Goal: Transaction & Acquisition: Download file/media

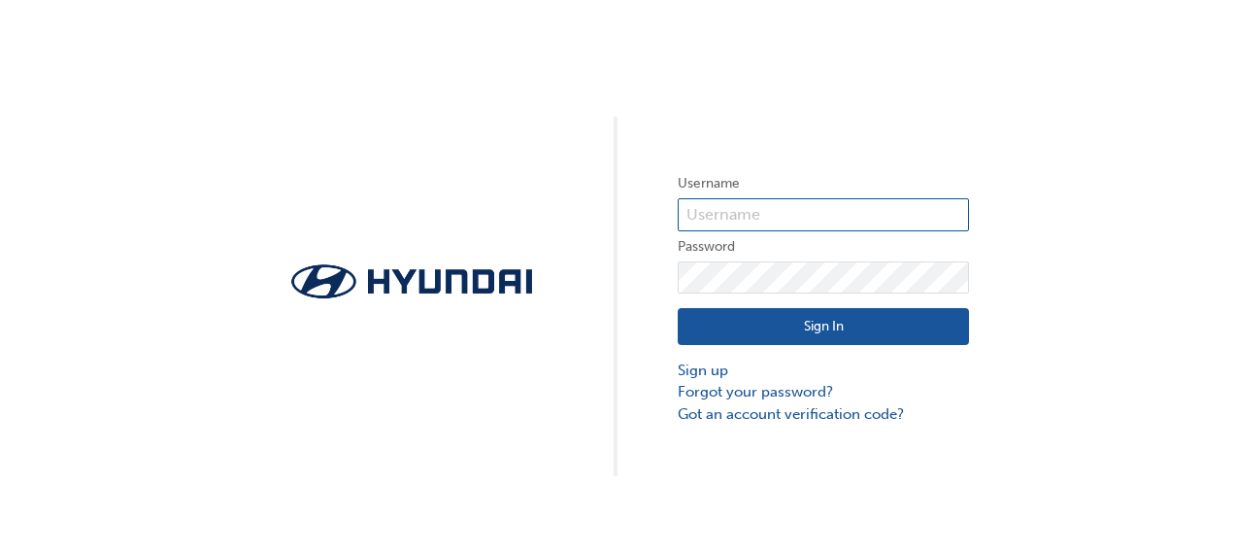
click at [744, 214] on input "text" at bounding box center [823, 214] width 291 height 33
type input "10000440"
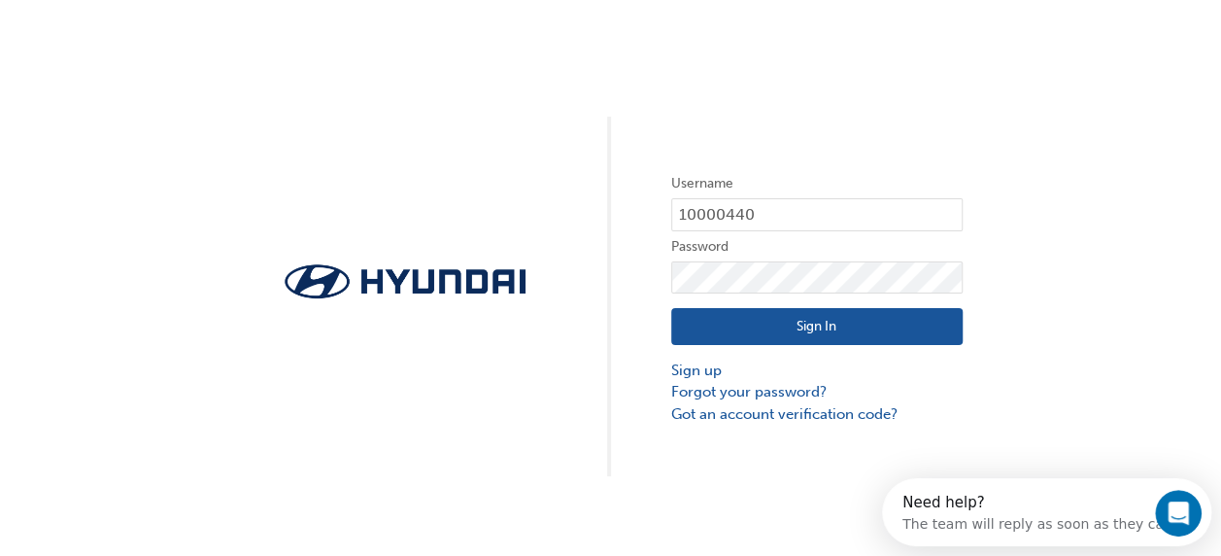
click at [803, 319] on button "Sign In" at bounding box center [816, 326] width 291 height 37
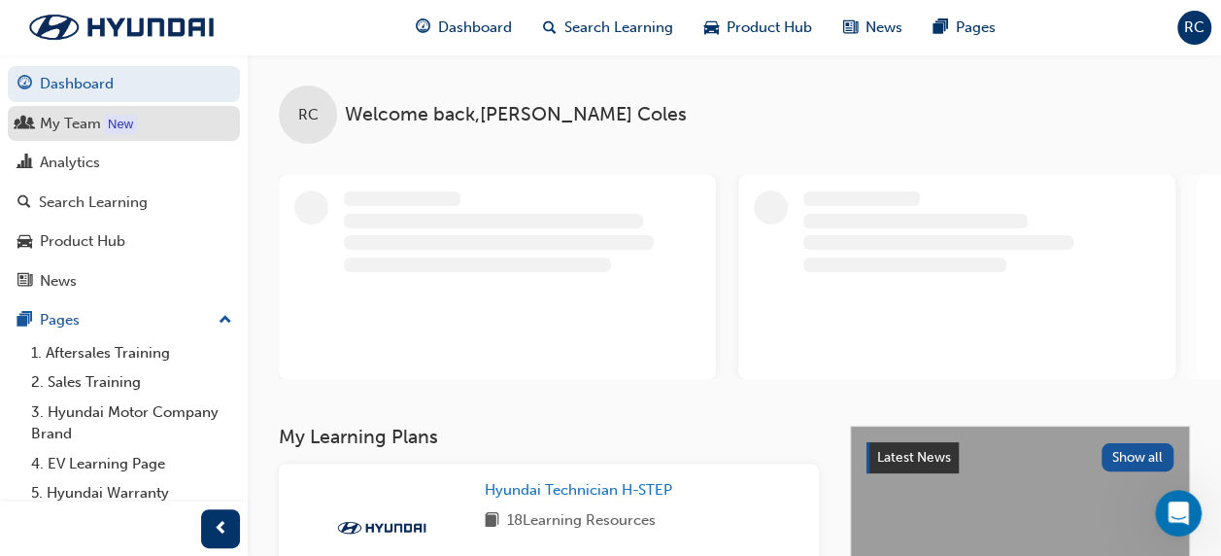
click at [84, 134] on div "My Team" at bounding box center [123, 124] width 213 height 24
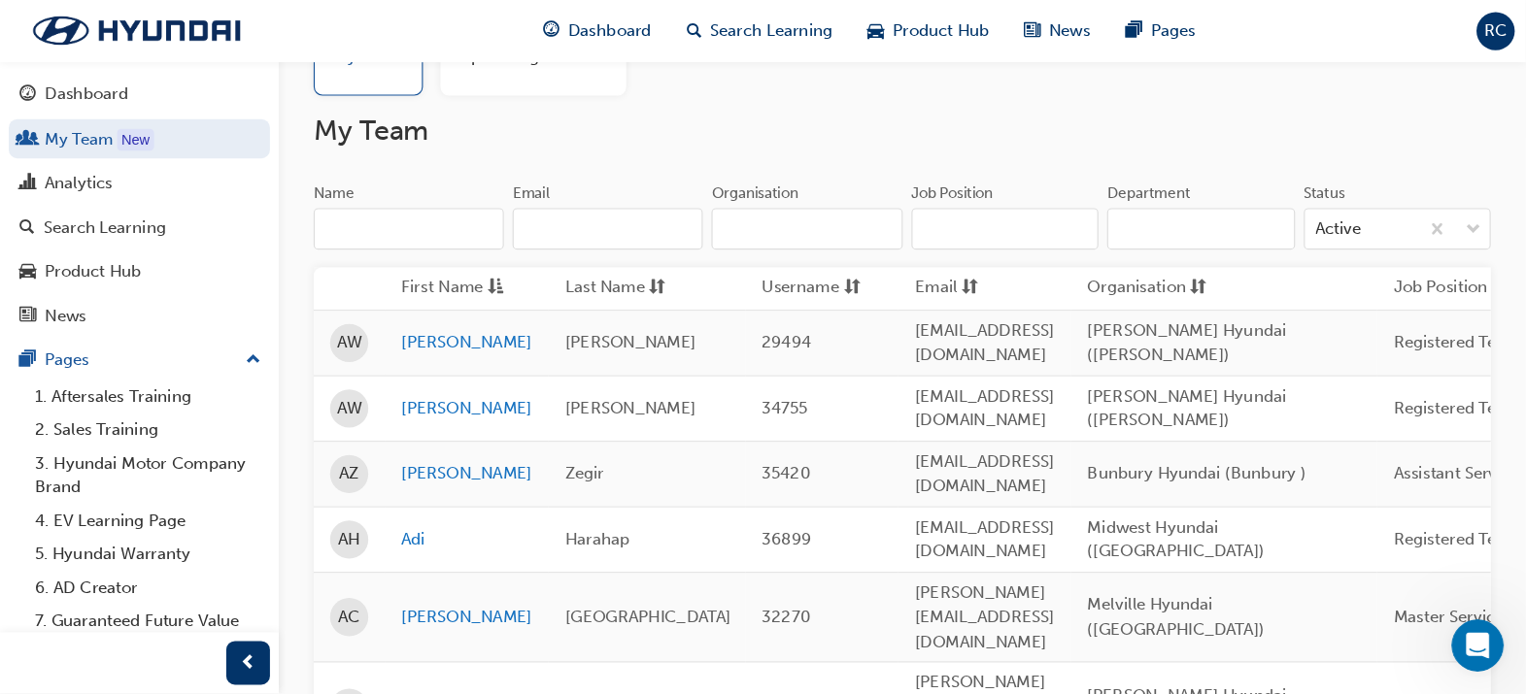
scroll to position [96, 0]
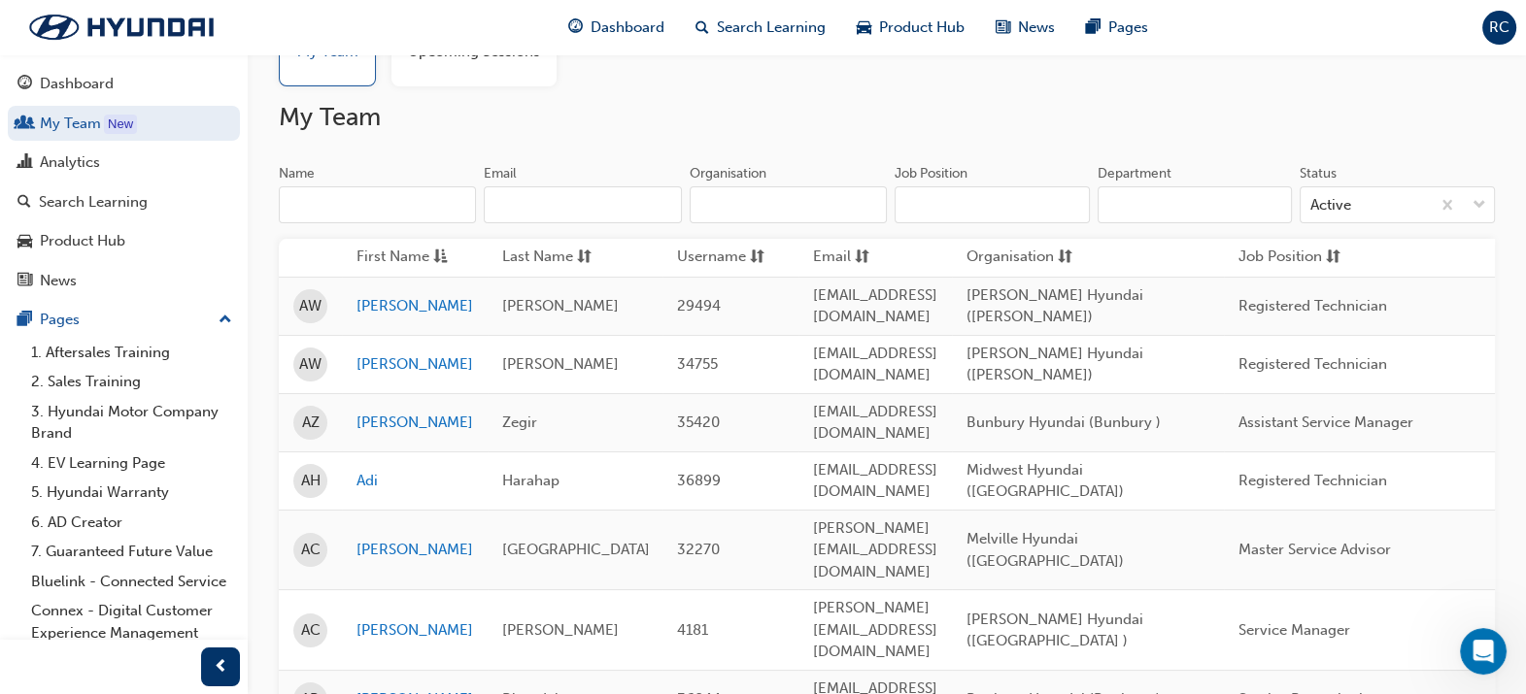
click at [1019, 196] on input "Job Position" at bounding box center [992, 204] width 195 height 37
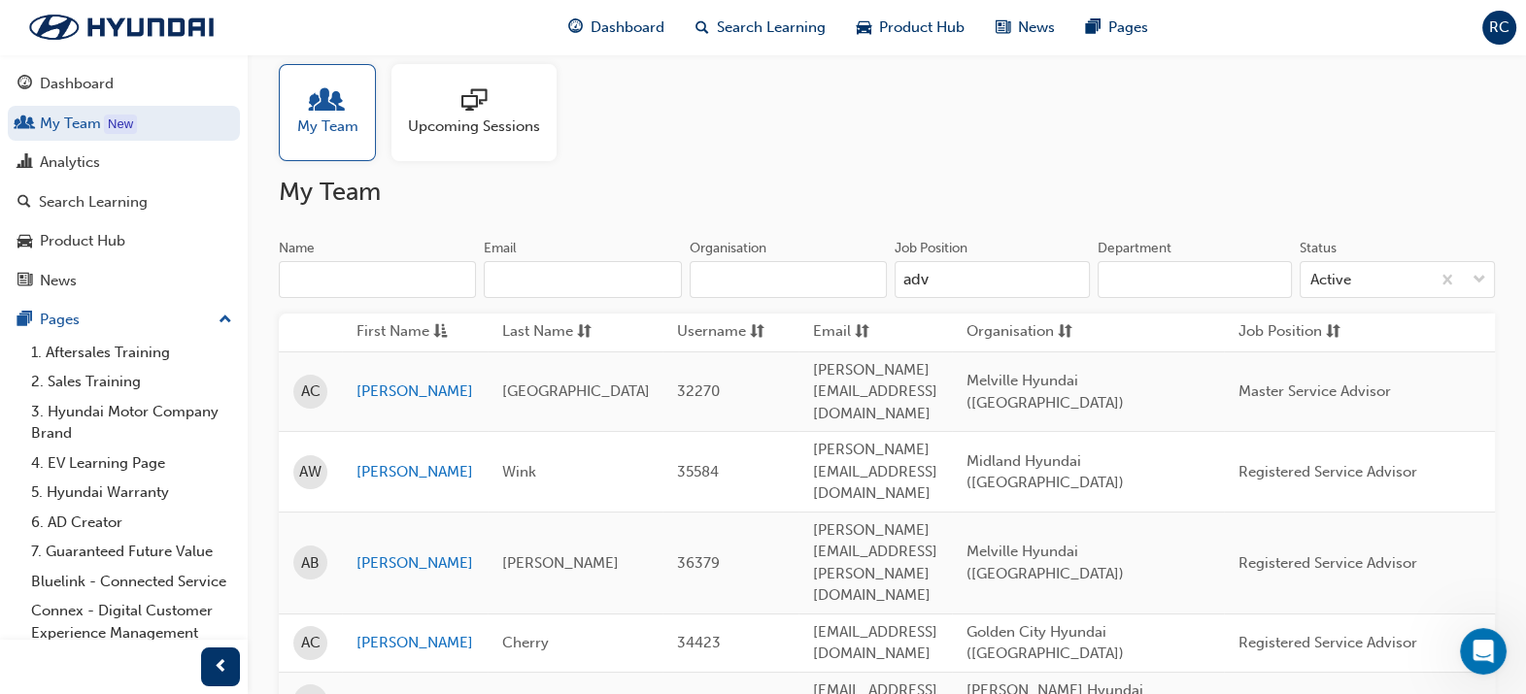
scroll to position [0, 0]
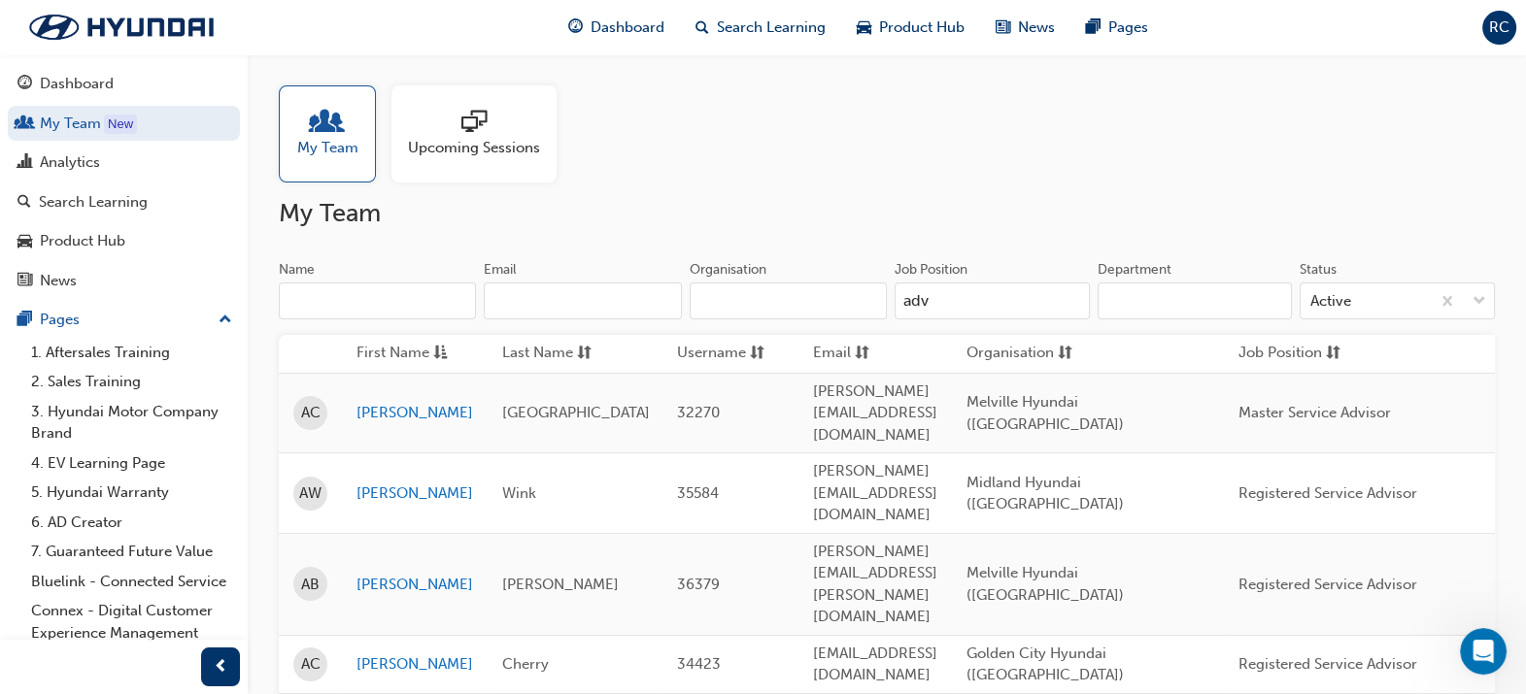
type input "adv"
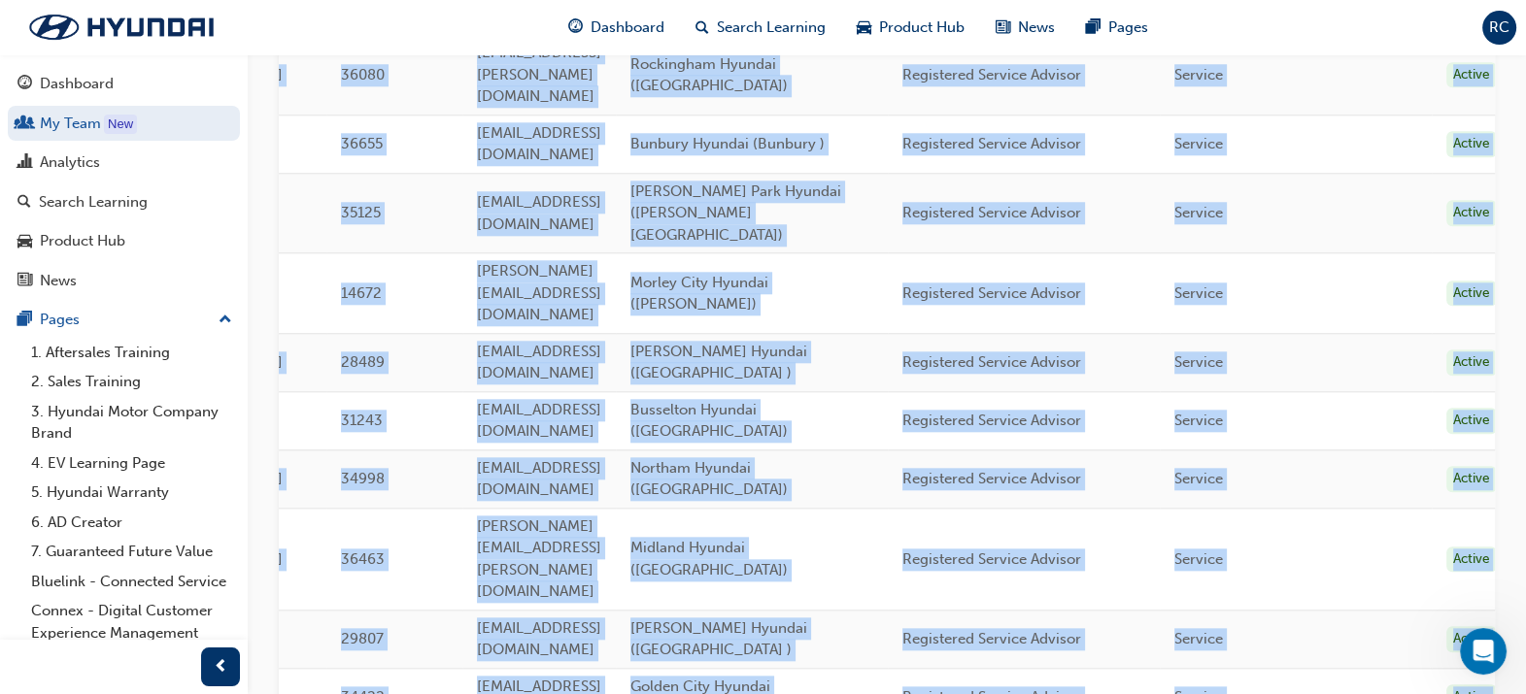
scroll to position [0, 536]
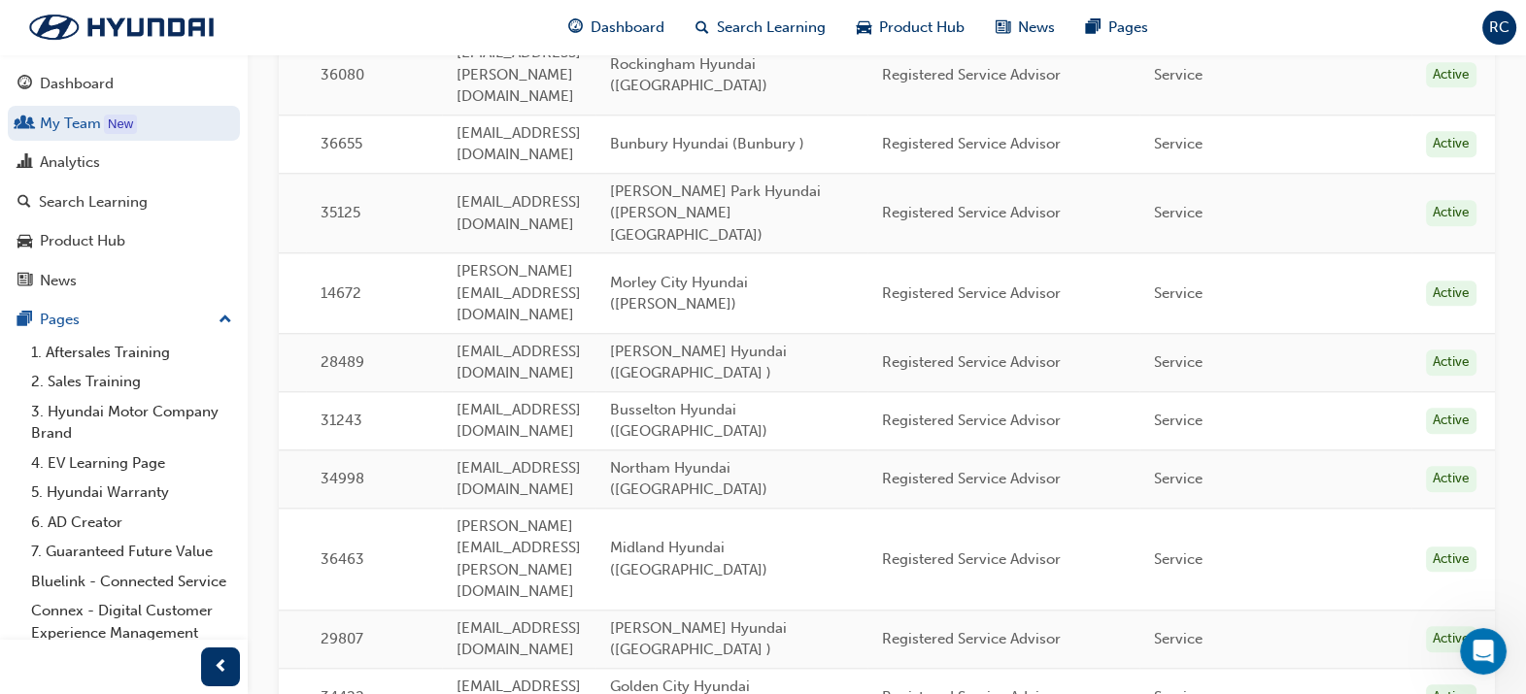
drag, startPoint x: 354, startPoint y: 399, endPoint x: 1517, endPoint y: 437, distance: 1164.2
copy table "First Name Last Name Username Email Organisation Job Position Department Status…"
click at [133, 165] on div "Analytics" at bounding box center [123, 163] width 213 height 24
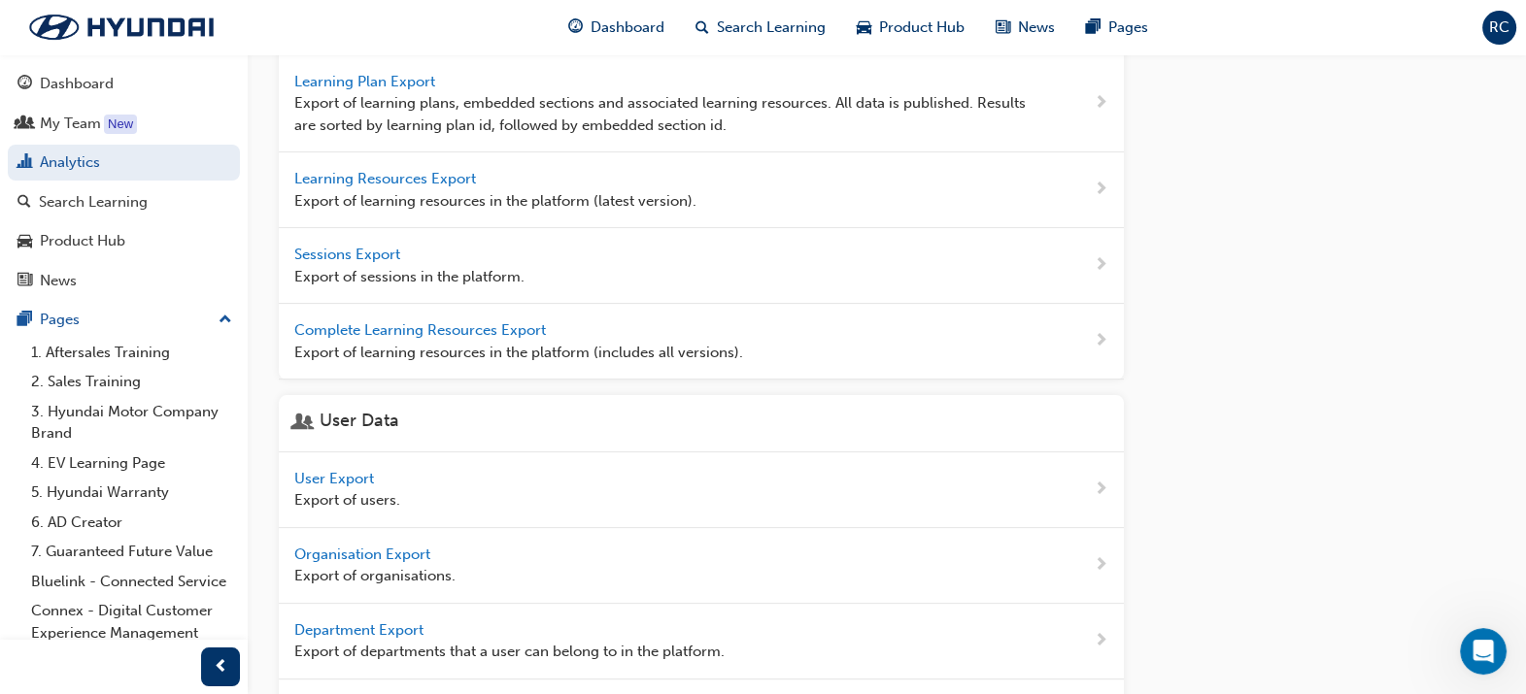
scroll to position [833, 0]
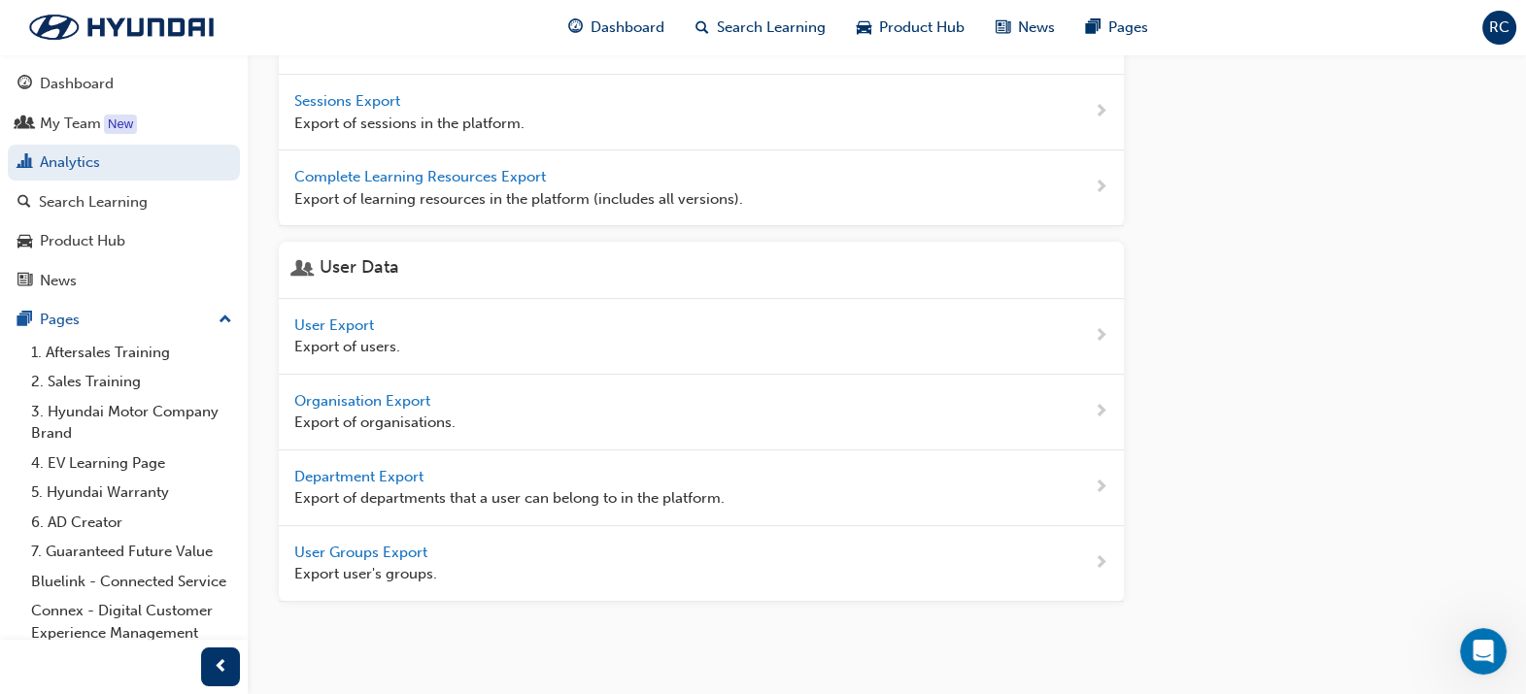
click at [356, 321] on span "User Export" at bounding box center [336, 325] width 84 height 17
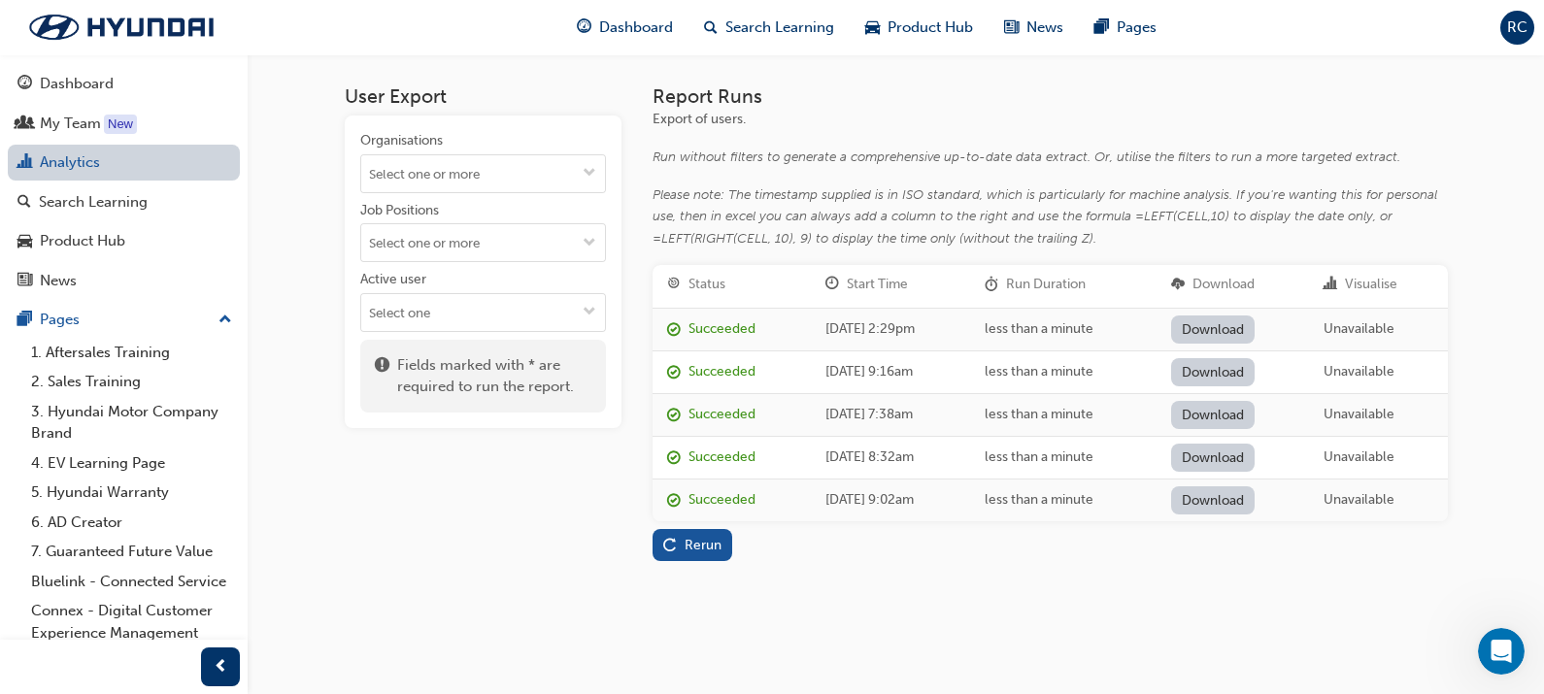
click at [145, 155] on link "Analytics" at bounding box center [124, 163] width 232 height 36
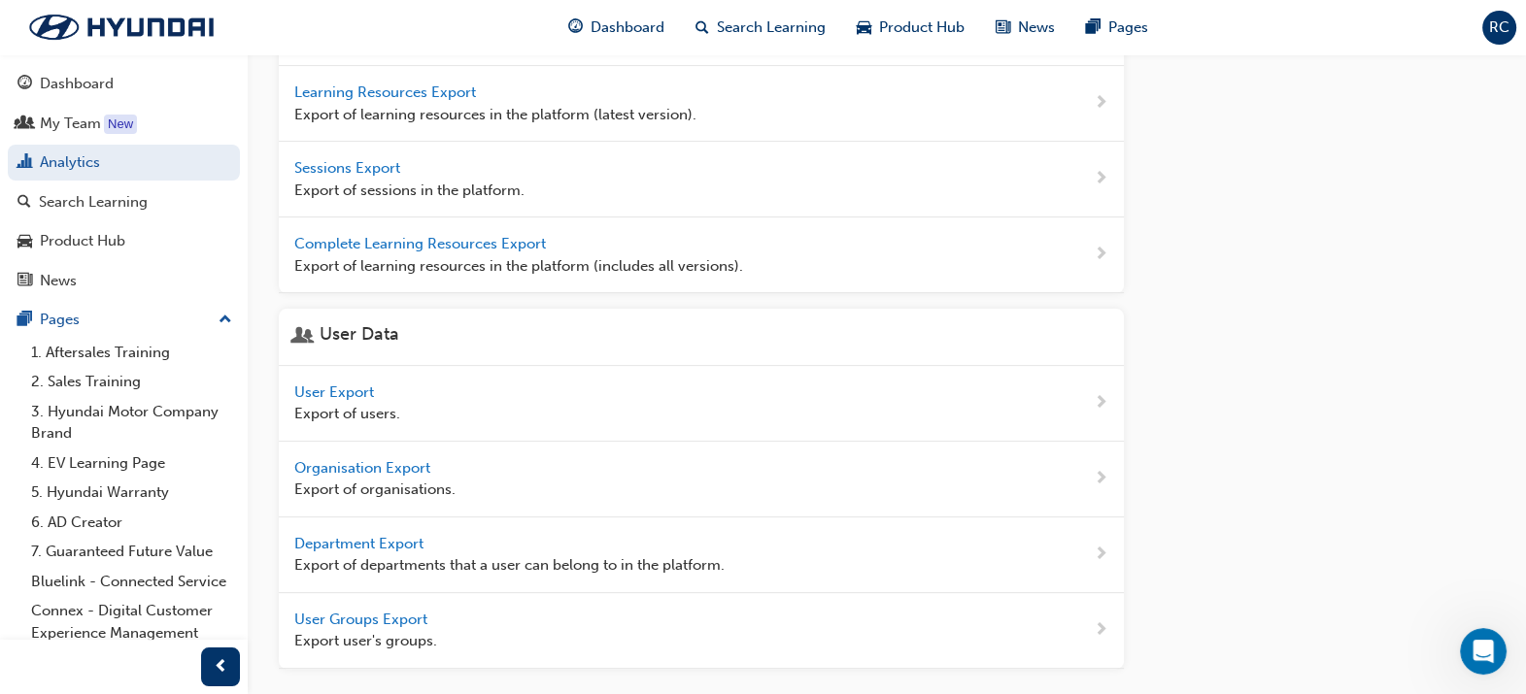
scroll to position [833, 0]
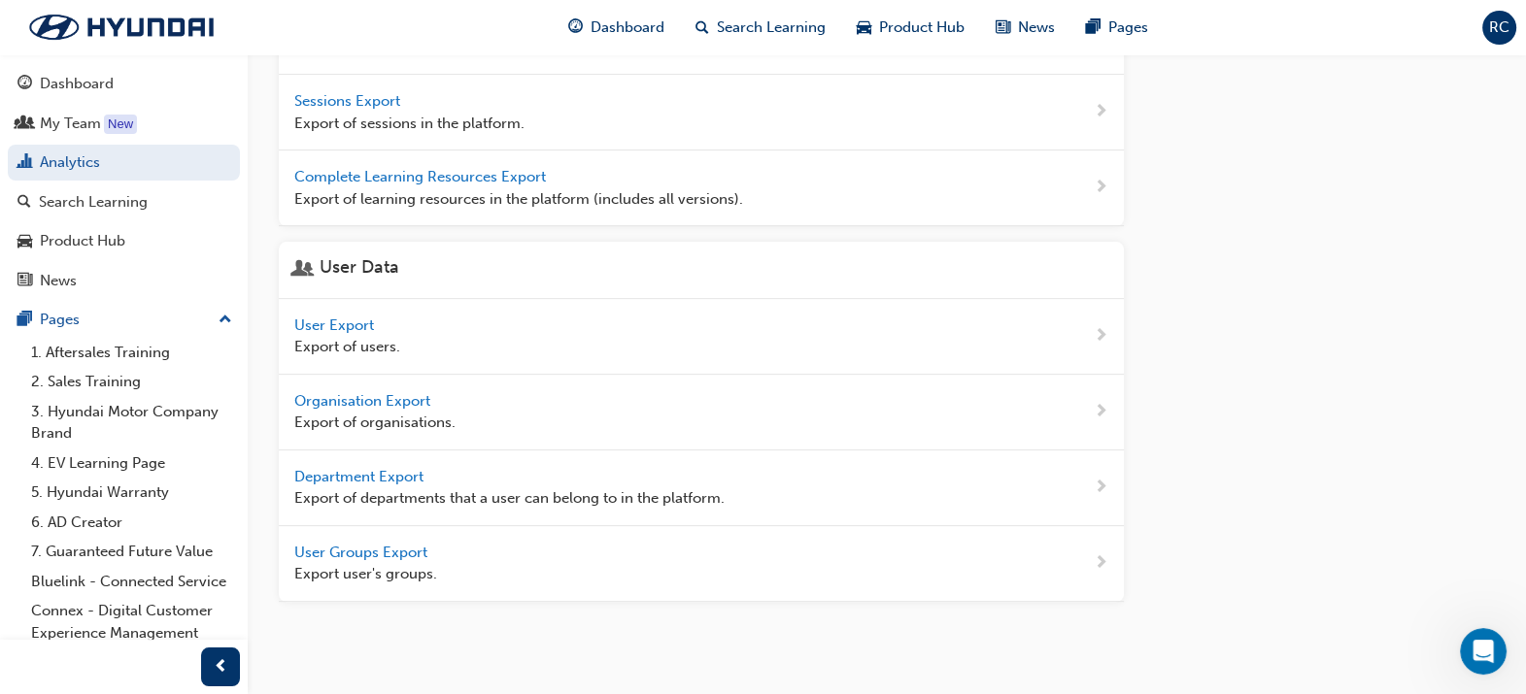
click at [389, 550] on span "User Groups Export" at bounding box center [362, 552] width 137 height 17
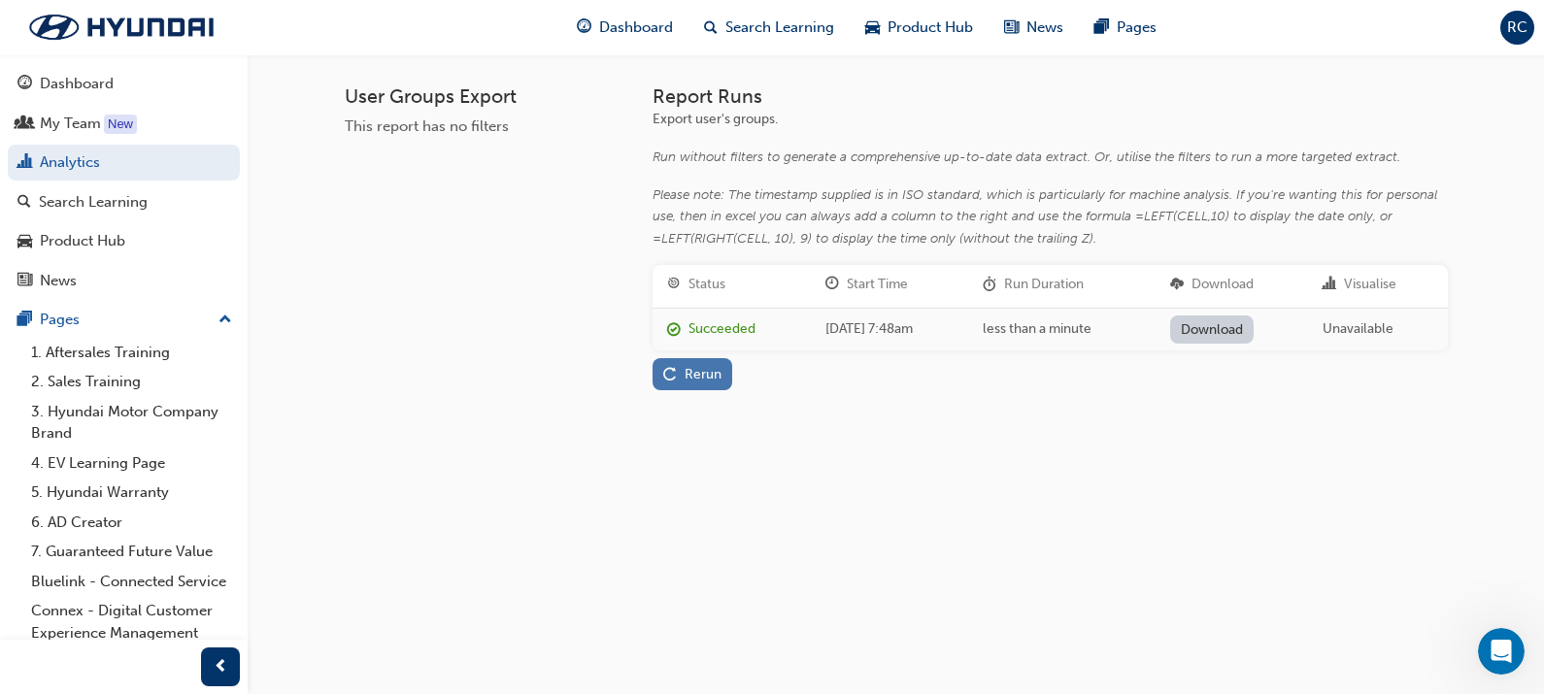
click at [714, 369] on div "Rerun" at bounding box center [703, 374] width 37 height 17
click at [1234, 325] on link "Download" at bounding box center [1212, 330] width 84 height 28
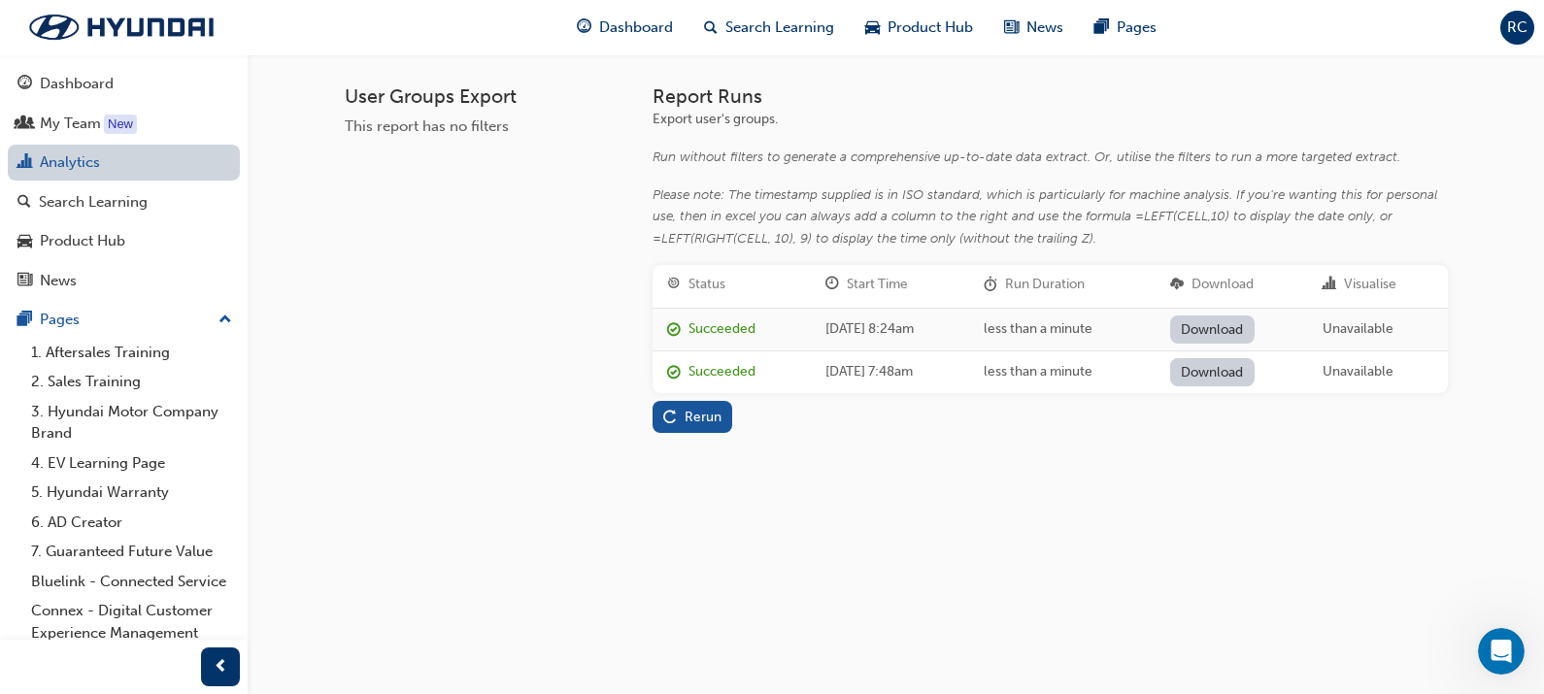
click at [131, 159] on link "Analytics" at bounding box center [124, 163] width 232 height 36
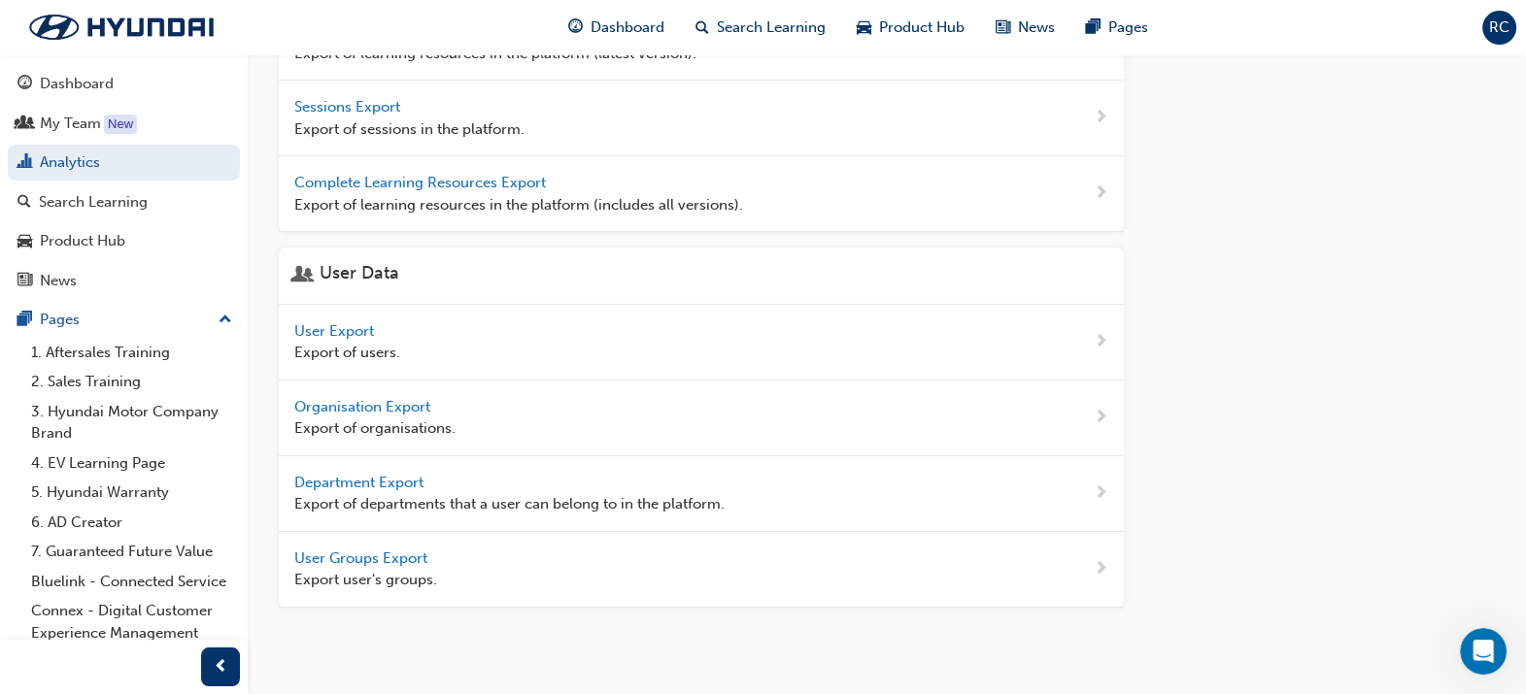
scroll to position [833, 0]
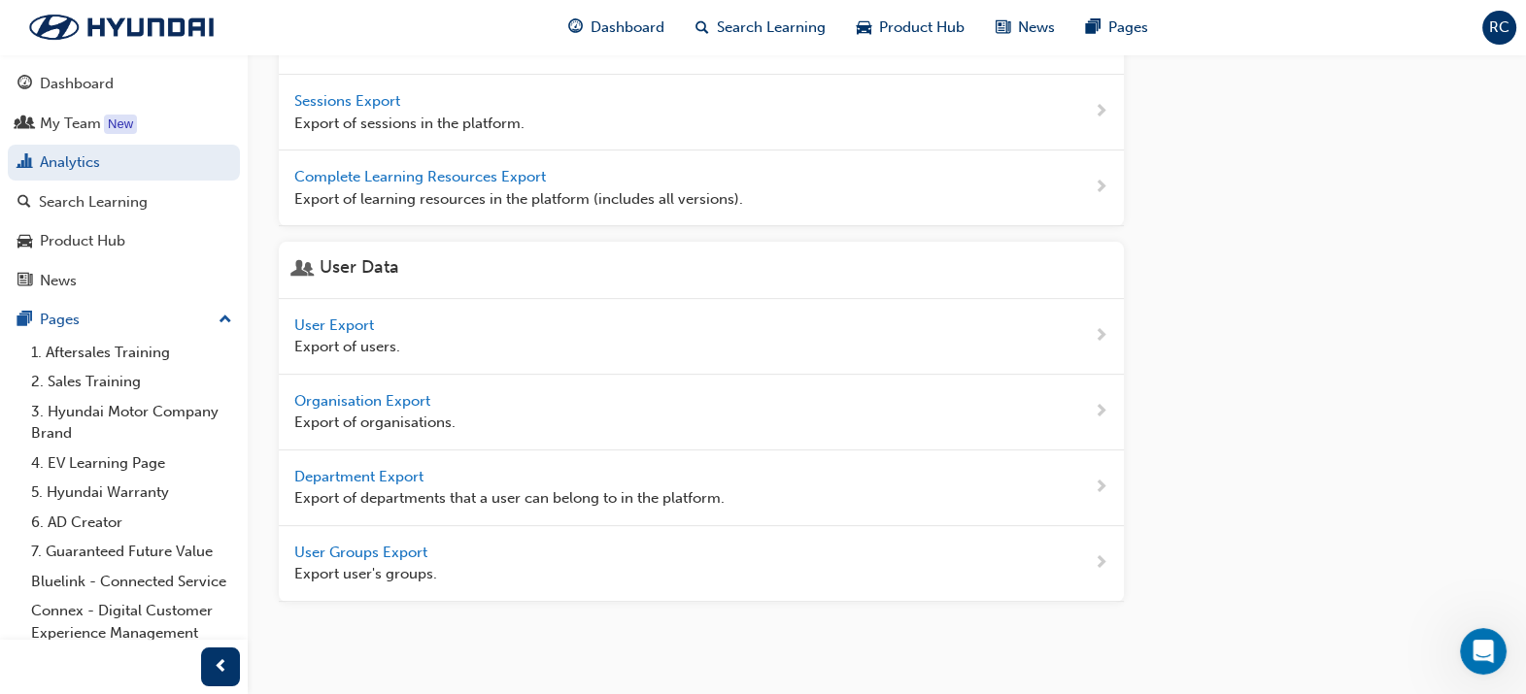
click at [390, 468] on span "Department Export" at bounding box center [360, 476] width 133 height 17
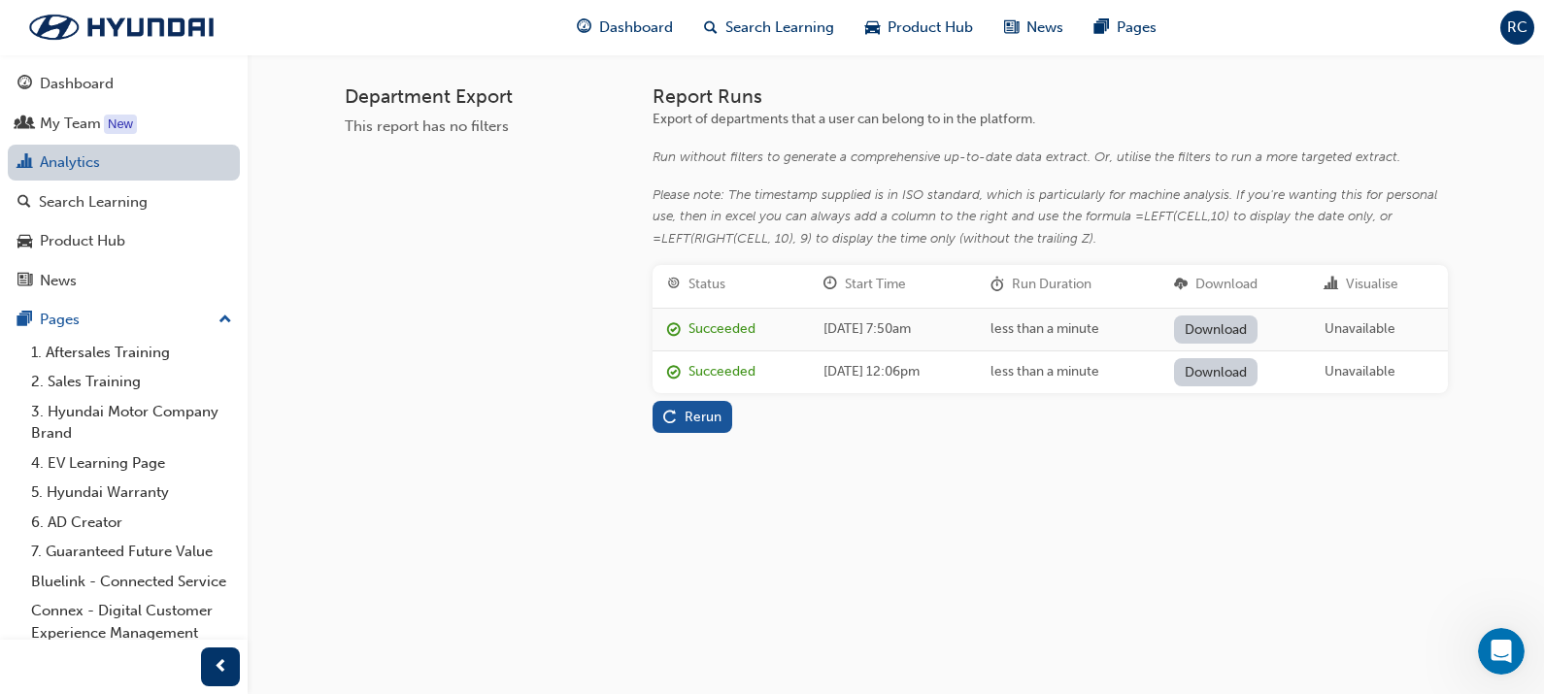
click at [91, 155] on link "Analytics" at bounding box center [124, 163] width 232 height 36
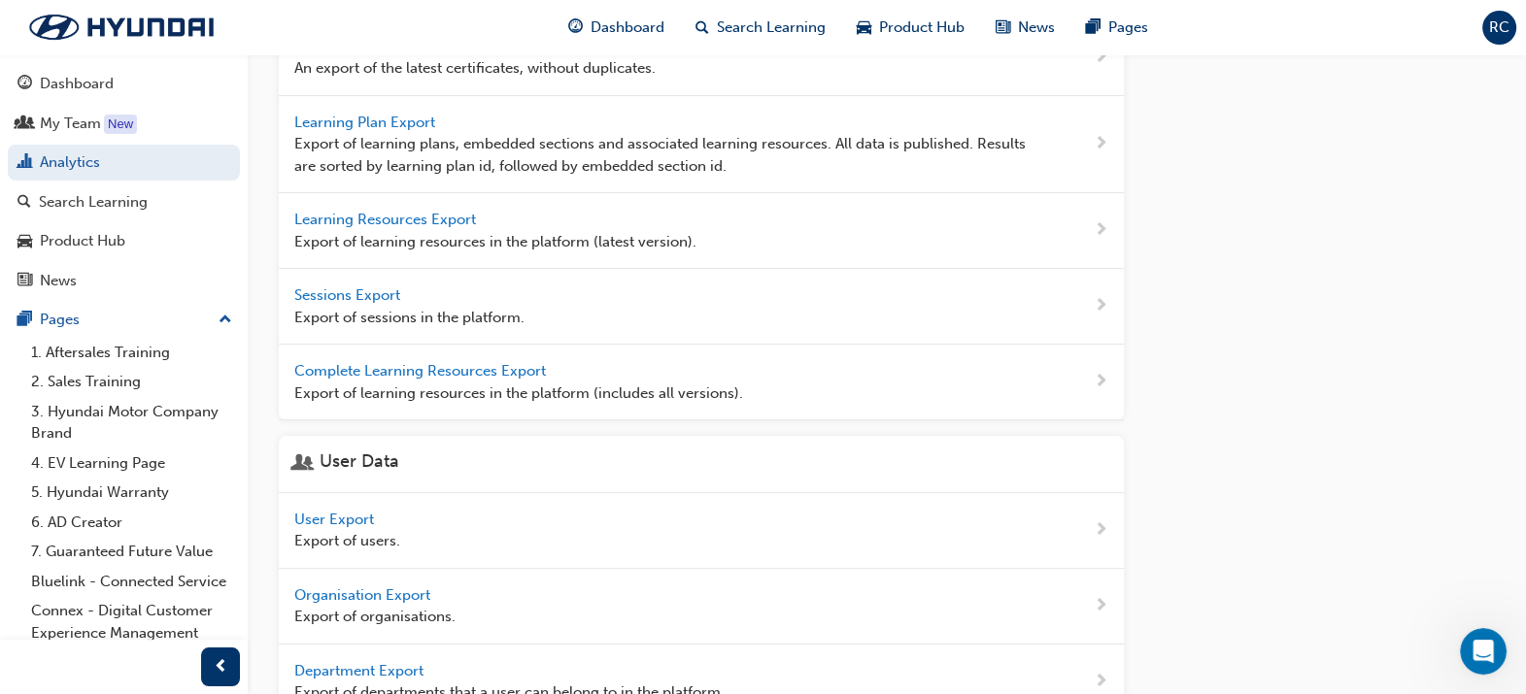
scroll to position [833, 0]
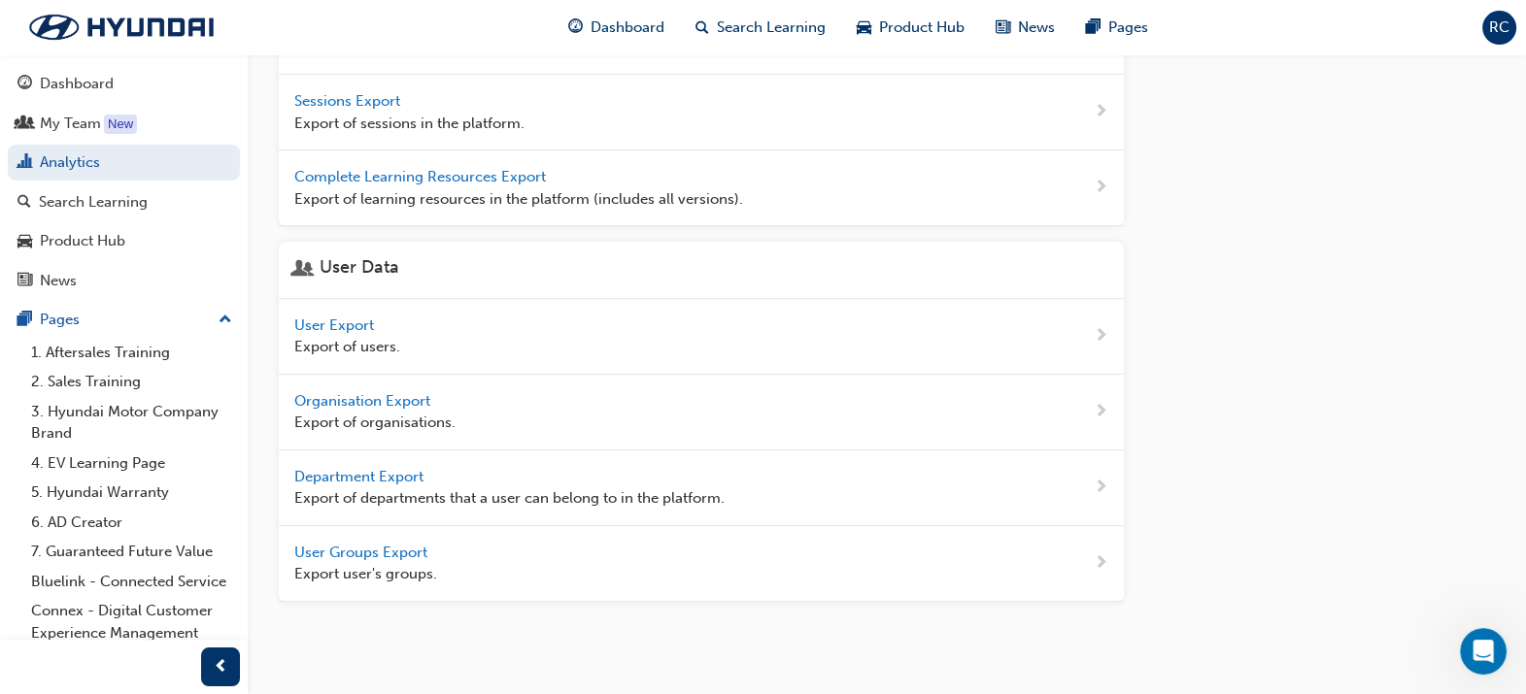
click at [354, 321] on span "User Export" at bounding box center [336, 325] width 84 height 17
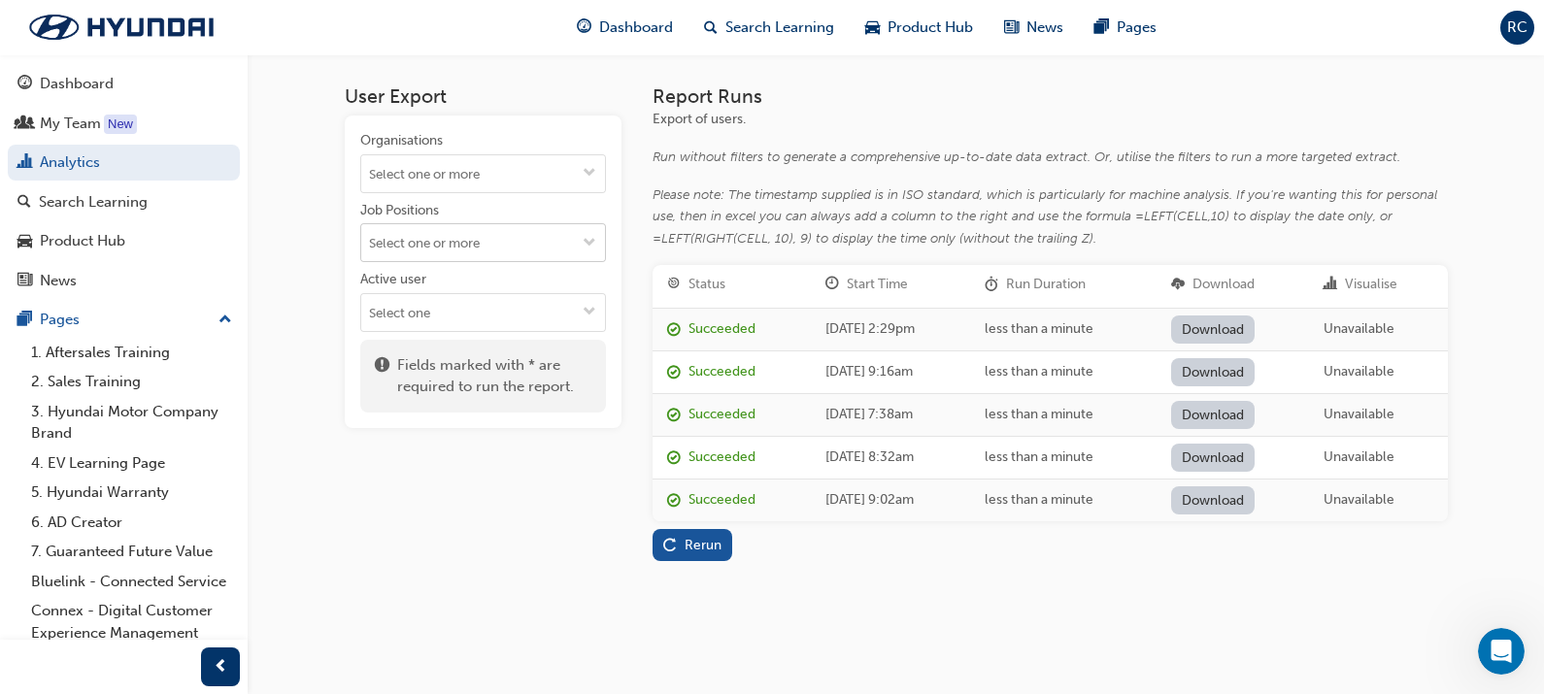
click at [591, 236] on span "down-icon" at bounding box center [590, 244] width 14 height 17
type input "a"
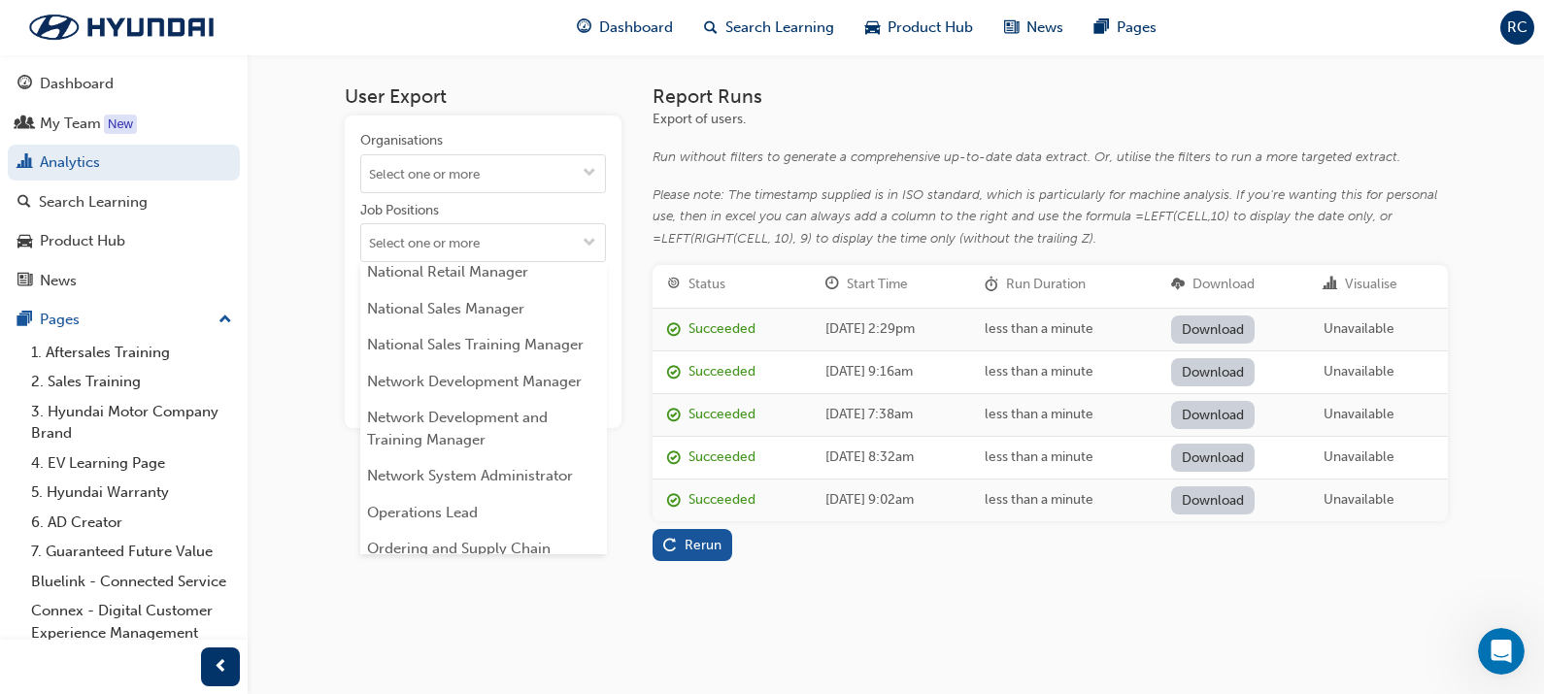
scroll to position [8059, 0]
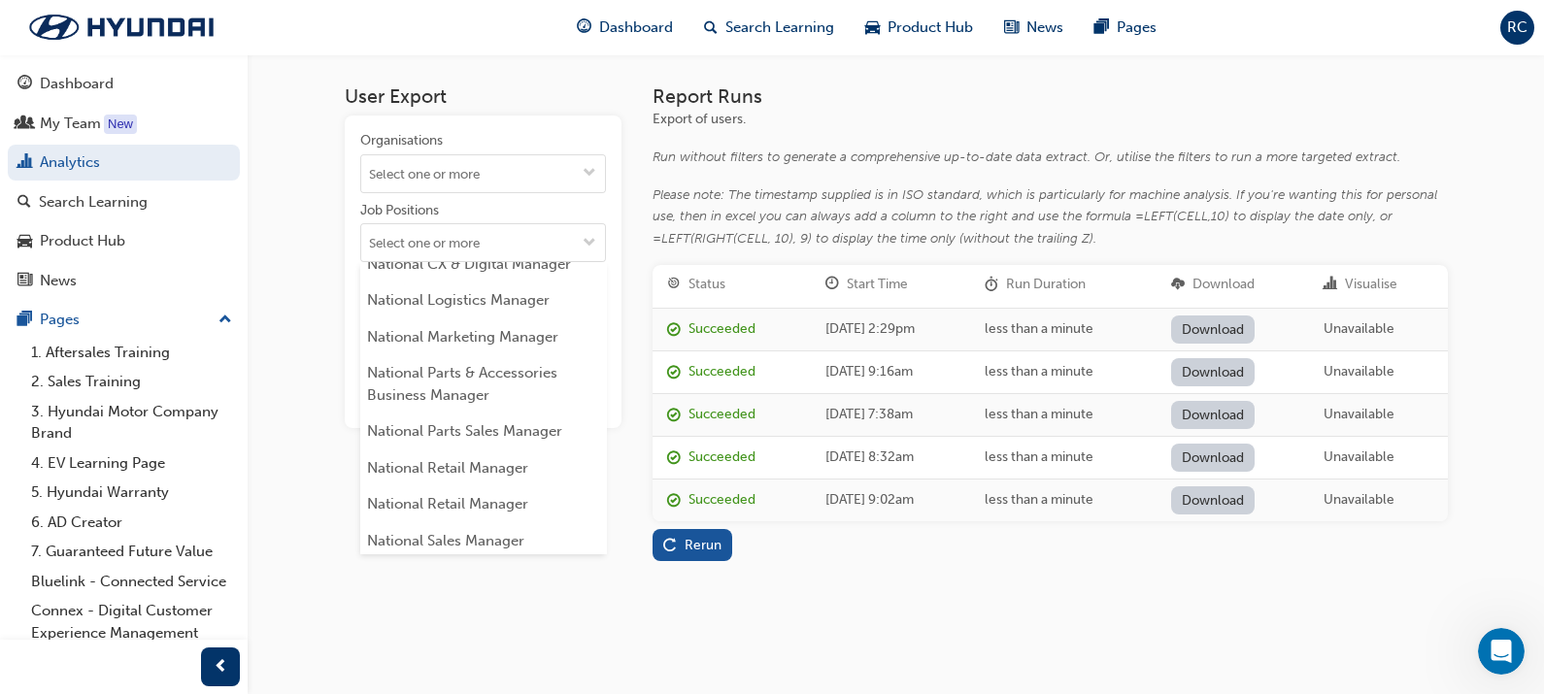
click at [521, 101] on li "Master Service Advisor" at bounding box center [483, 82] width 246 height 37
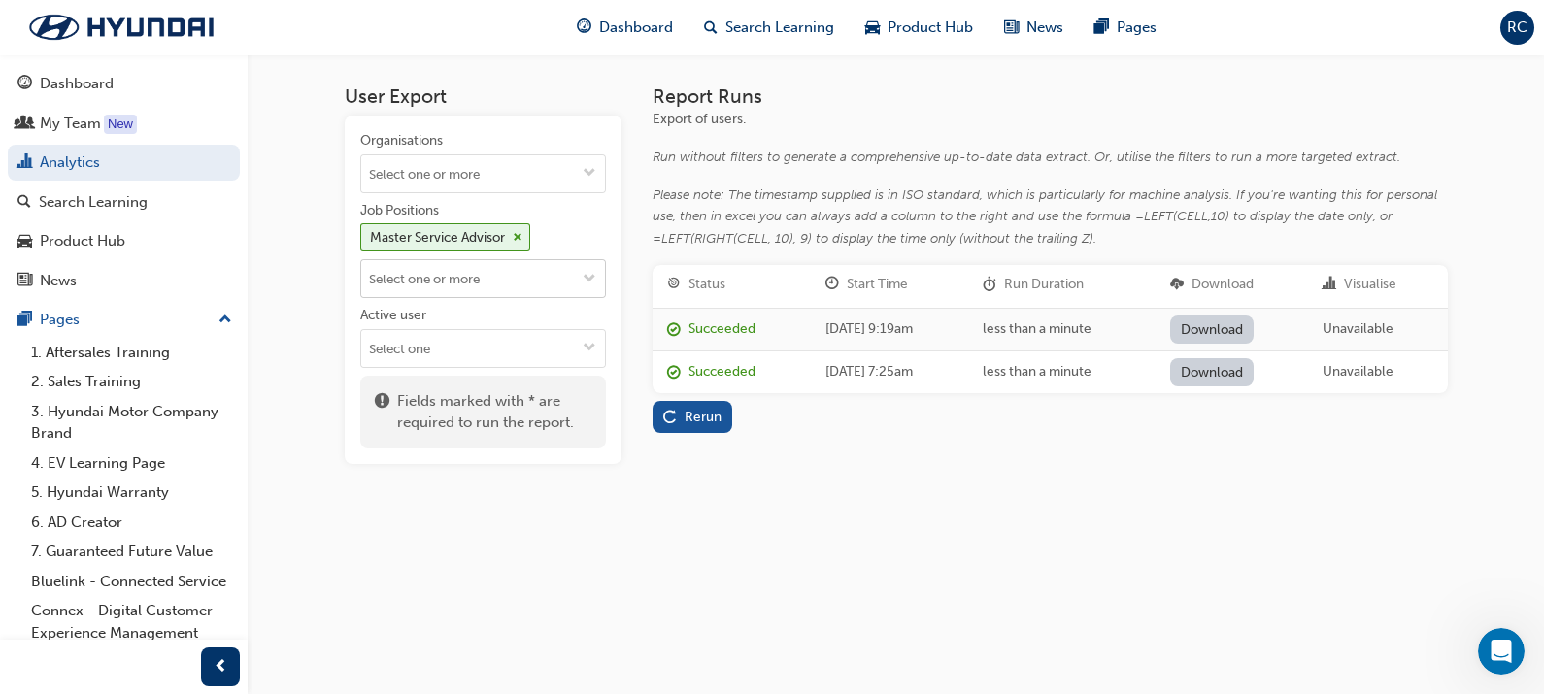
click at [585, 272] on span "down-icon" at bounding box center [590, 280] width 14 height 17
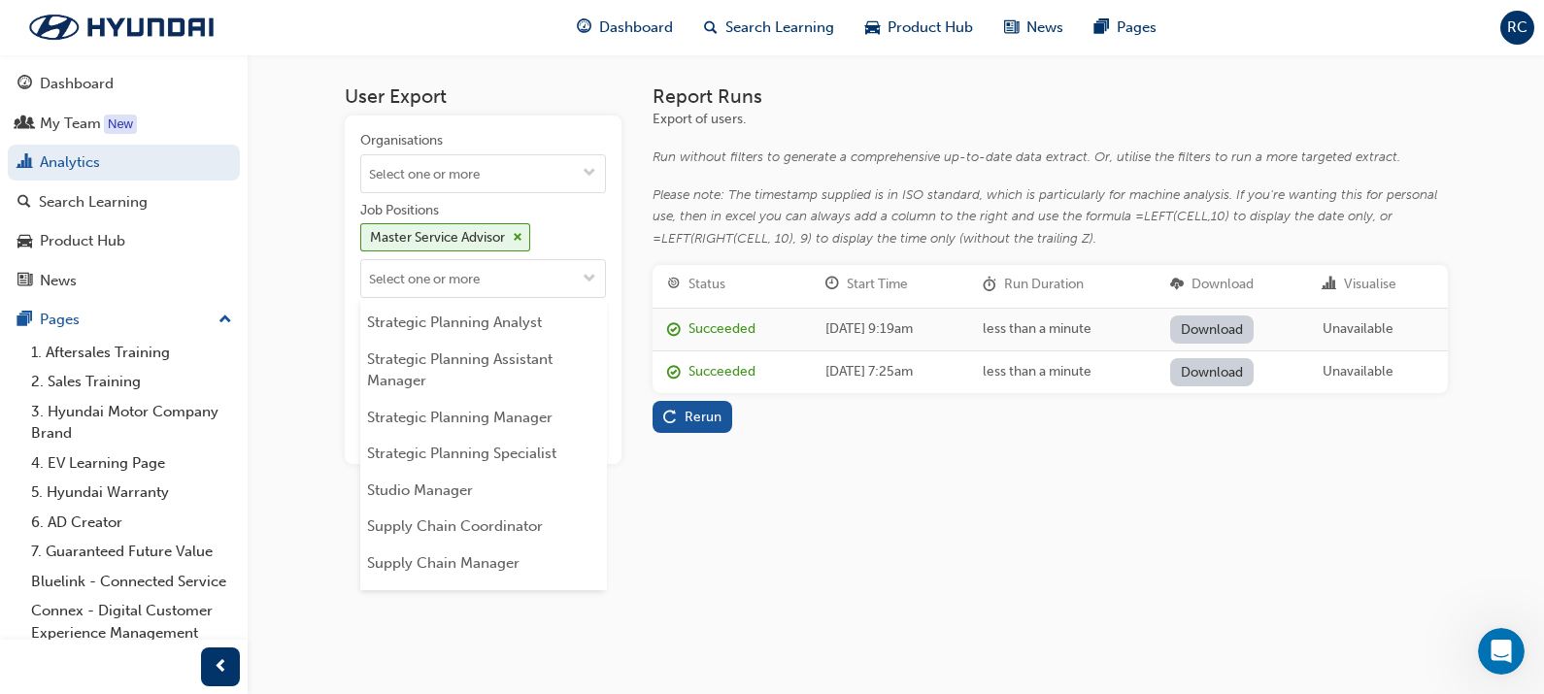
scroll to position [13798, 0]
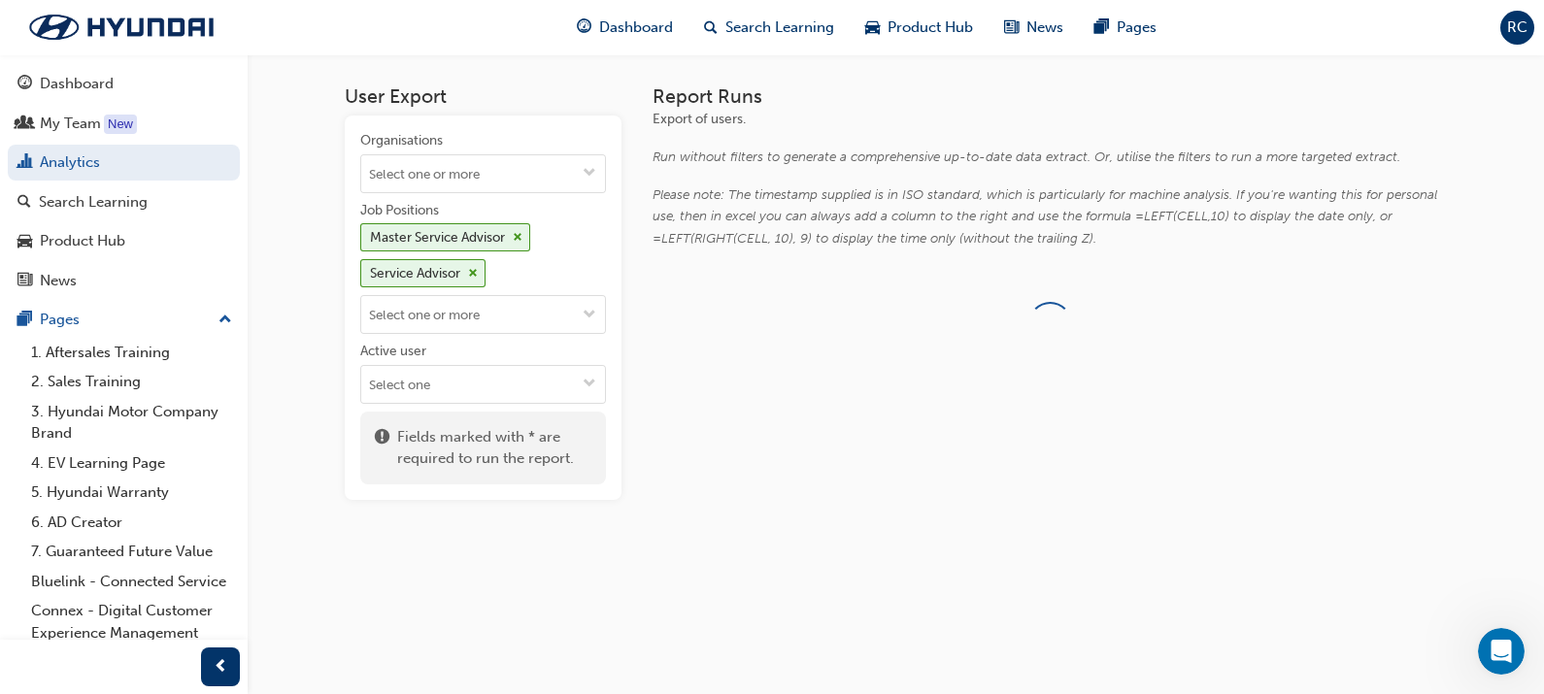
scroll to position [0, 0]
click at [690, 338] on div "Rerun" at bounding box center [692, 331] width 58 height 20
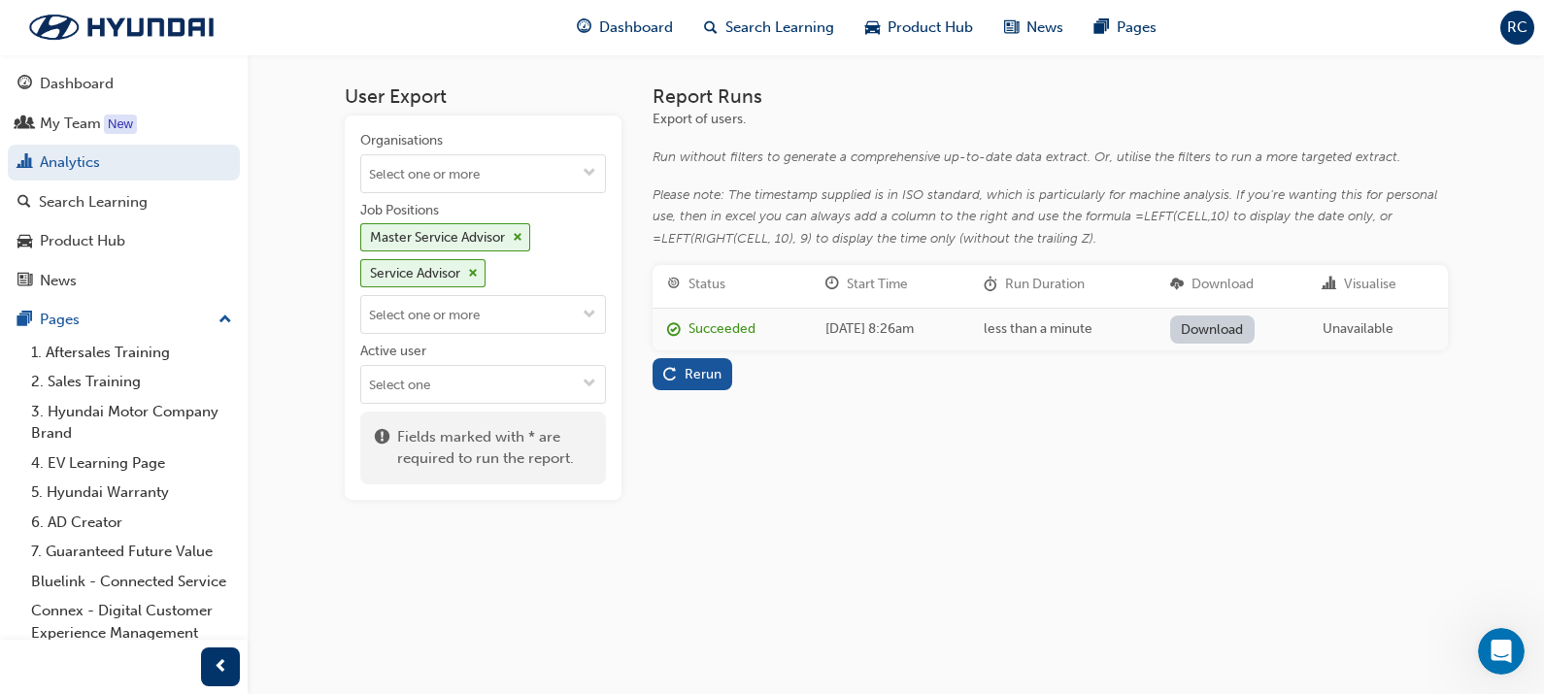
click at [1234, 325] on link "Download" at bounding box center [1212, 330] width 84 height 28
click at [588, 308] on span "down-icon" at bounding box center [590, 316] width 14 height 17
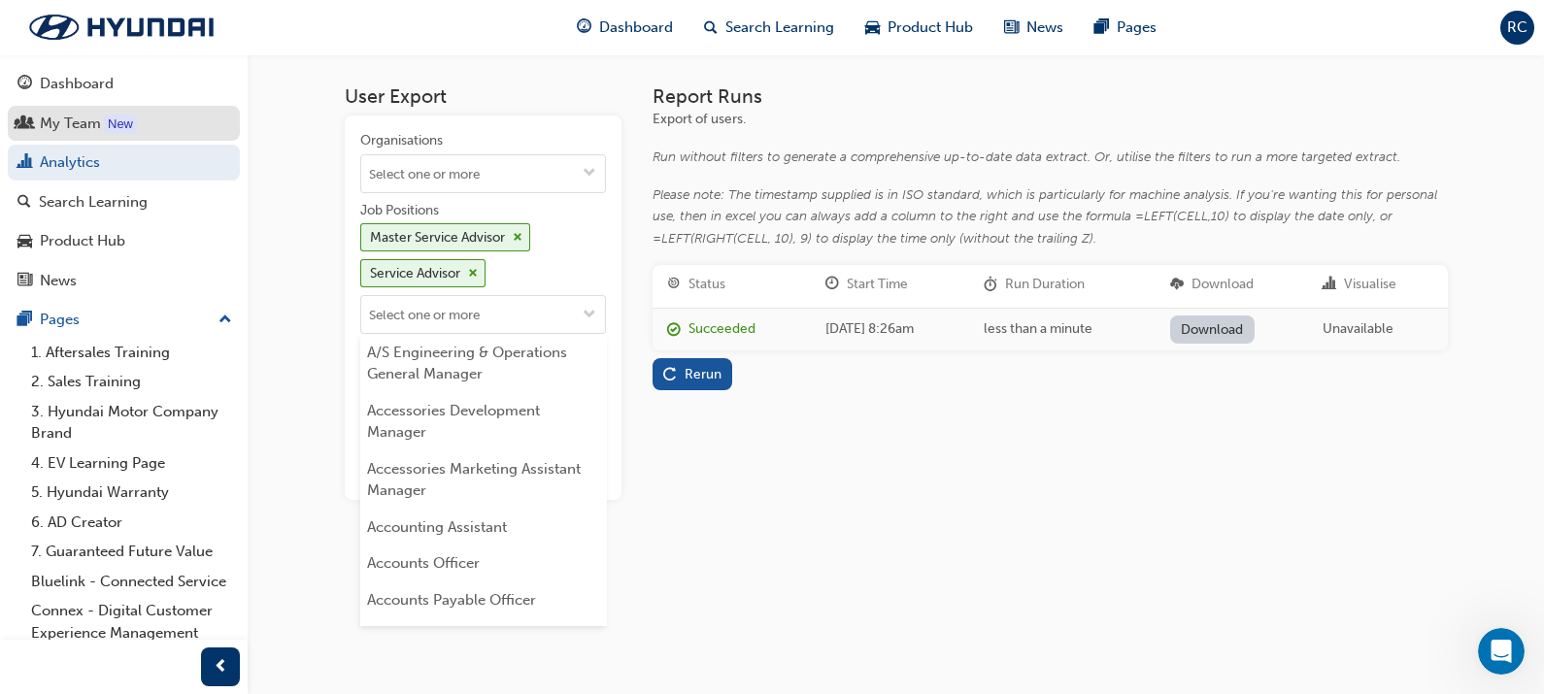
click at [85, 120] on div "My Team" at bounding box center [70, 124] width 61 height 22
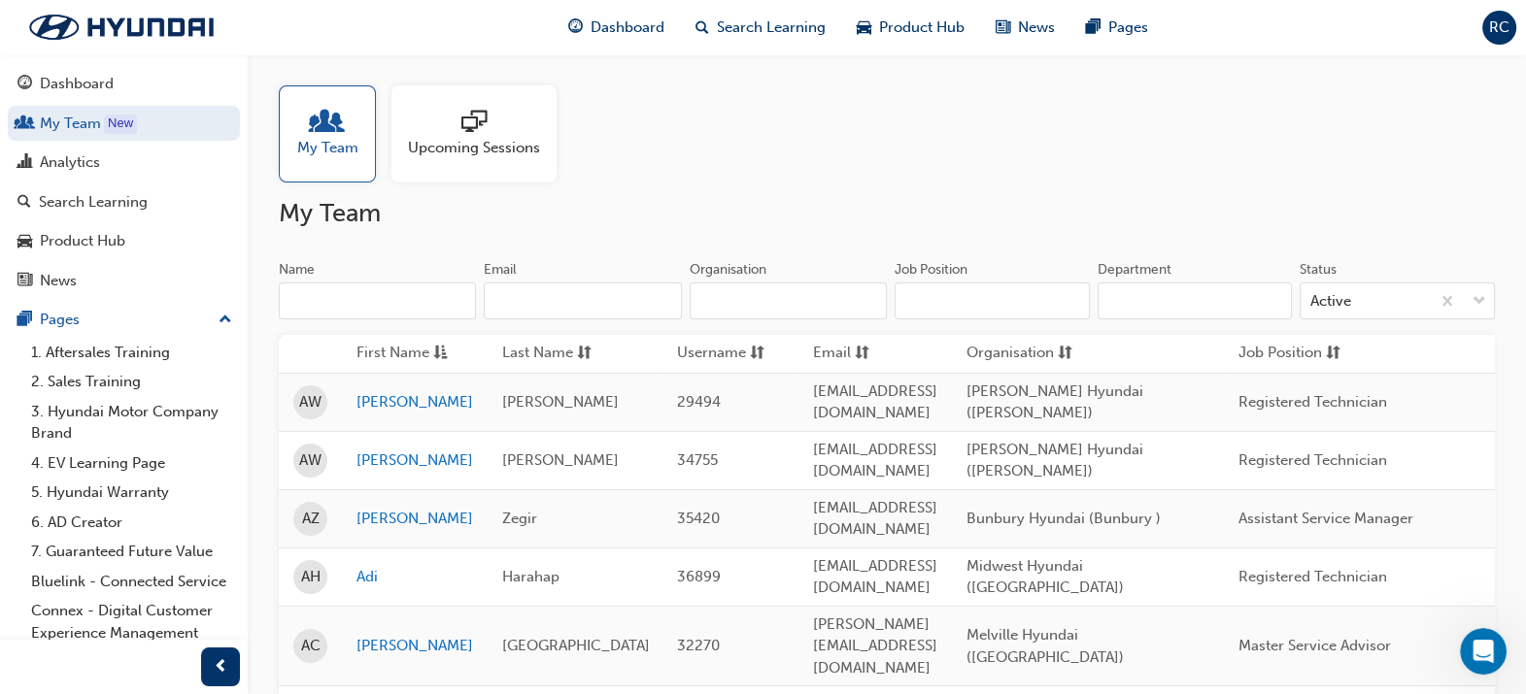
click at [957, 302] on input "Job Position" at bounding box center [992, 301] width 195 height 37
click at [753, 306] on input "Organisation" at bounding box center [788, 301] width 197 height 37
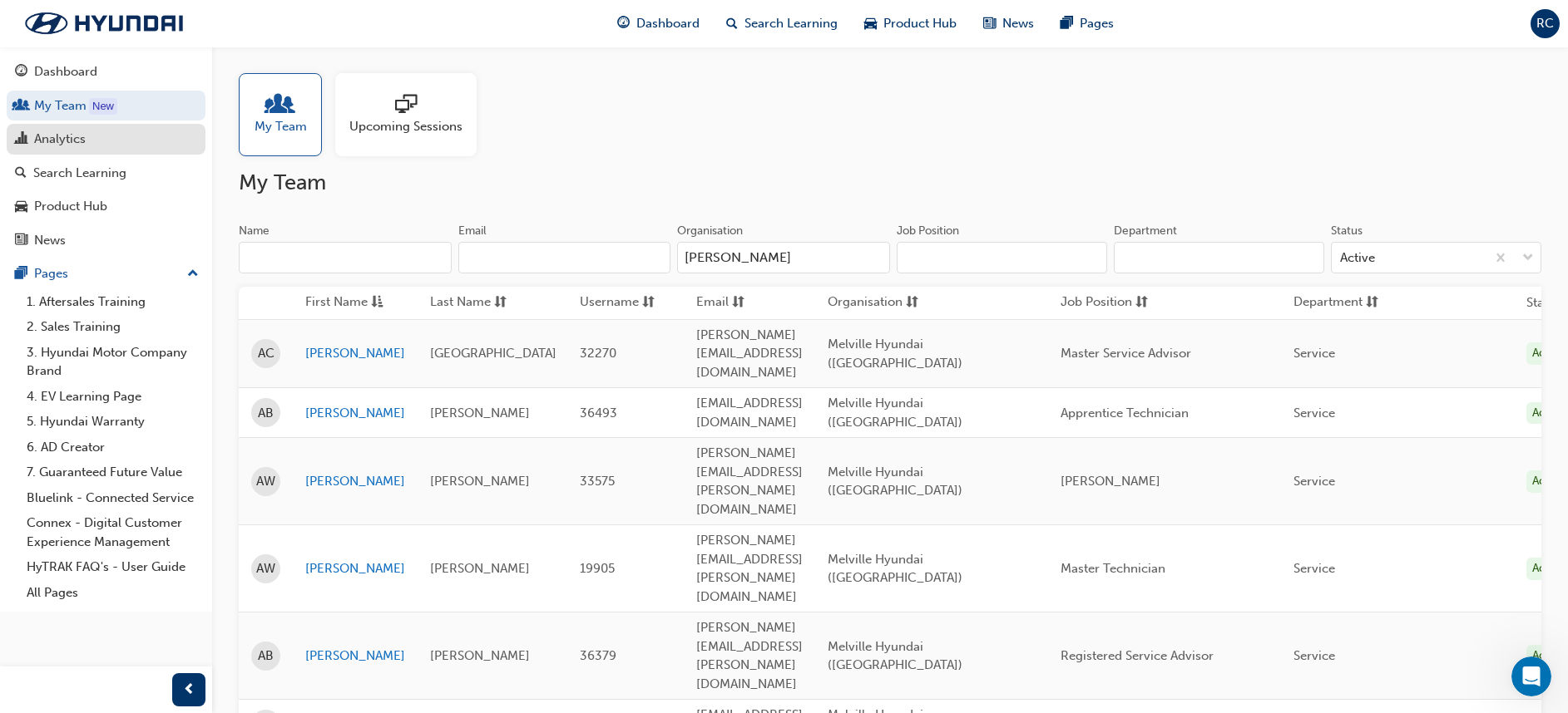
type input "[PERSON_NAME]"
drag, startPoint x: 140, startPoint y: 148, endPoint x: 159, endPoint y: 161, distance: 23.0
click at [140, 148] on div "Analytics" at bounding box center [105, 140] width 182 height 21
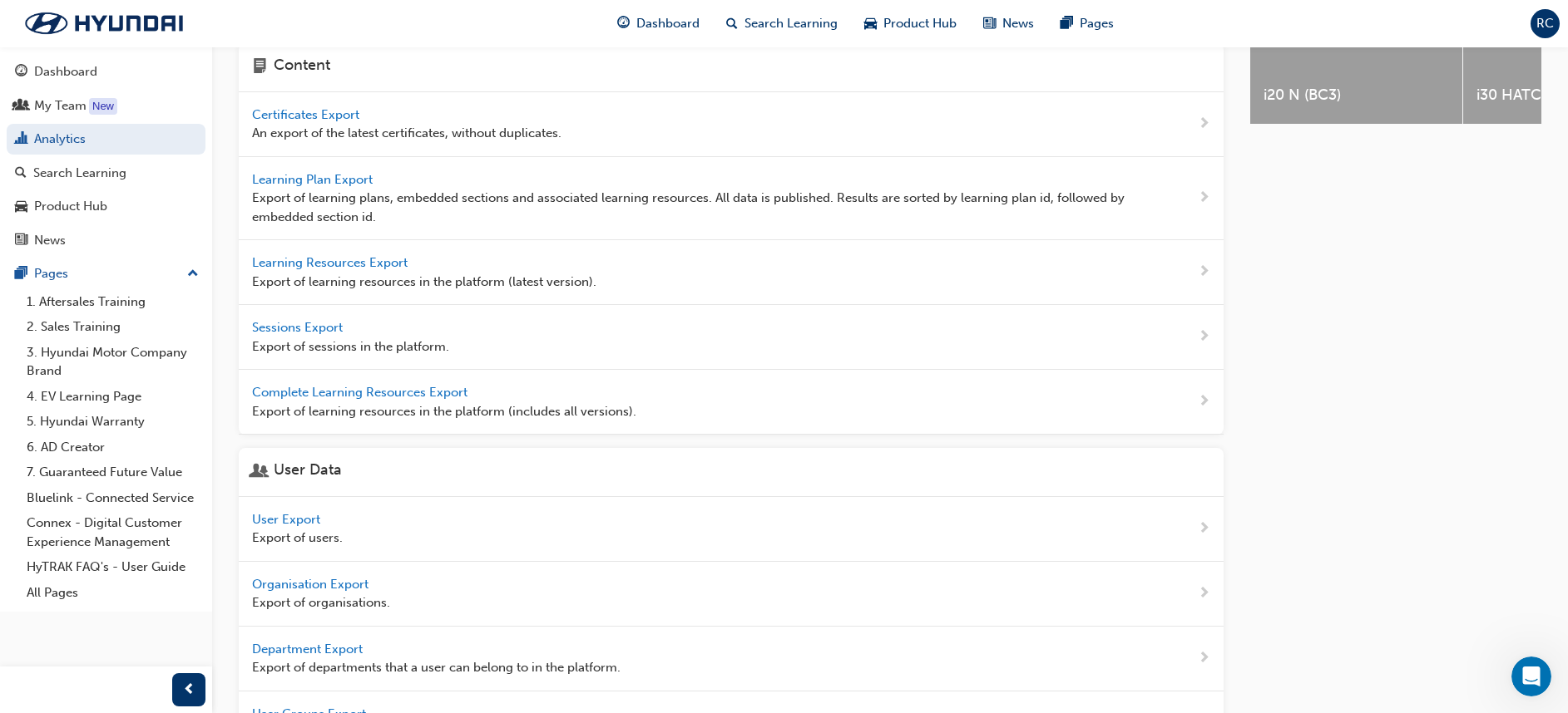
scroll to position [560, 0]
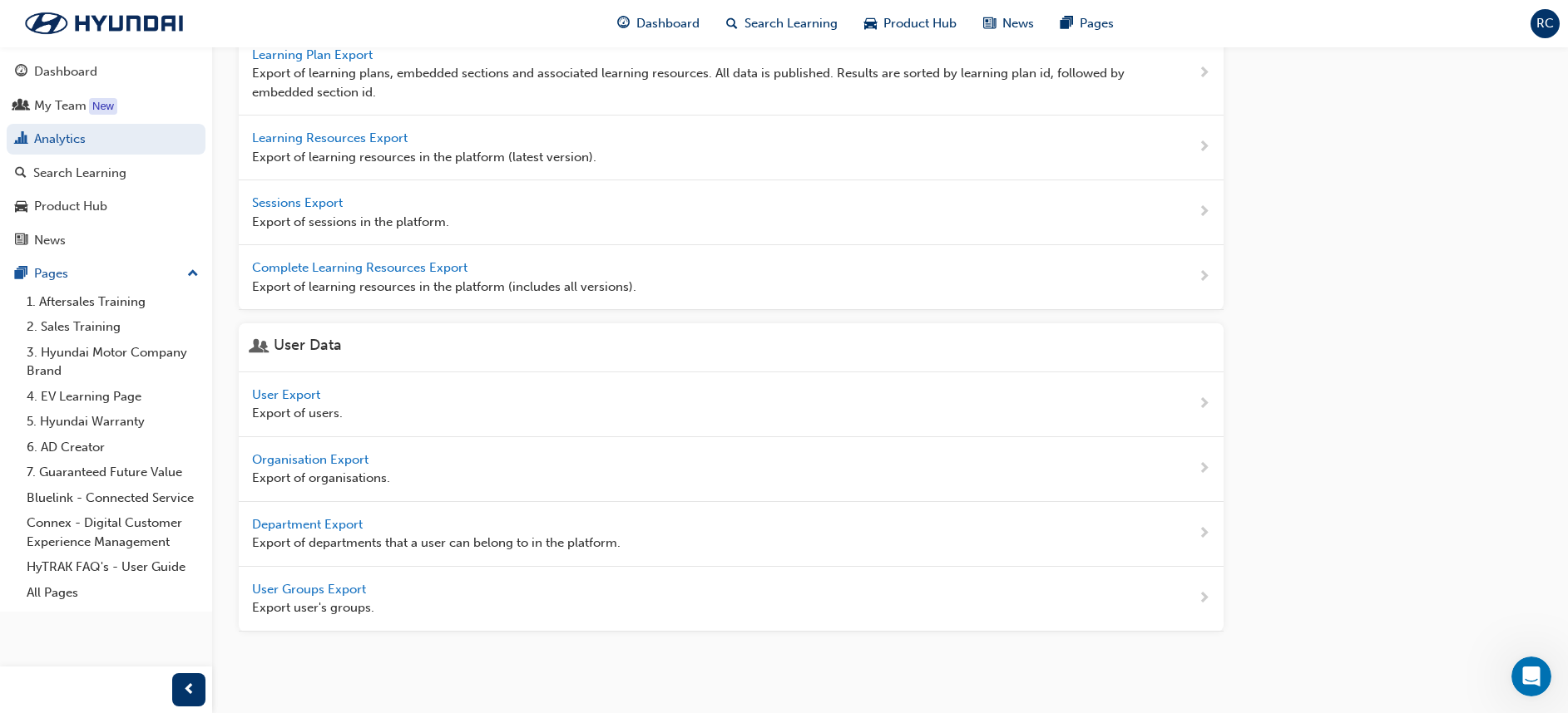
click at [309, 396] on span "User Export" at bounding box center [288, 395] width 72 height 15
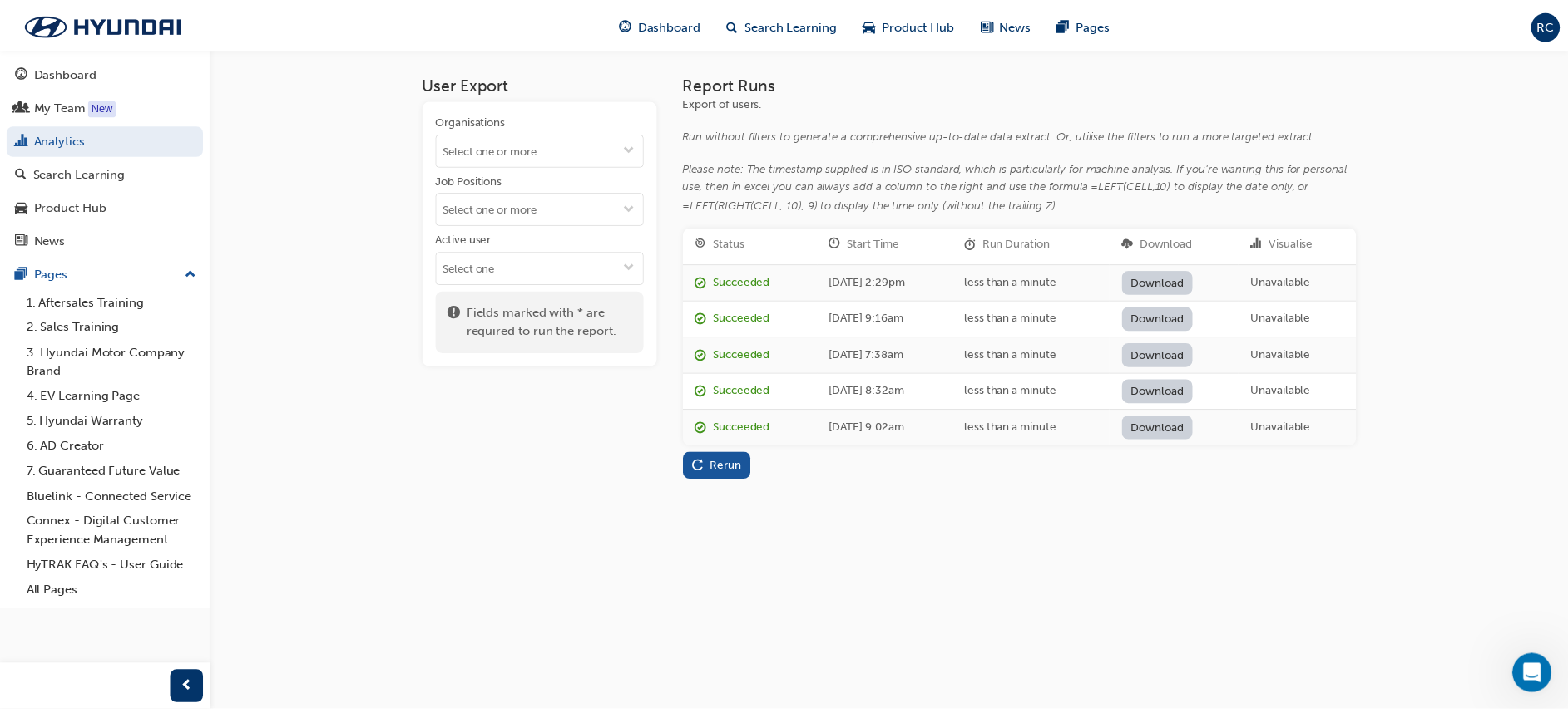
scroll to position [560, 0]
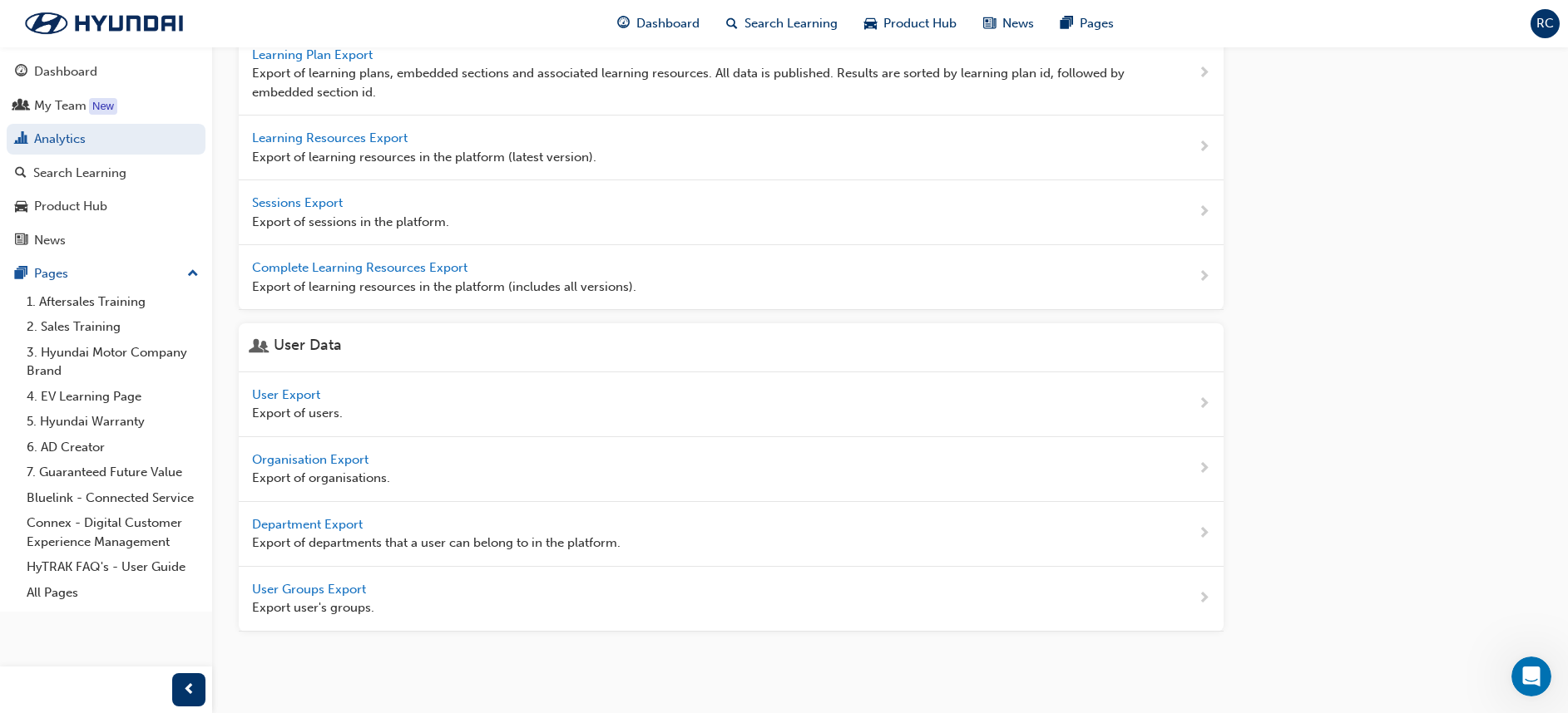
click at [311, 395] on span "User Export" at bounding box center [288, 395] width 72 height 15
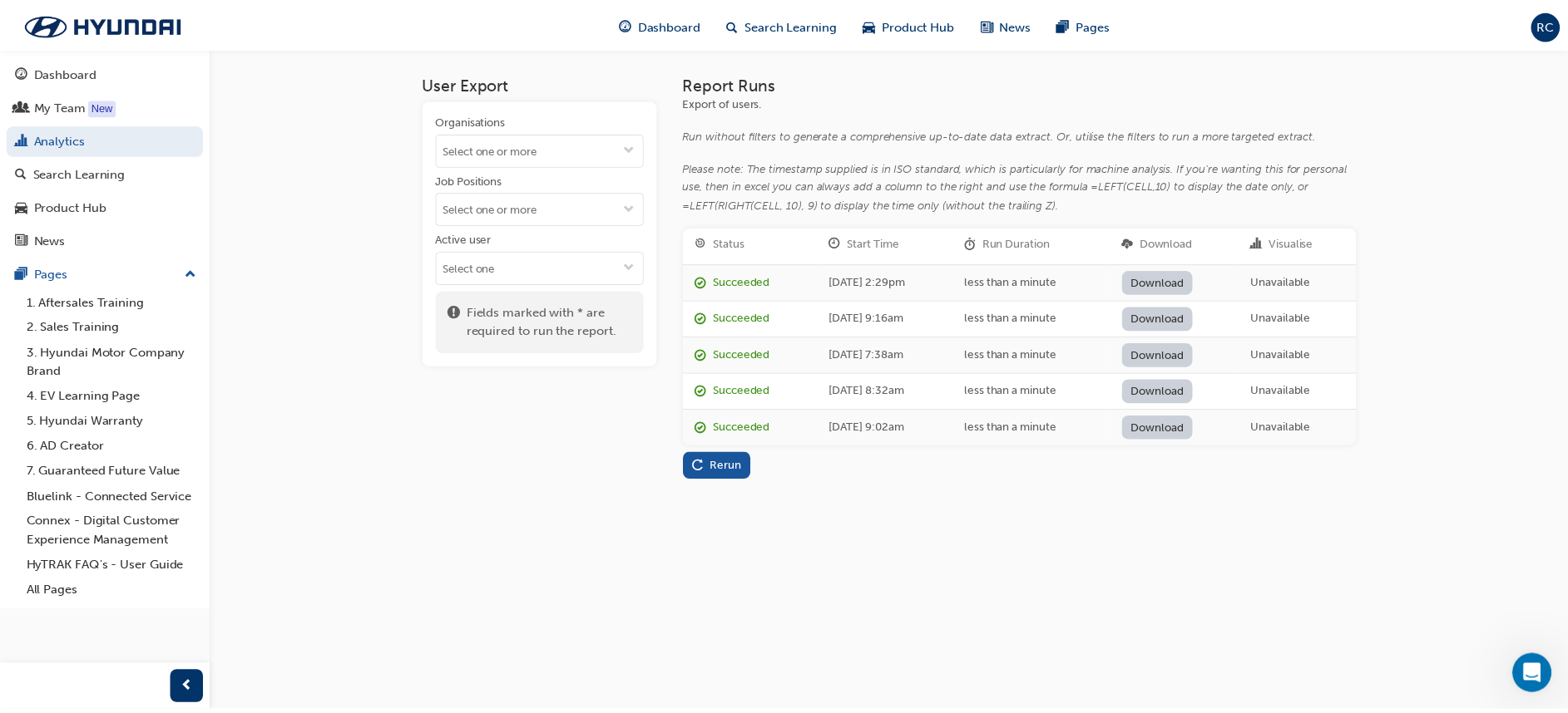
scroll to position [560, 0]
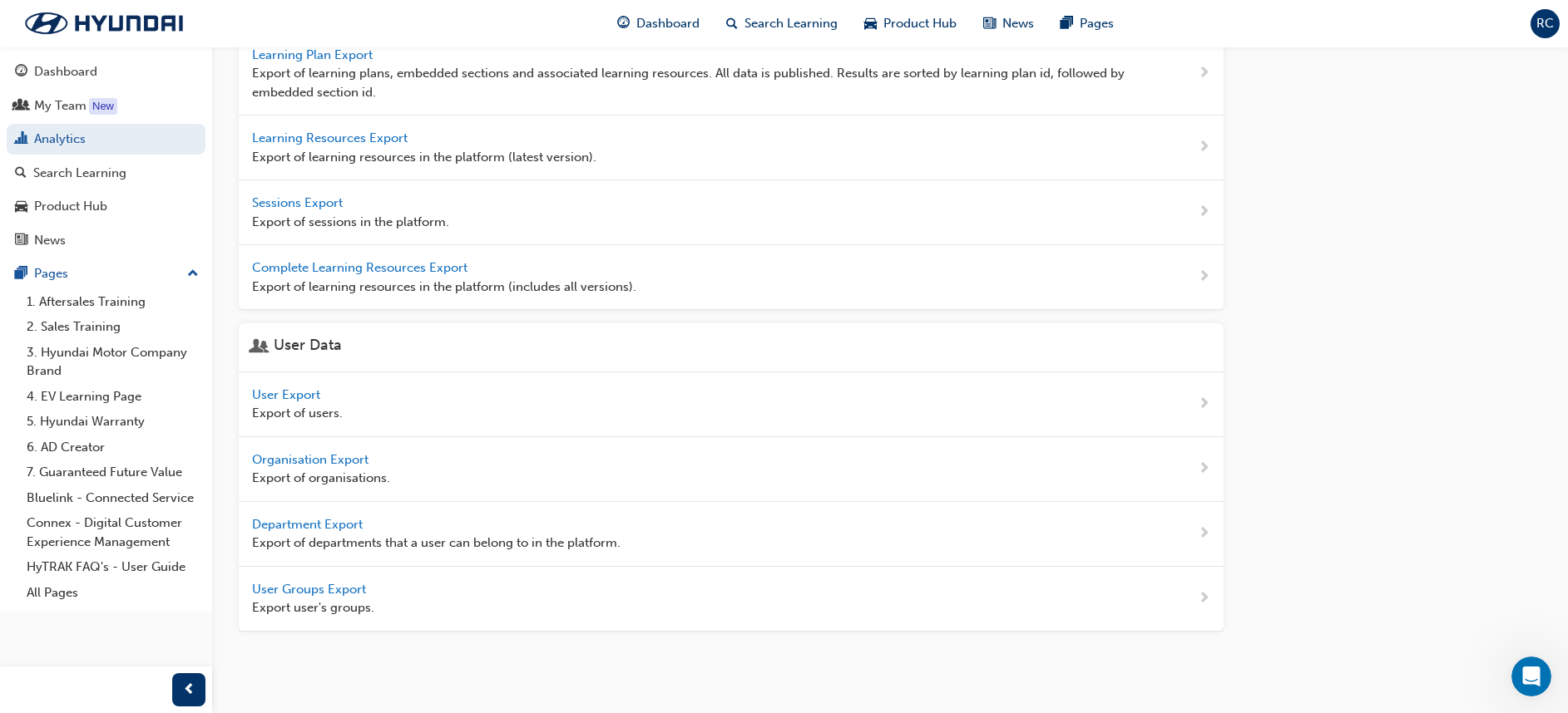
click at [343, 454] on span "Organisation Export" at bounding box center [312, 459] width 120 height 15
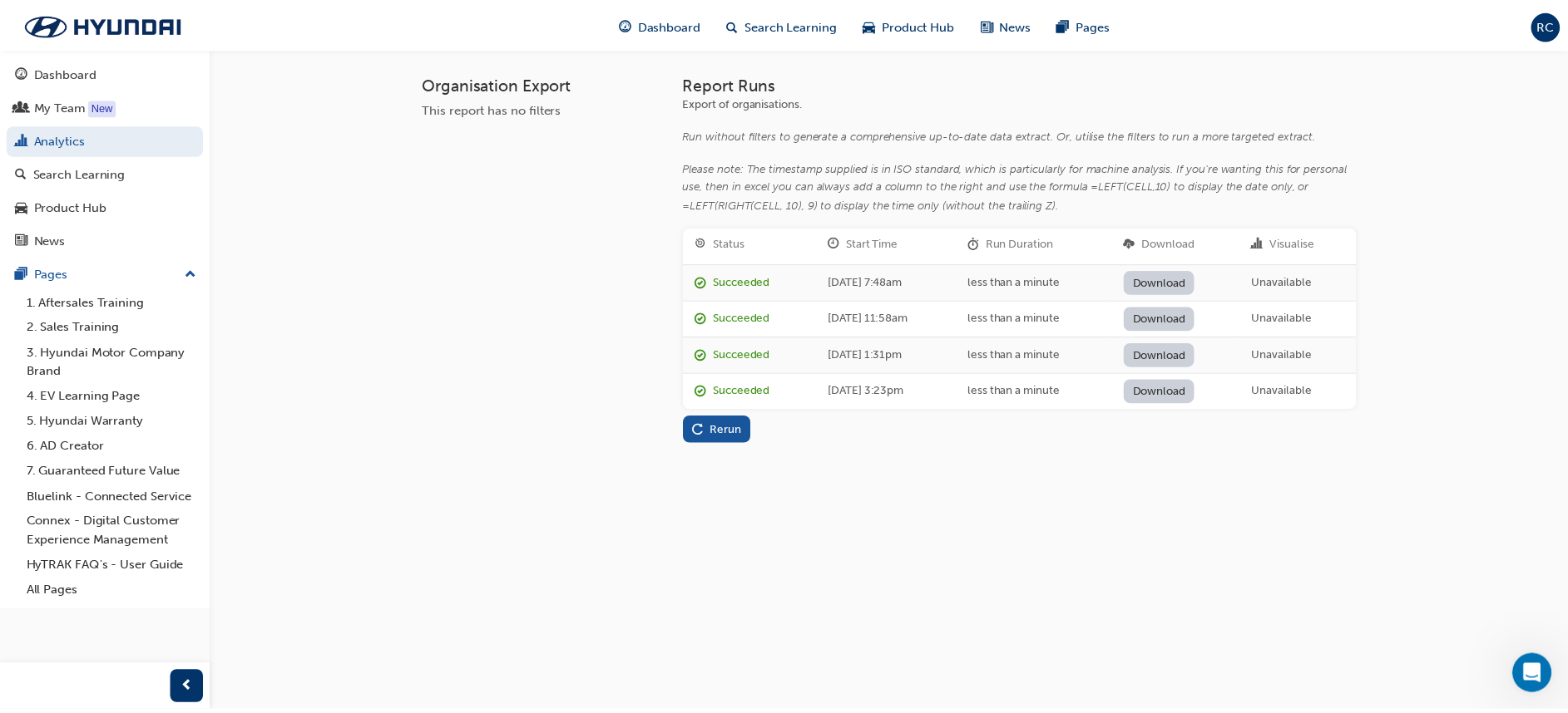
scroll to position [560, 0]
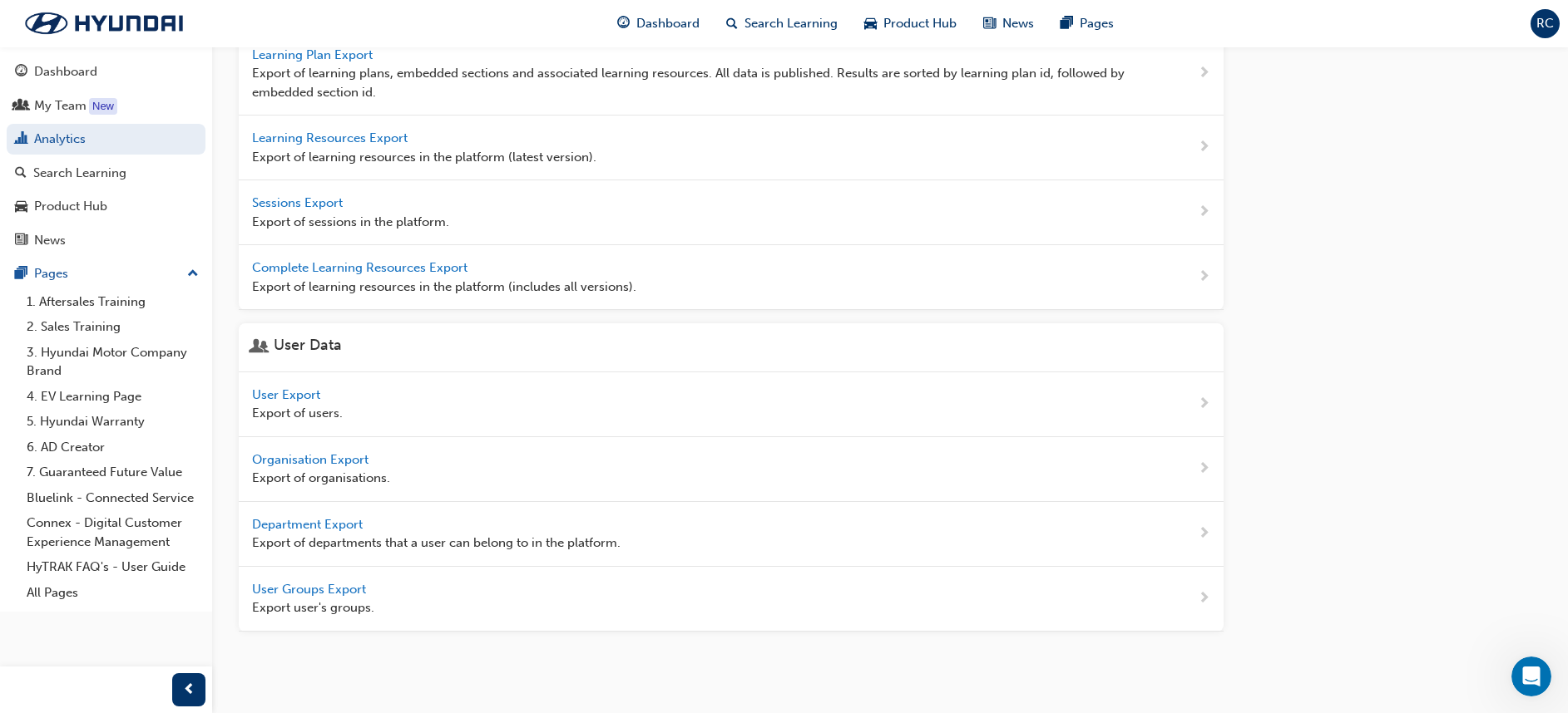
click at [349, 475] on span "Department Export" at bounding box center [308, 524] width 114 height 15
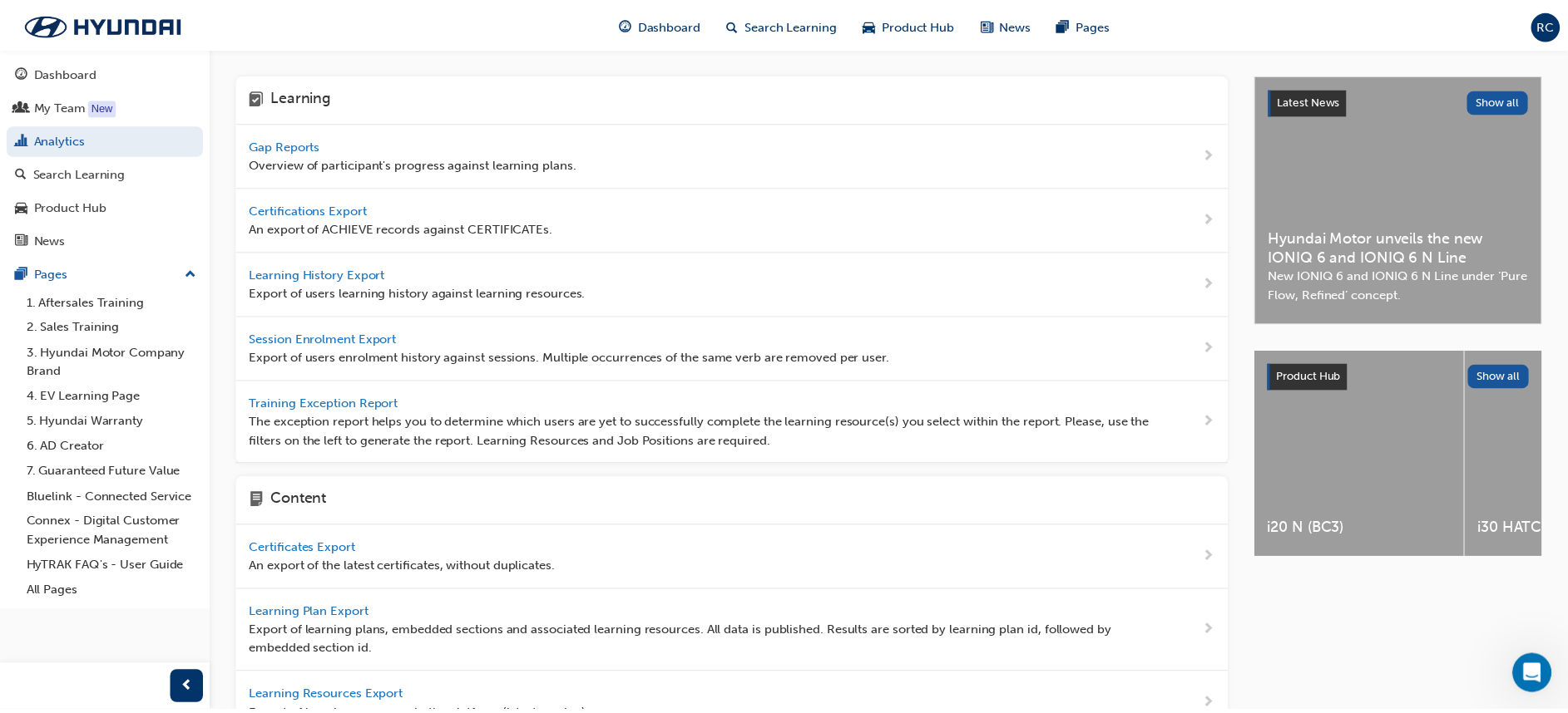
scroll to position [560, 0]
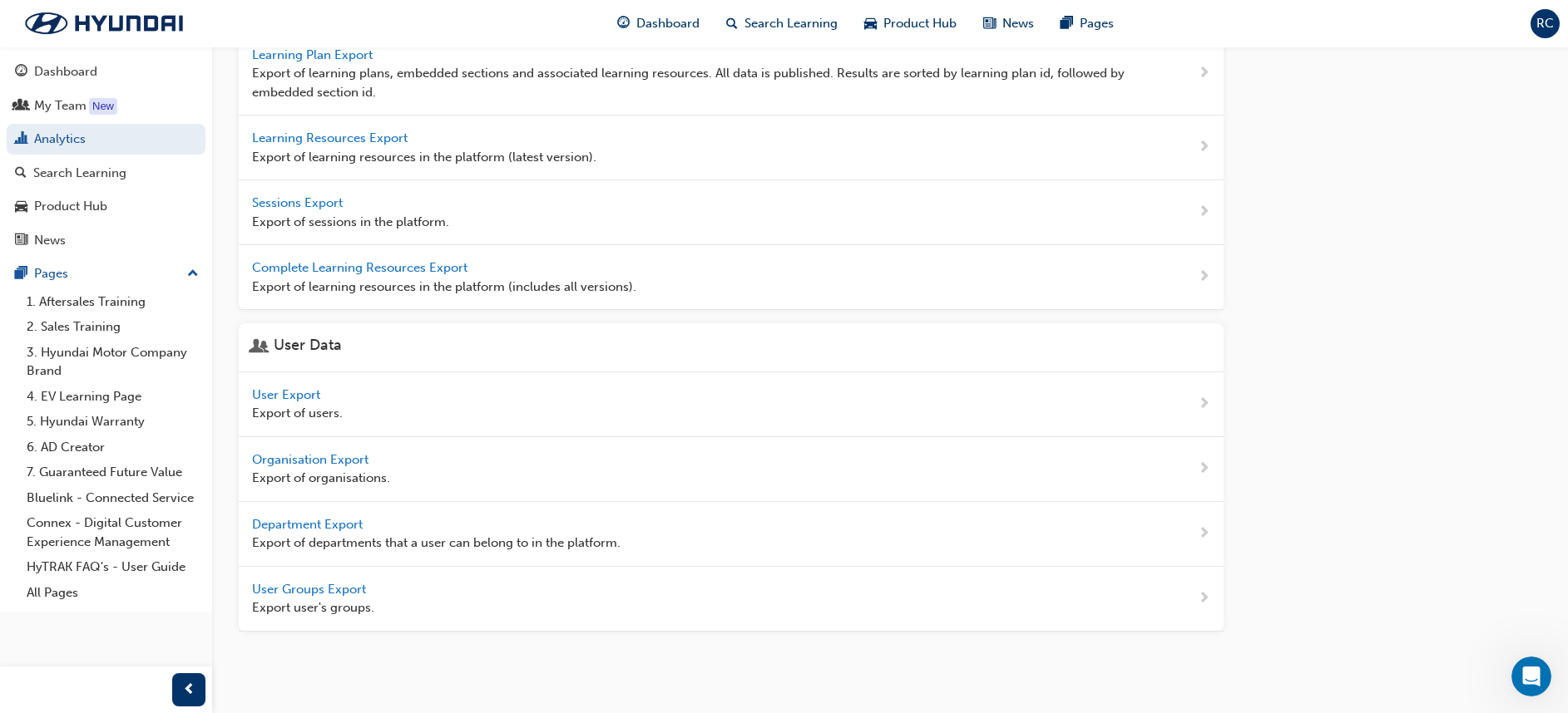
click at [279, 390] on span "User Export" at bounding box center [288, 395] width 72 height 15
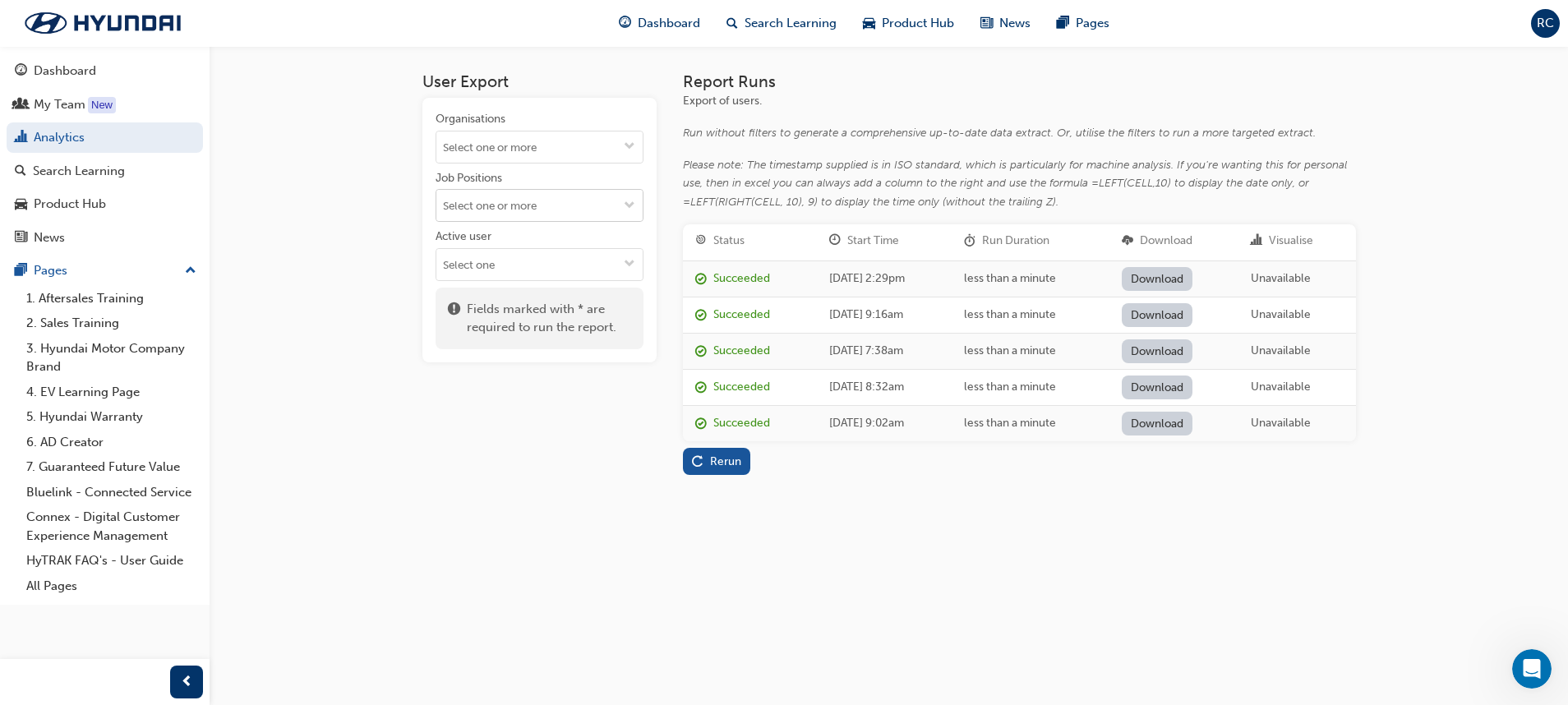
click at [630, 202] on span "down-icon" at bounding box center [630, 207] width 12 height 14
type input "registe"
click at [596, 235] on li "Registered Service Advisor" at bounding box center [540, 237] width 208 height 31
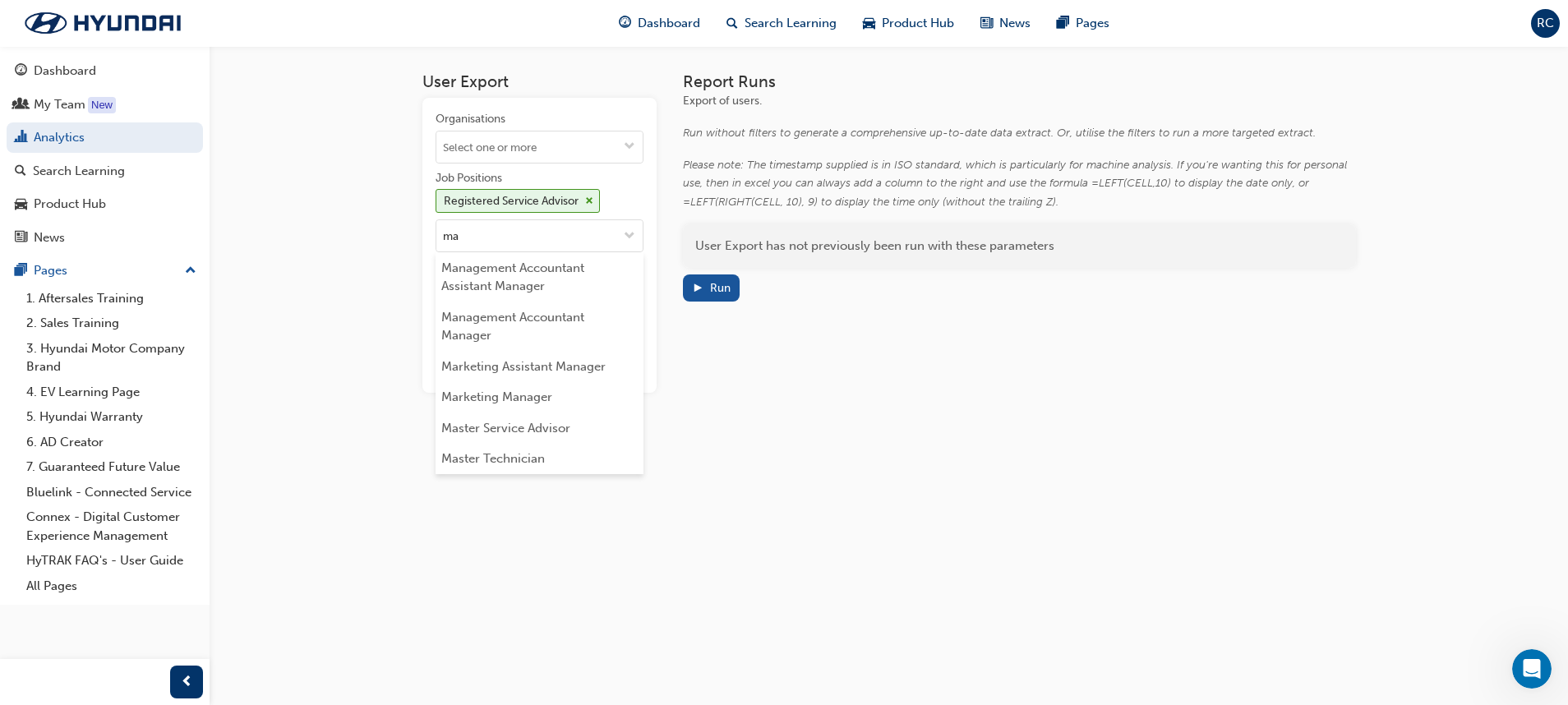
type input "mas"
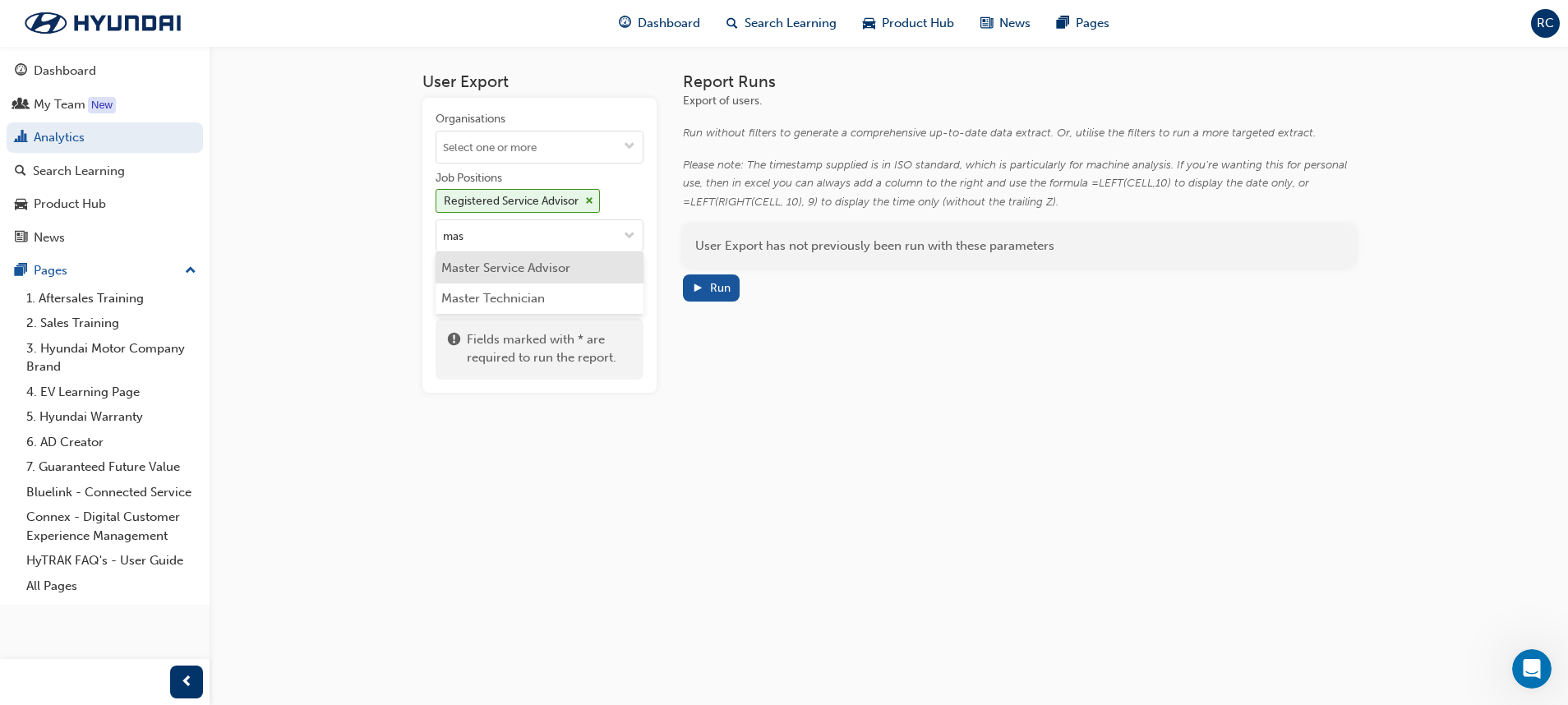
click at [591, 268] on li "Master Service Advisor" at bounding box center [540, 267] width 208 height 31
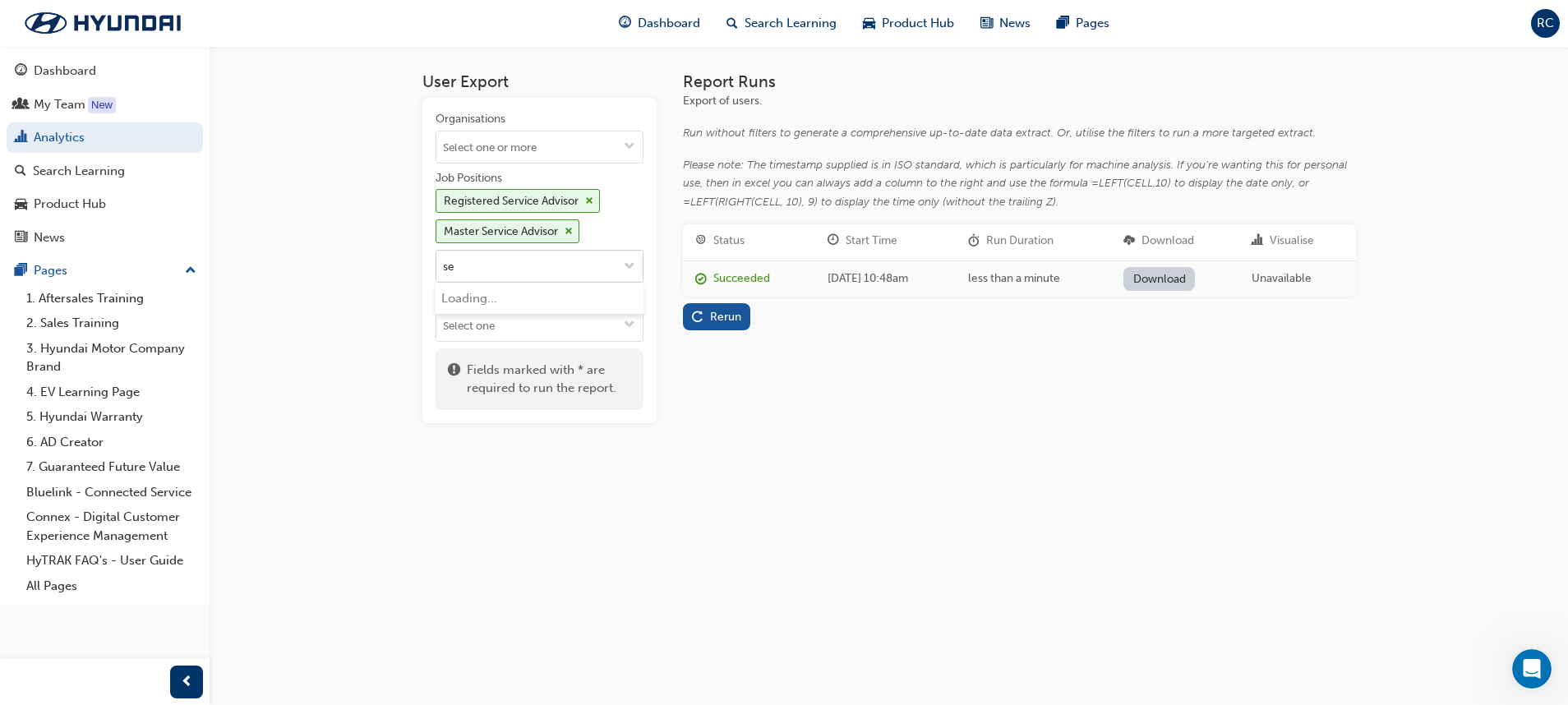
type input "ser"
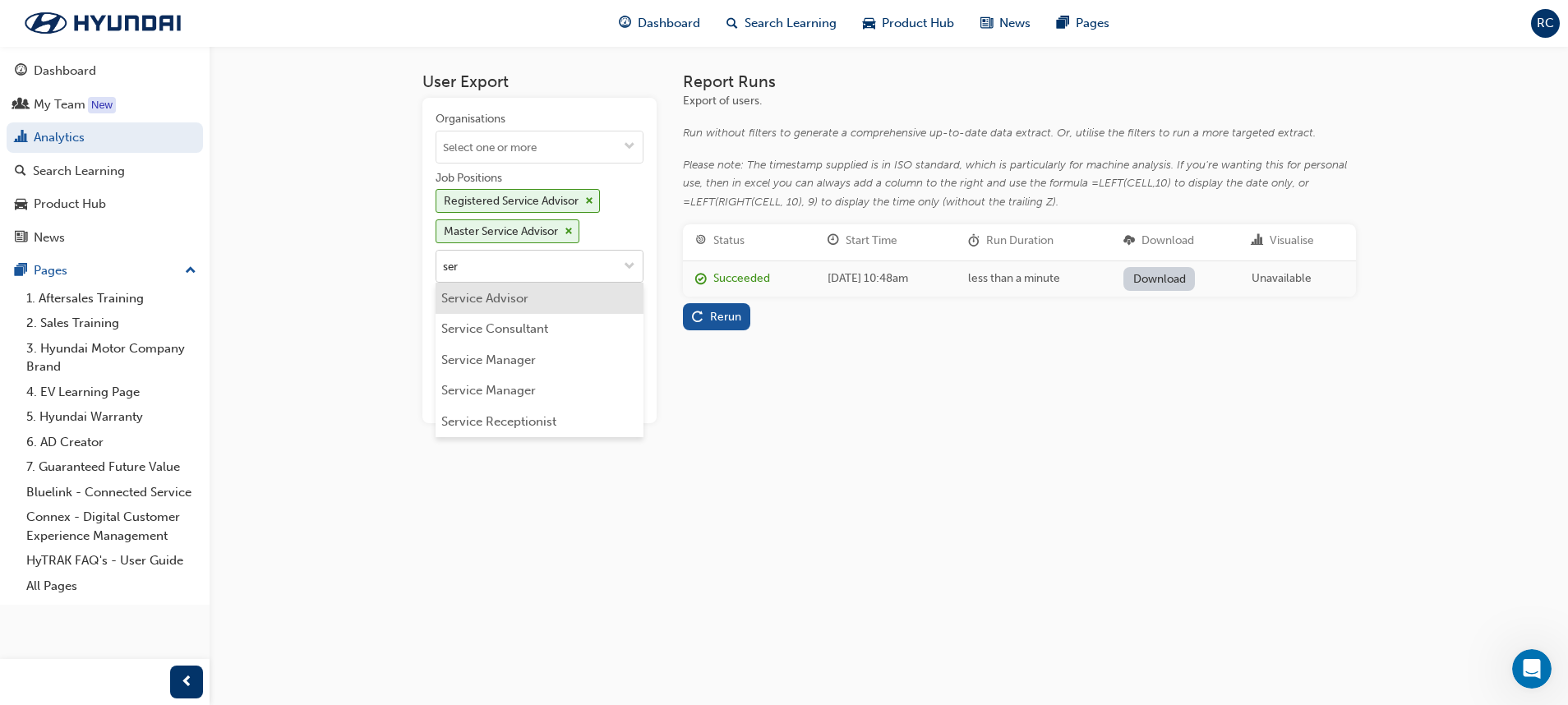
click at [594, 299] on li "Service Advisor" at bounding box center [540, 298] width 208 height 31
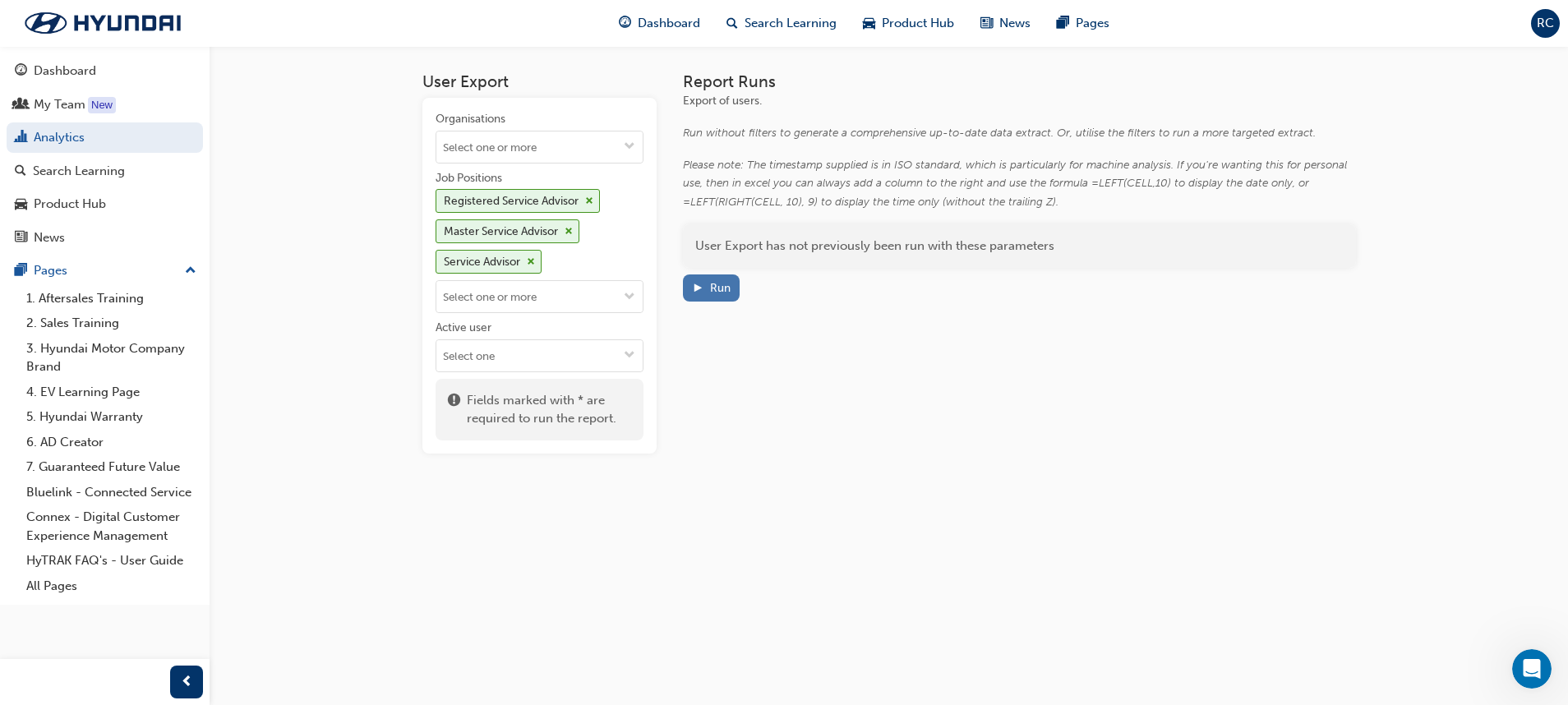
click at [729, 291] on div "Run" at bounding box center [720, 288] width 20 height 14
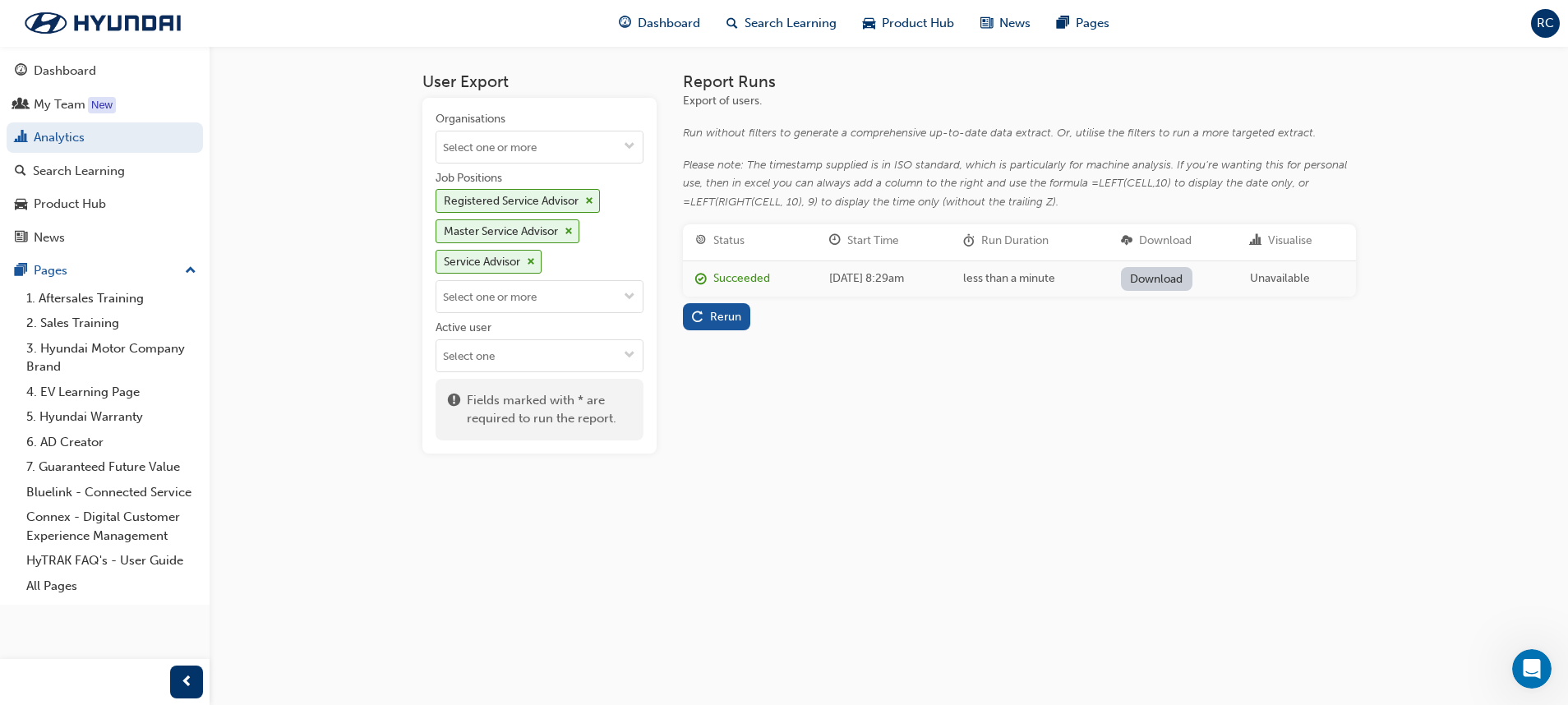
click at [1044, 272] on link "Download" at bounding box center [1157, 279] width 71 height 24
click at [85, 107] on div "My Team" at bounding box center [104, 105] width 180 height 20
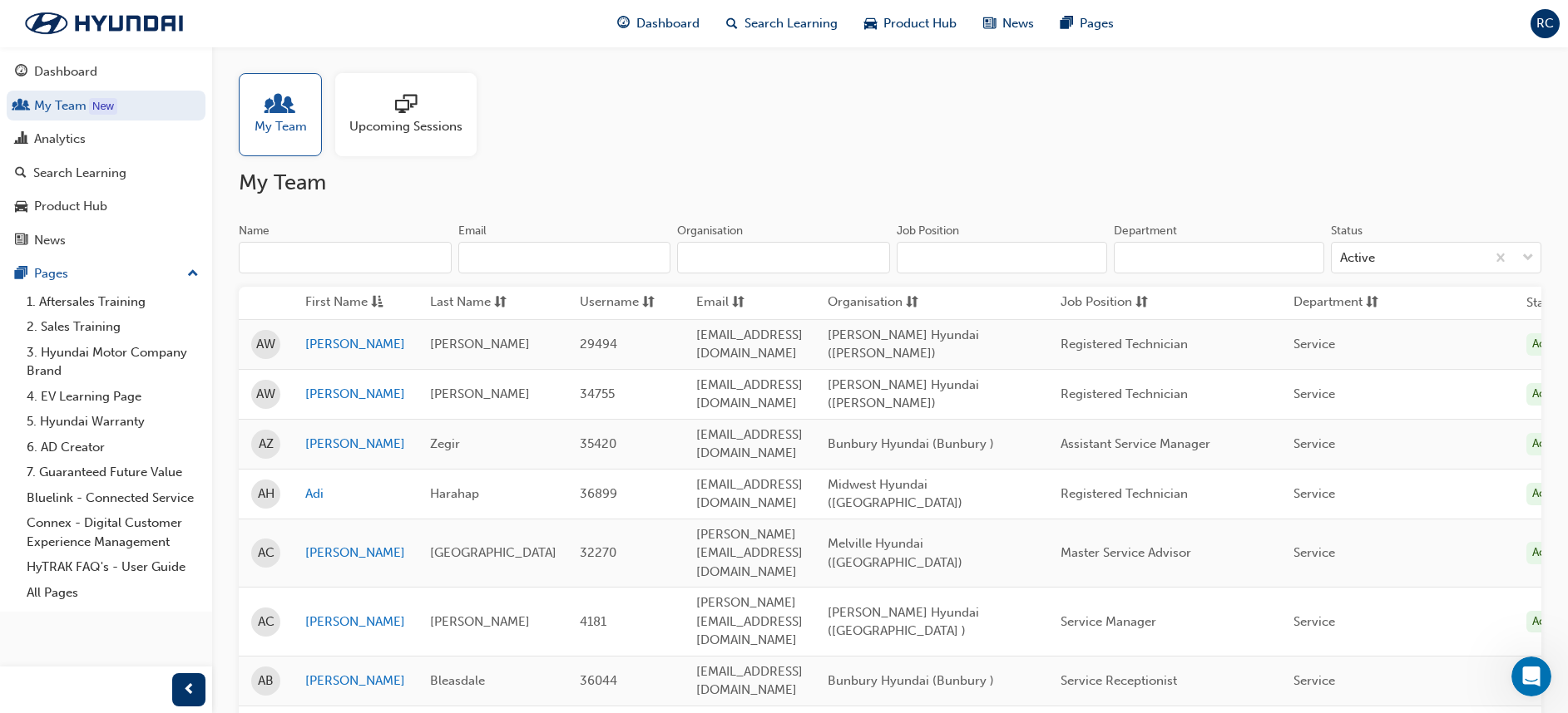
click at [965, 253] on input "Job Position" at bounding box center [1002, 258] width 211 height 32
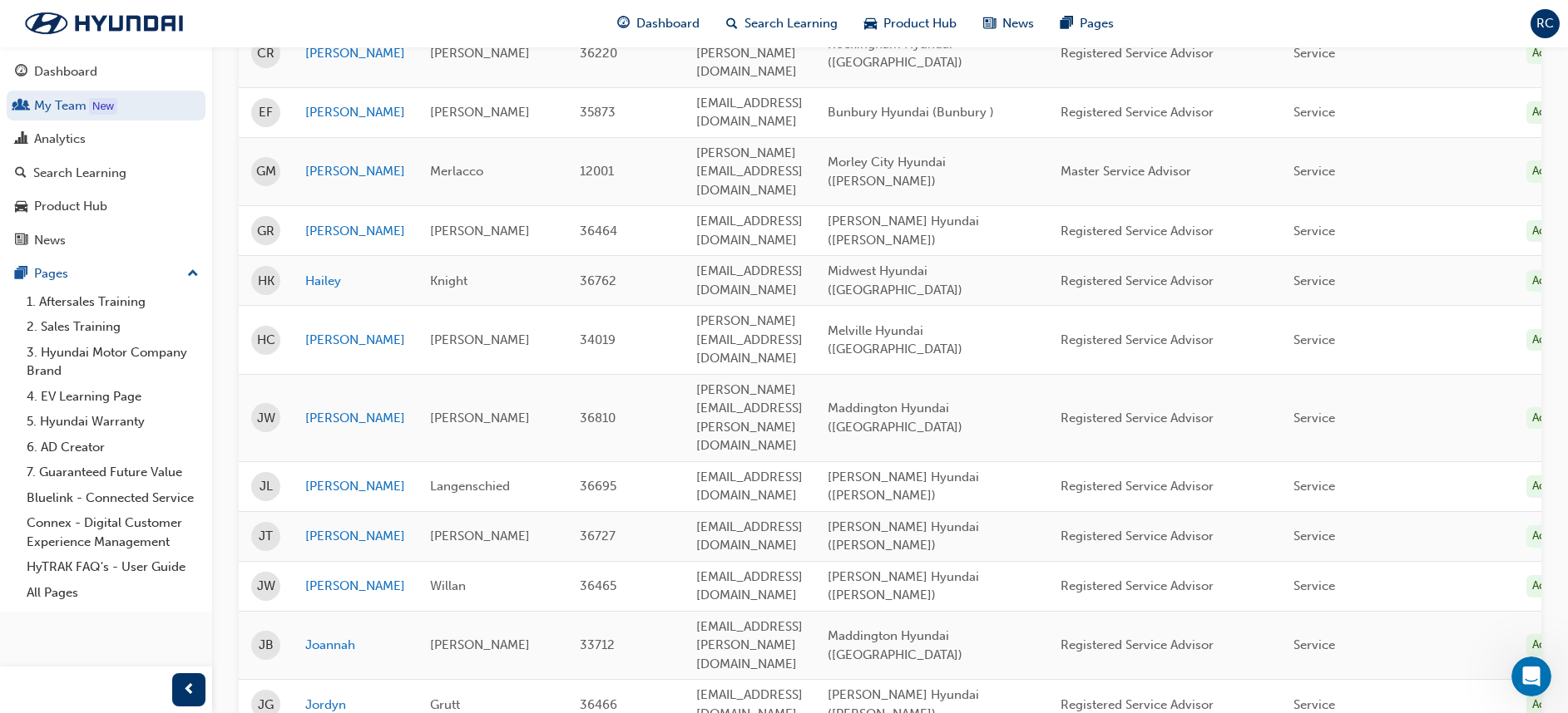
scroll to position [691, 0]
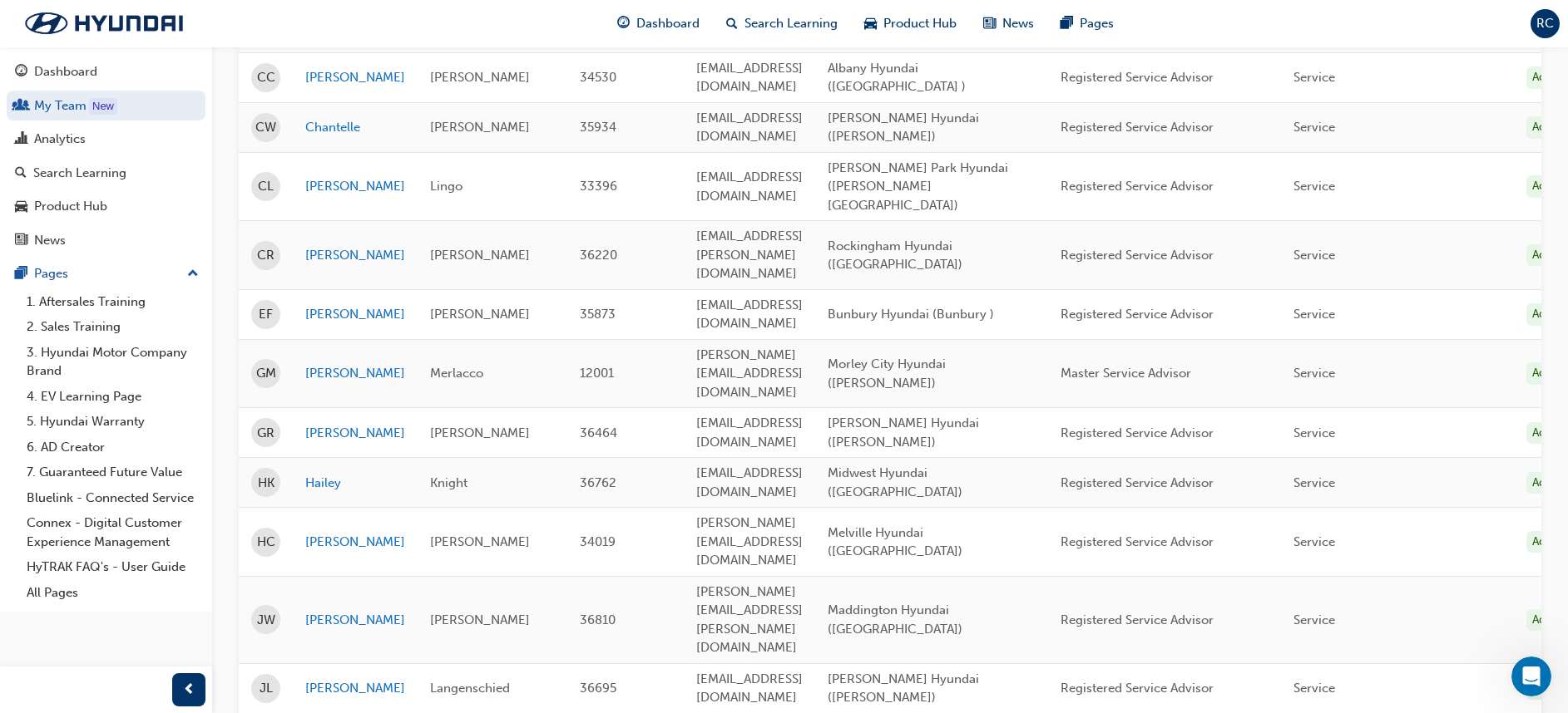
type input "advi"
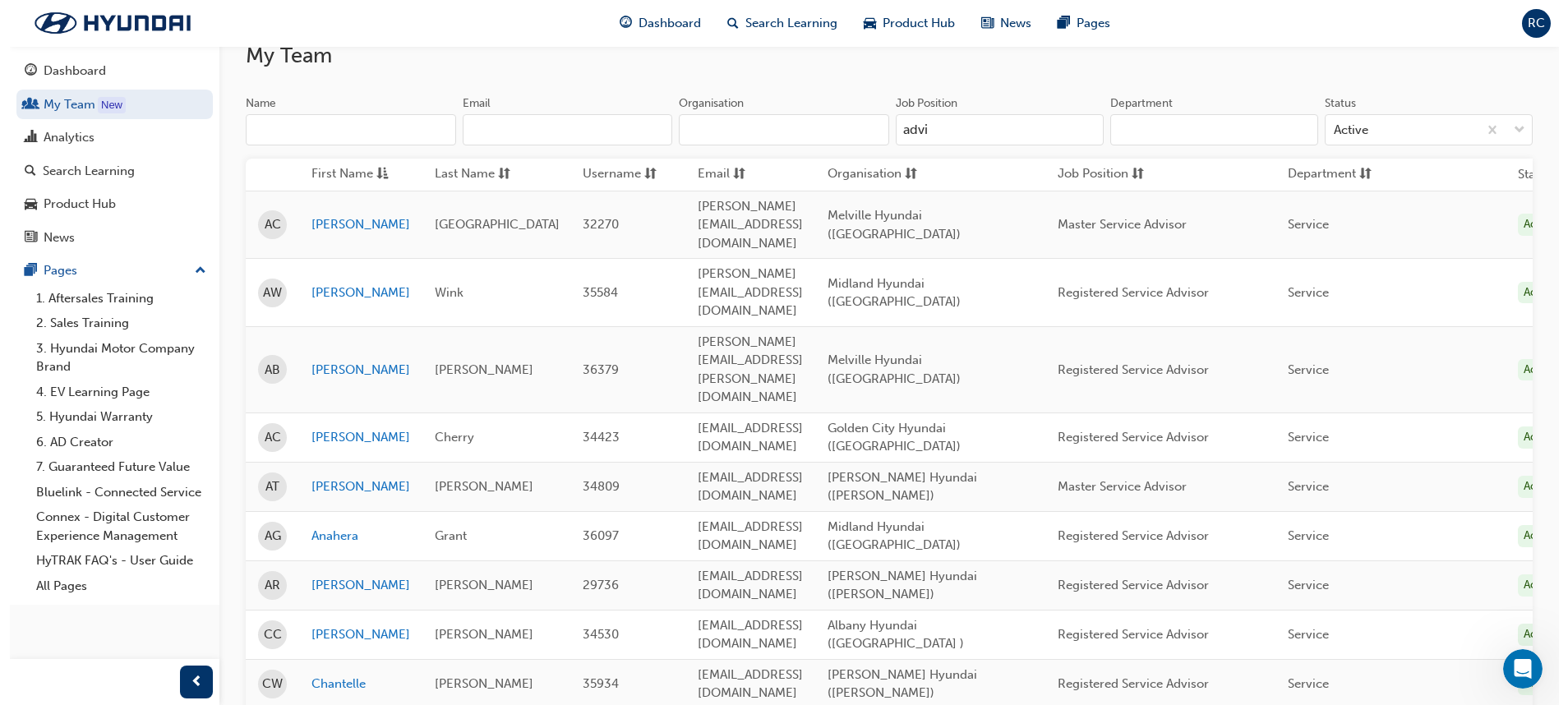
scroll to position [0, 0]
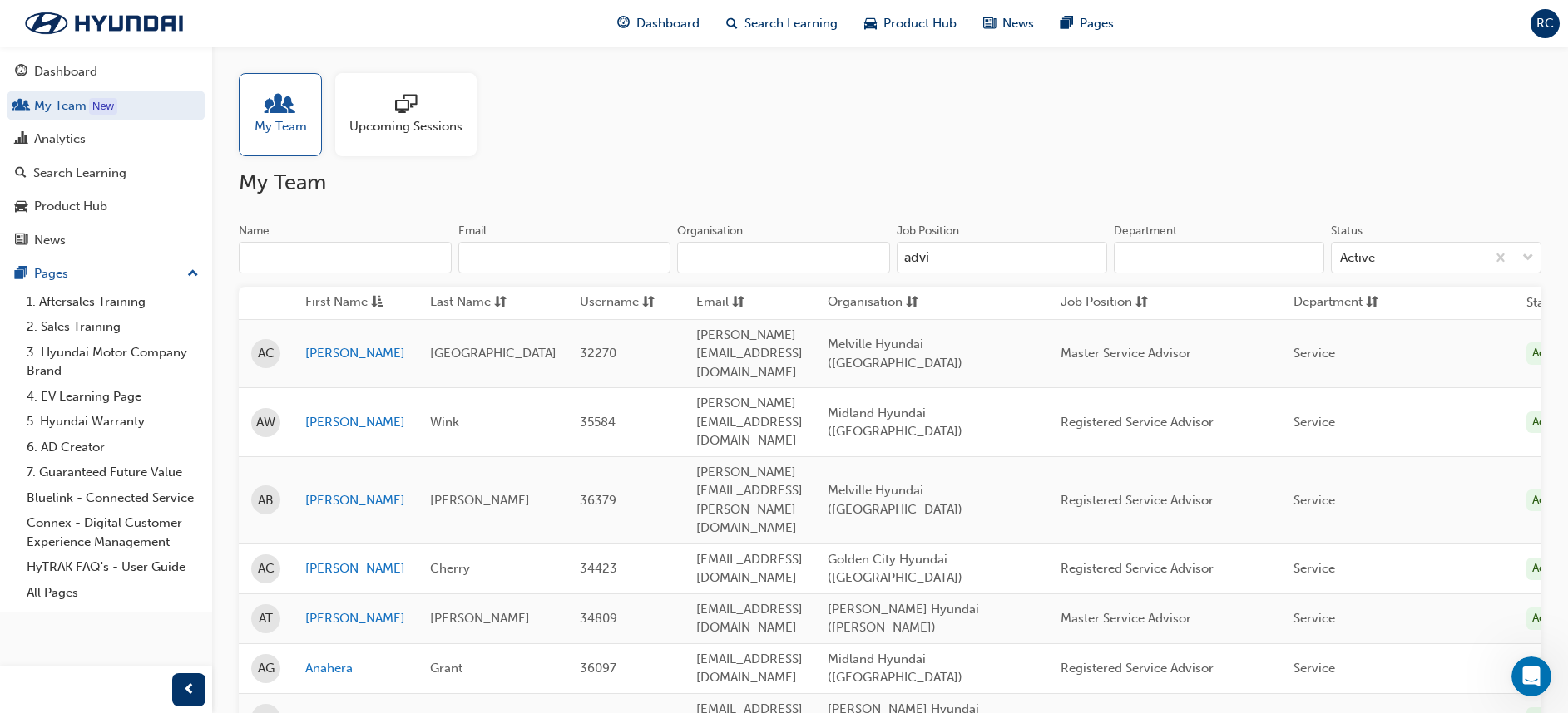
click at [544, 279] on div "Name Email Organisation Job Position advi Department Status Active" at bounding box center [890, 255] width 1303 height 65
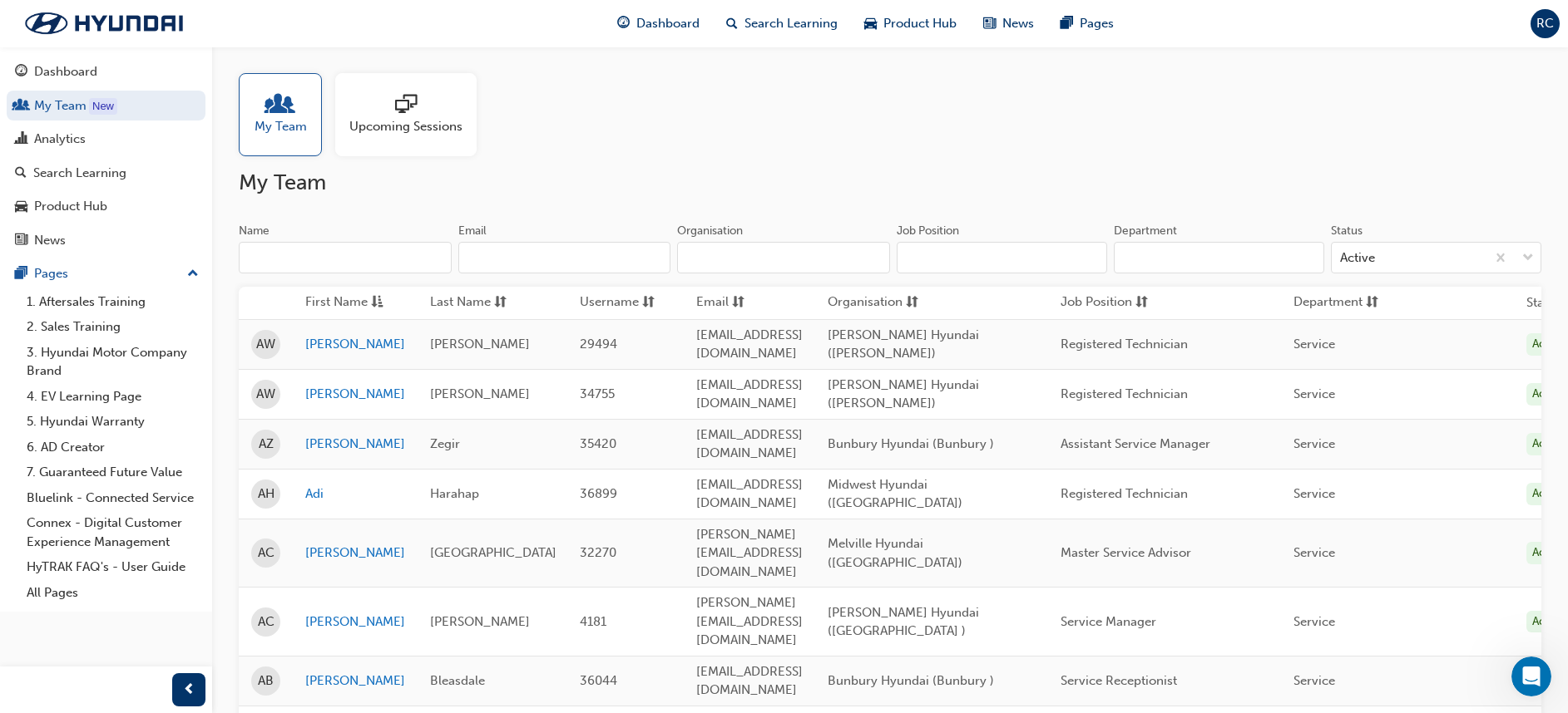
click at [738, 265] on input "Organisation" at bounding box center [784, 258] width 213 height 32
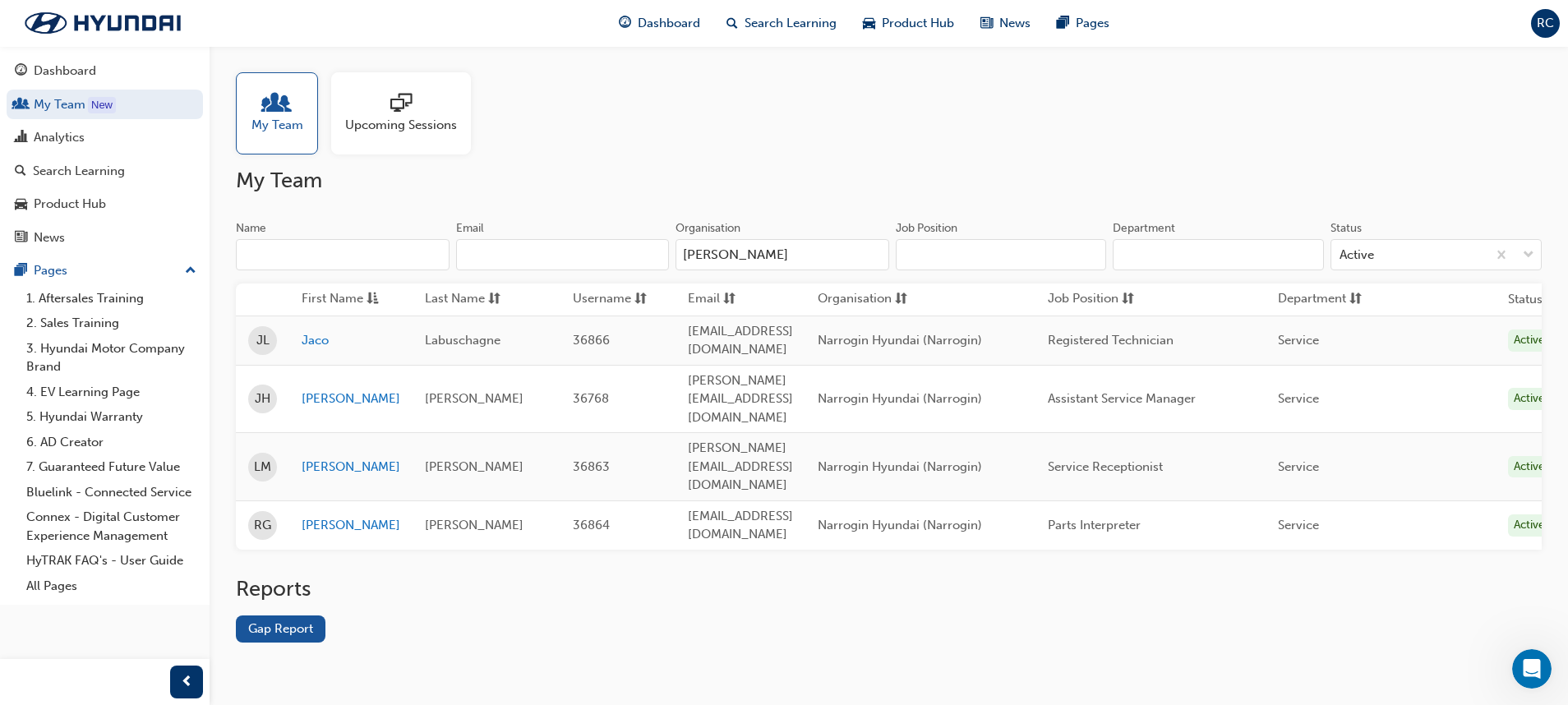
type input "[PERSON_NAME]"
click at [751, 470] on h2 "Reports" at bounding box center [889, 589] width 1306 height 26
click at [107, 137] on div "Analytics" at bounding box center [104, 138] width 180 height 20
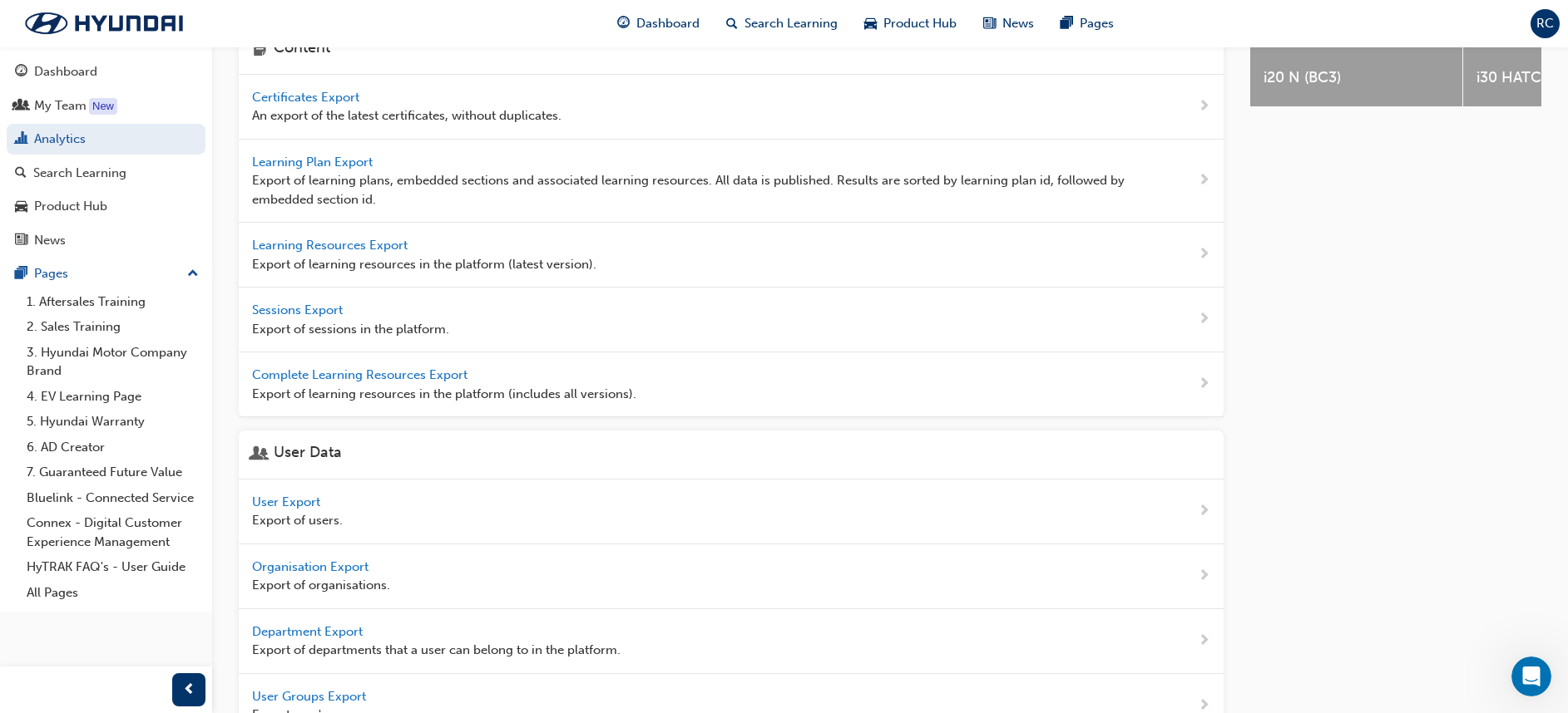
scroll to position [560, 0]
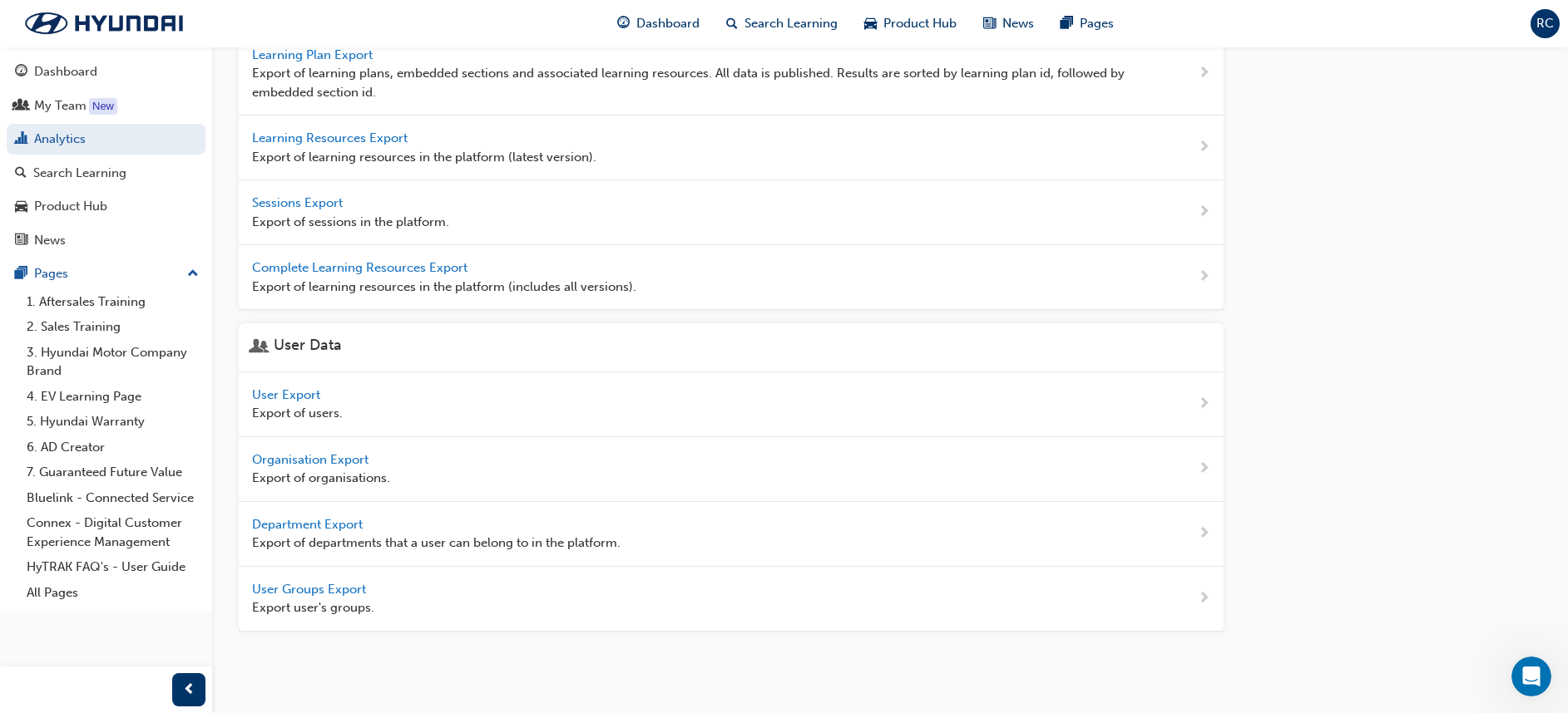
click at [303, 392] on span "User Export" at bounding box center [288, 395] width 72 height 15
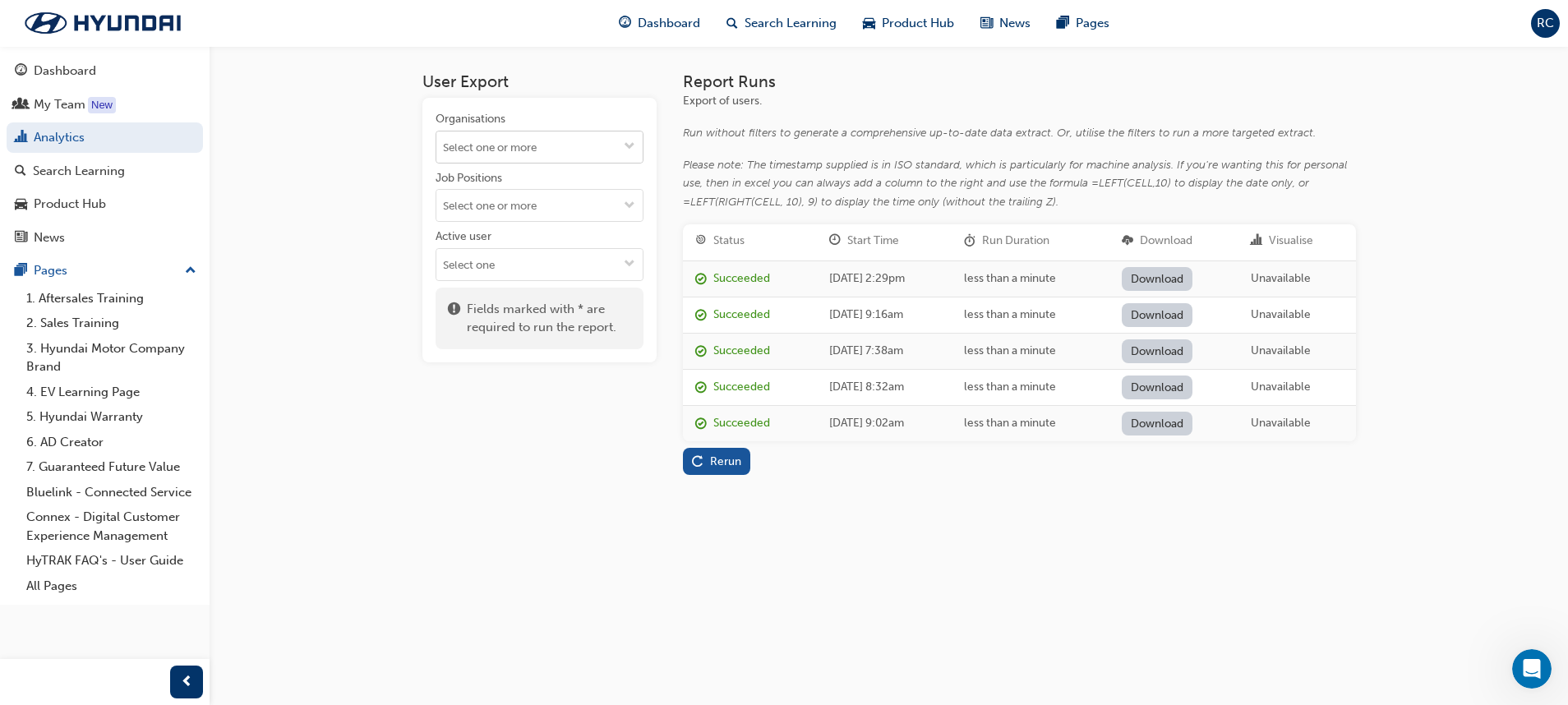
click at [630, 143] on span "down-icon" at bounding box center [630, 147] width 12 height 14
type input "wanga"
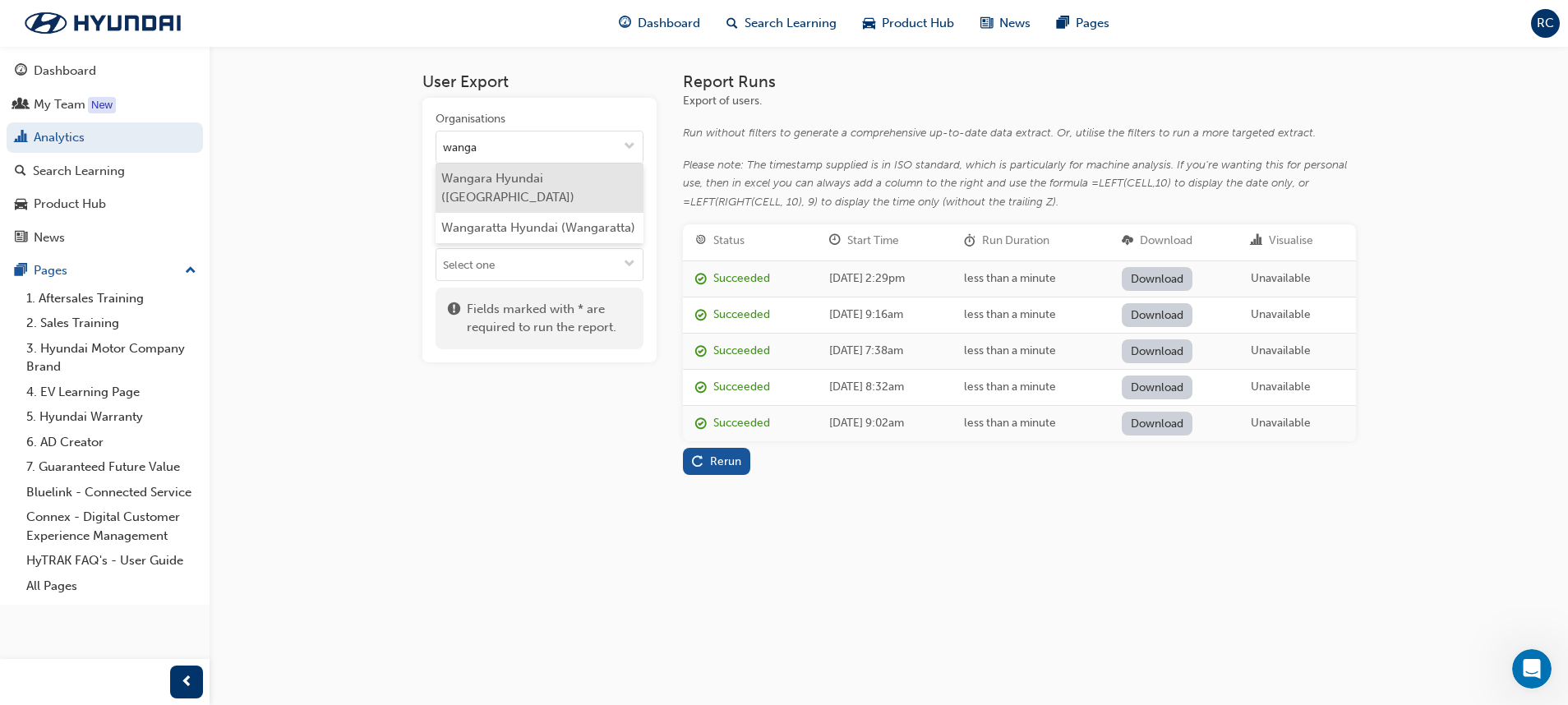
click at [602, 175] on li "Wangara Hyundai ([GEOGRAPHIC_DATA])" at bounding box center [540, 188] width 208 height 49
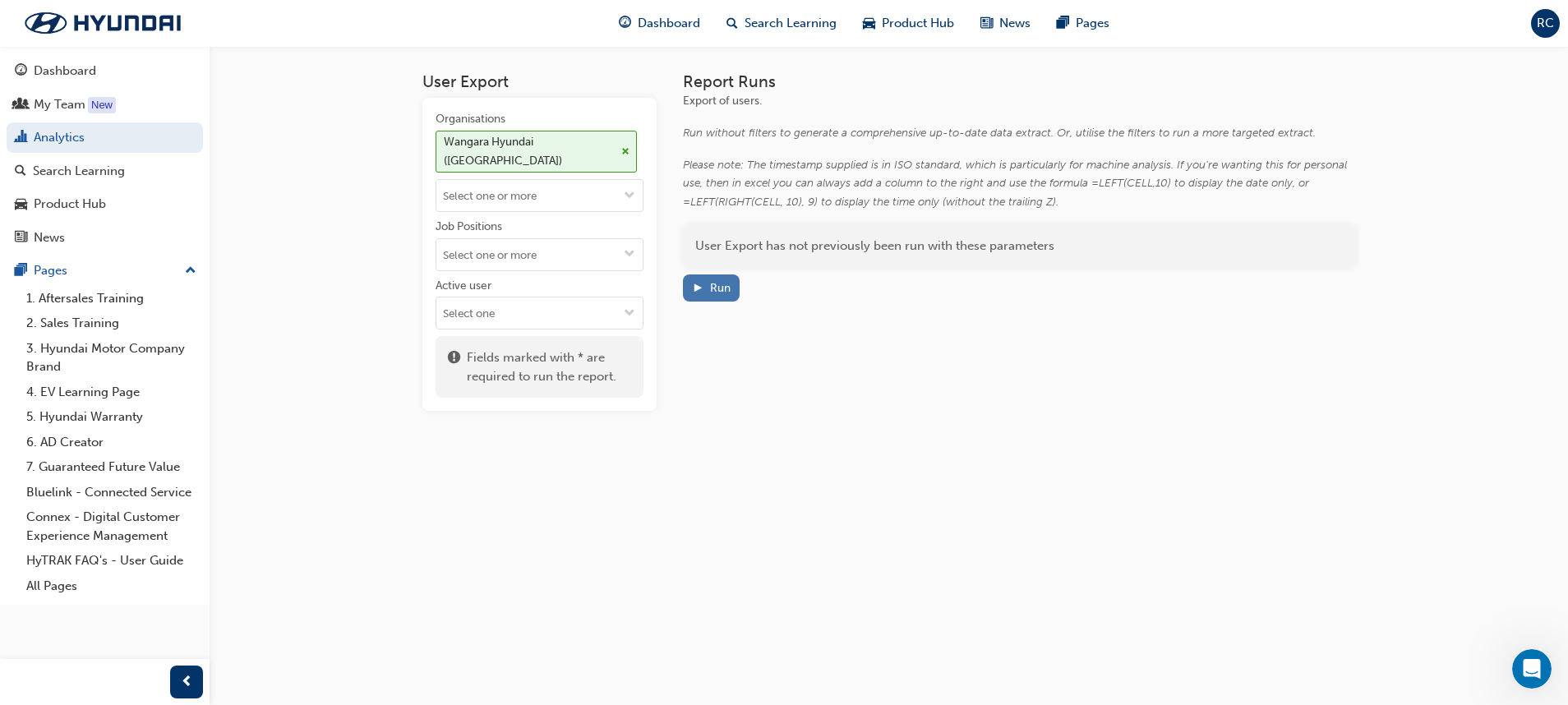
click at [700, 289] on span "play-icon" at bounding box center [698, 289] width 12 height 14
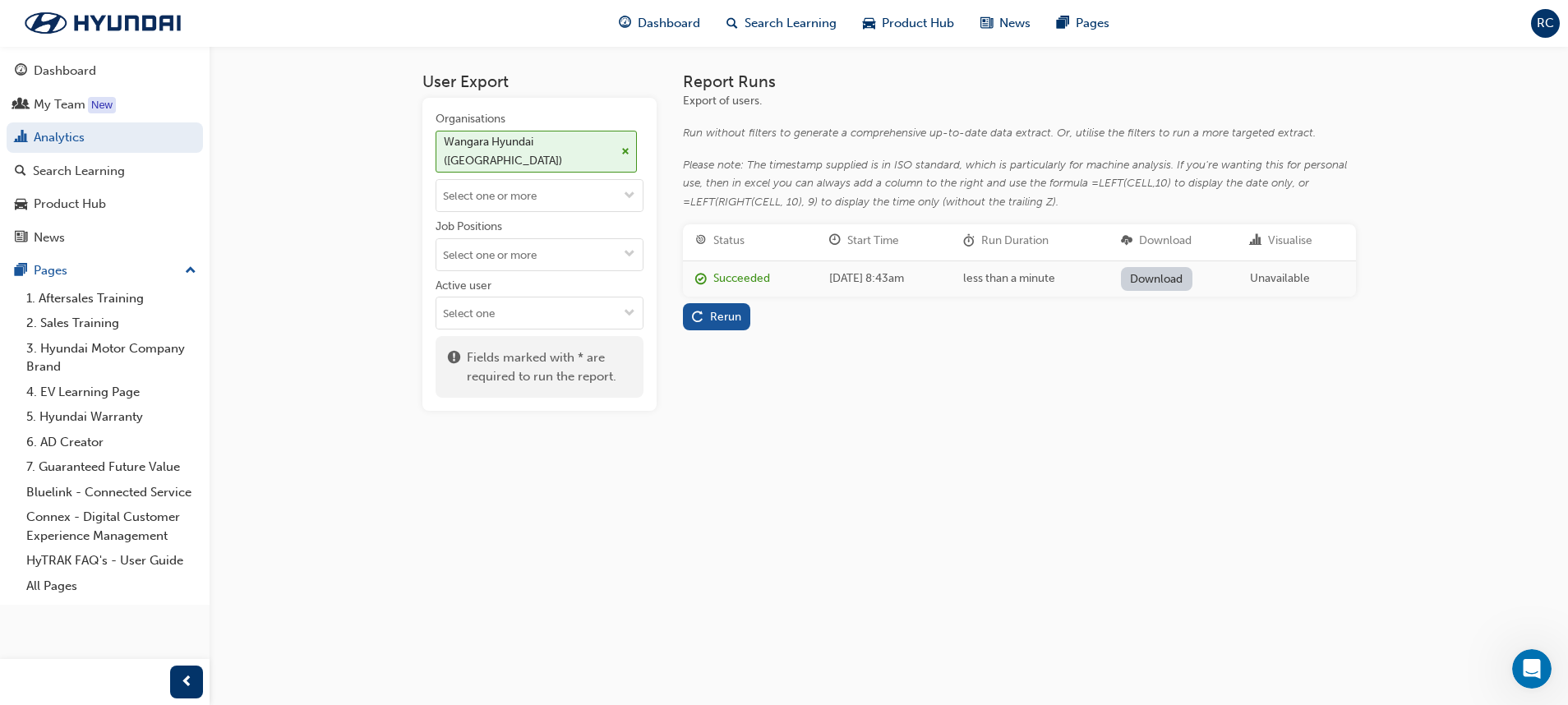
click at [1044, 278] on link "Download" at bounding box center [1157, 279] width 71 height 24
click at [621, 147] on span "cross-icon" at bounding box center [625, 152] width 8 height 10
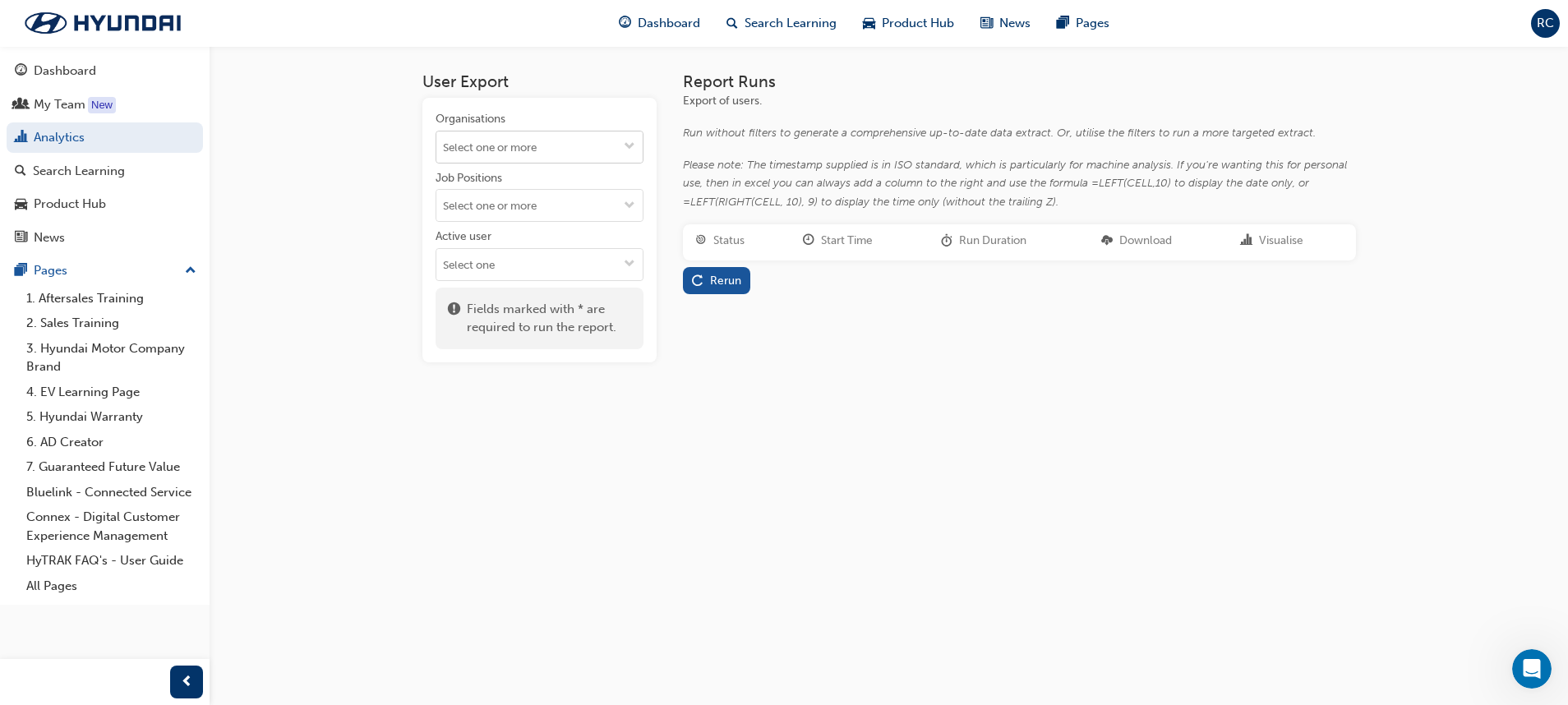
click at [630, 142] on span "down-icon" at bounding box center [630, 147] width 12 height 14
type input "[PERSON_NAME]"
click at [502, 186] on li "[PERSON_NAME] Park Hyundai ([PERSON_NAME][GEOGRAPHIC_DATA])" at bounding box center [540, 197] width 208 height 69
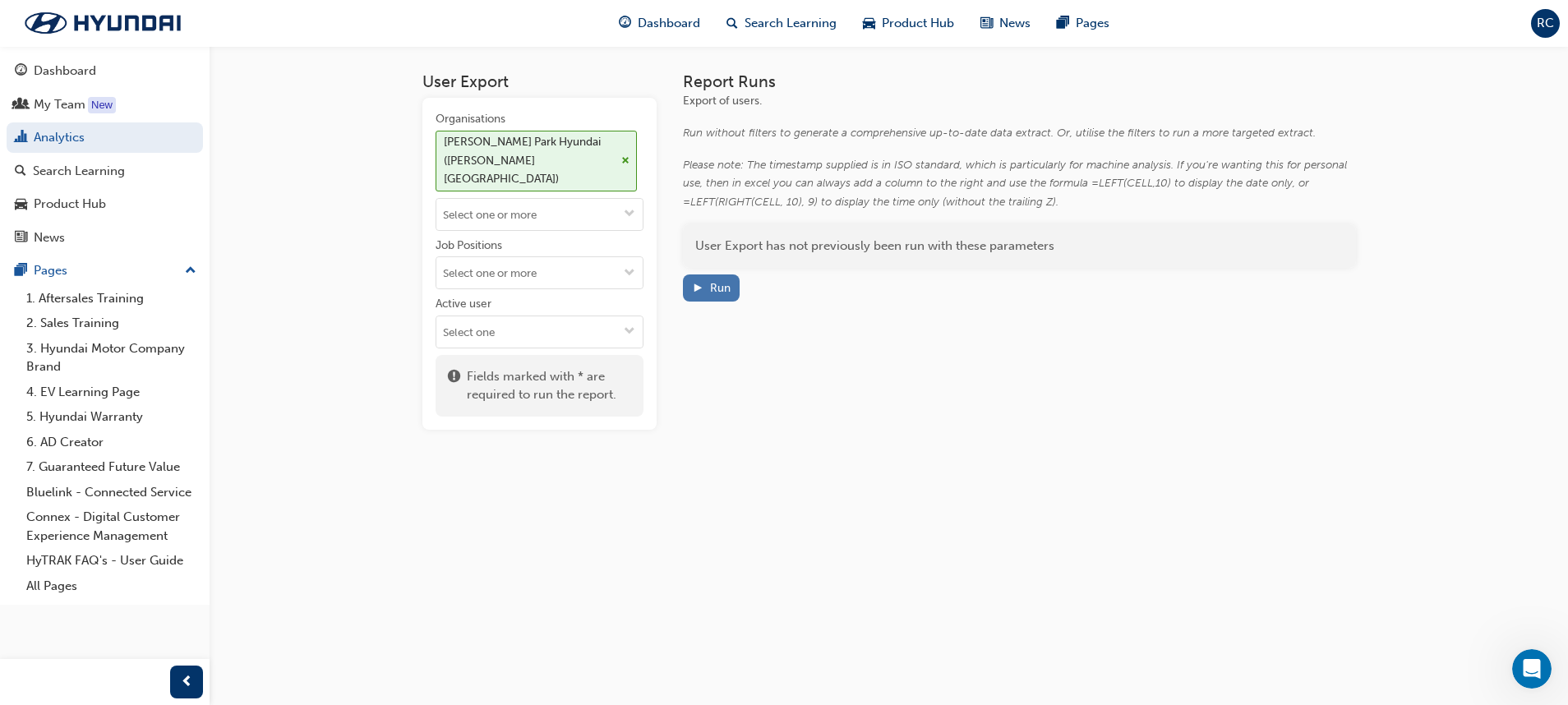
click at [707, 286] on div "Run" at bounding box center [712, 288] width 39 height 17
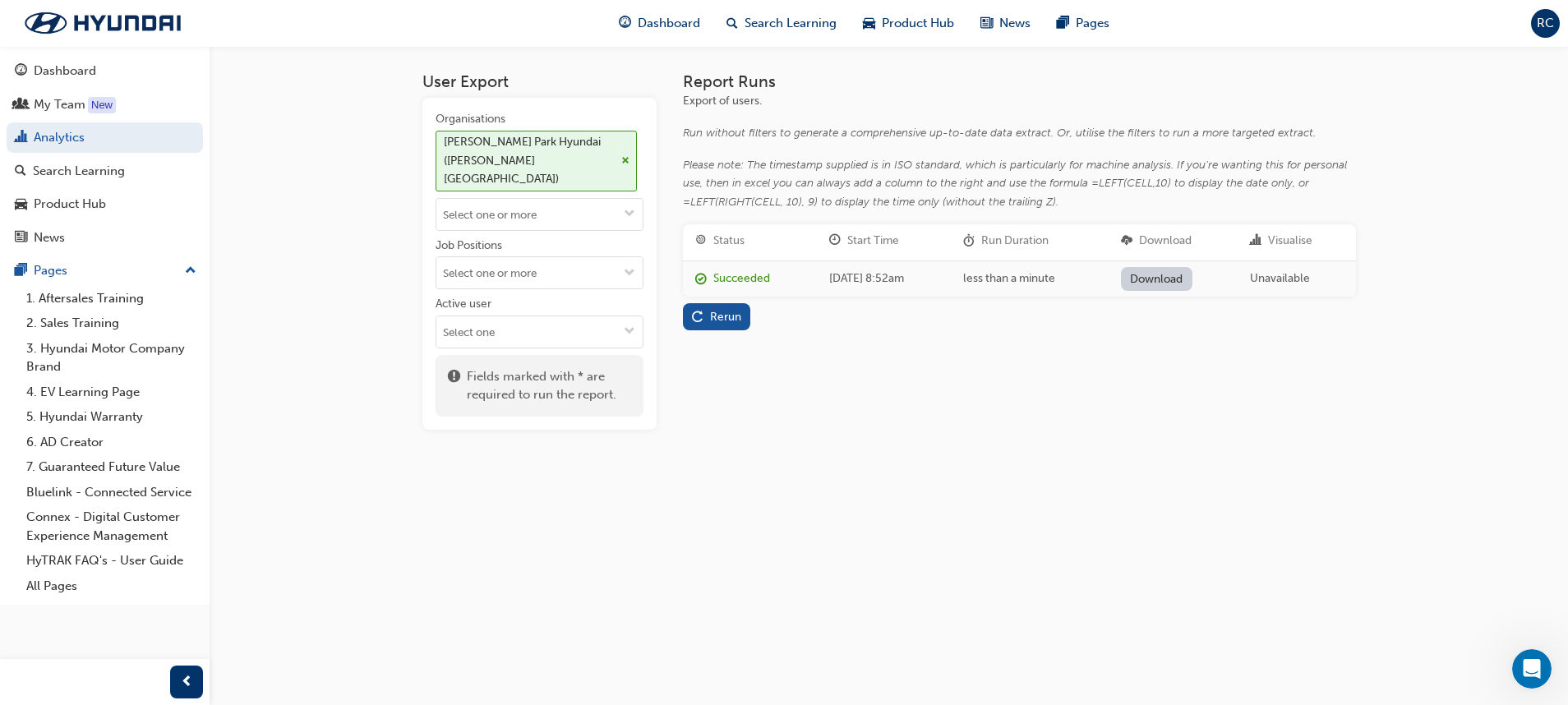
click at [1044, 275] on link "Download" at bounding box center [1157, 279] width 71 height 24
click at [623, 144] on div "[PERSON_NAME] Park Hyundai ([PERSON_NAME][GEOGRAPHIC_DATA])" at bounding box center [536, 161] width 201 height 61
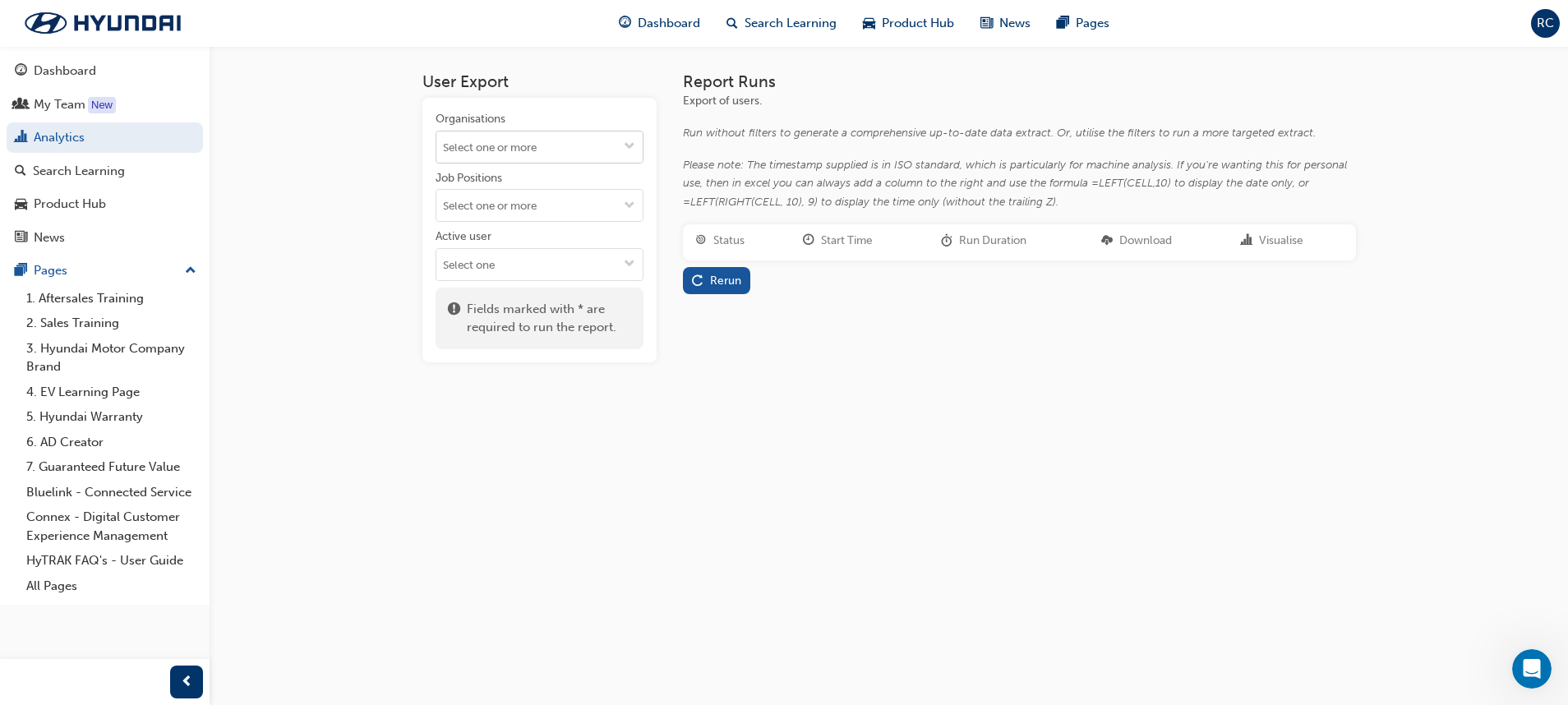
click at [624, 147] on span "down-icon" at bounding box center [630, 147] width 12 height 14
type input "midland"
click at [630, 200] on span "down-icon" at bounding box center [630, 207] width 12 height 14
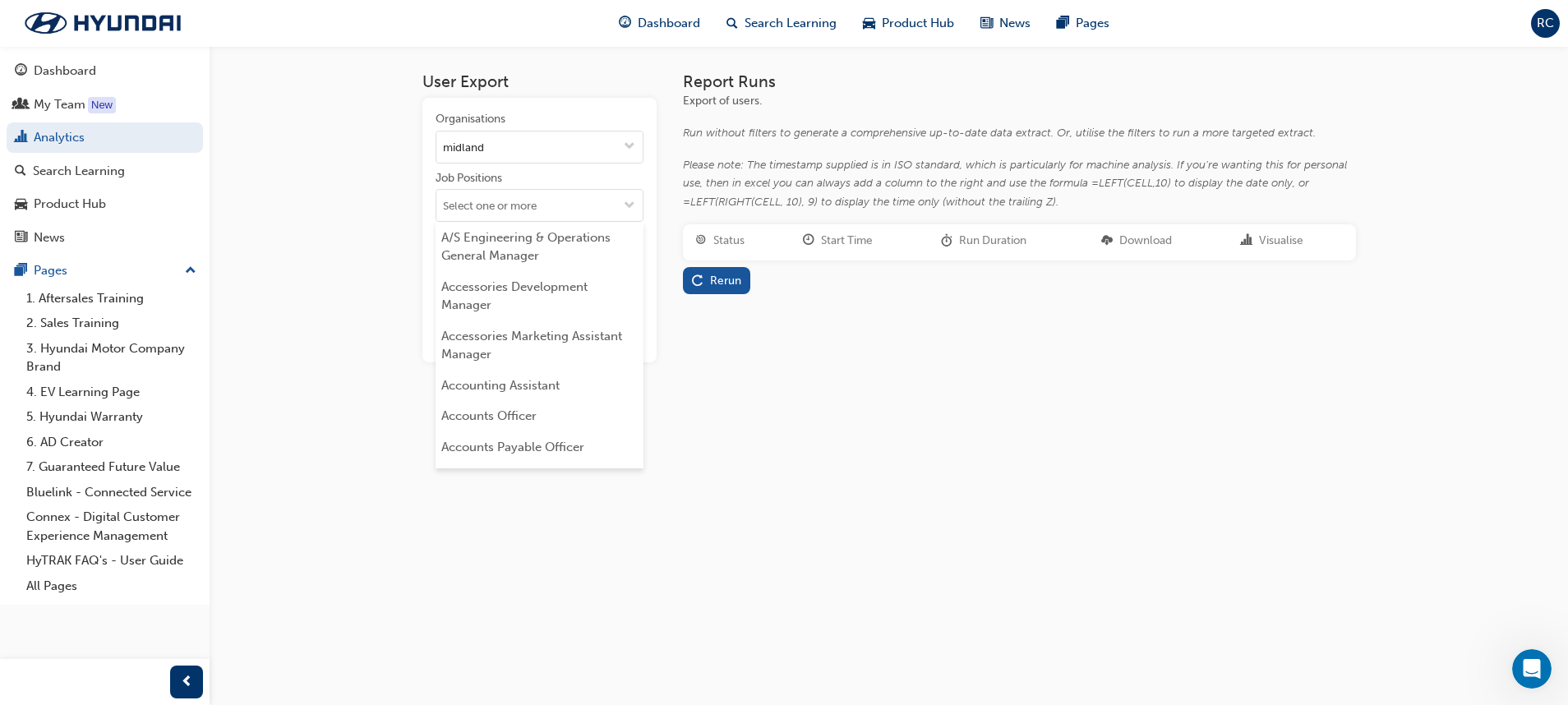
click at [700, 455] on div "User Export Organisations midland Job Positions A/S Engineering & Operations Ge…" at bounding box center [784, 352] width 1568 height 705
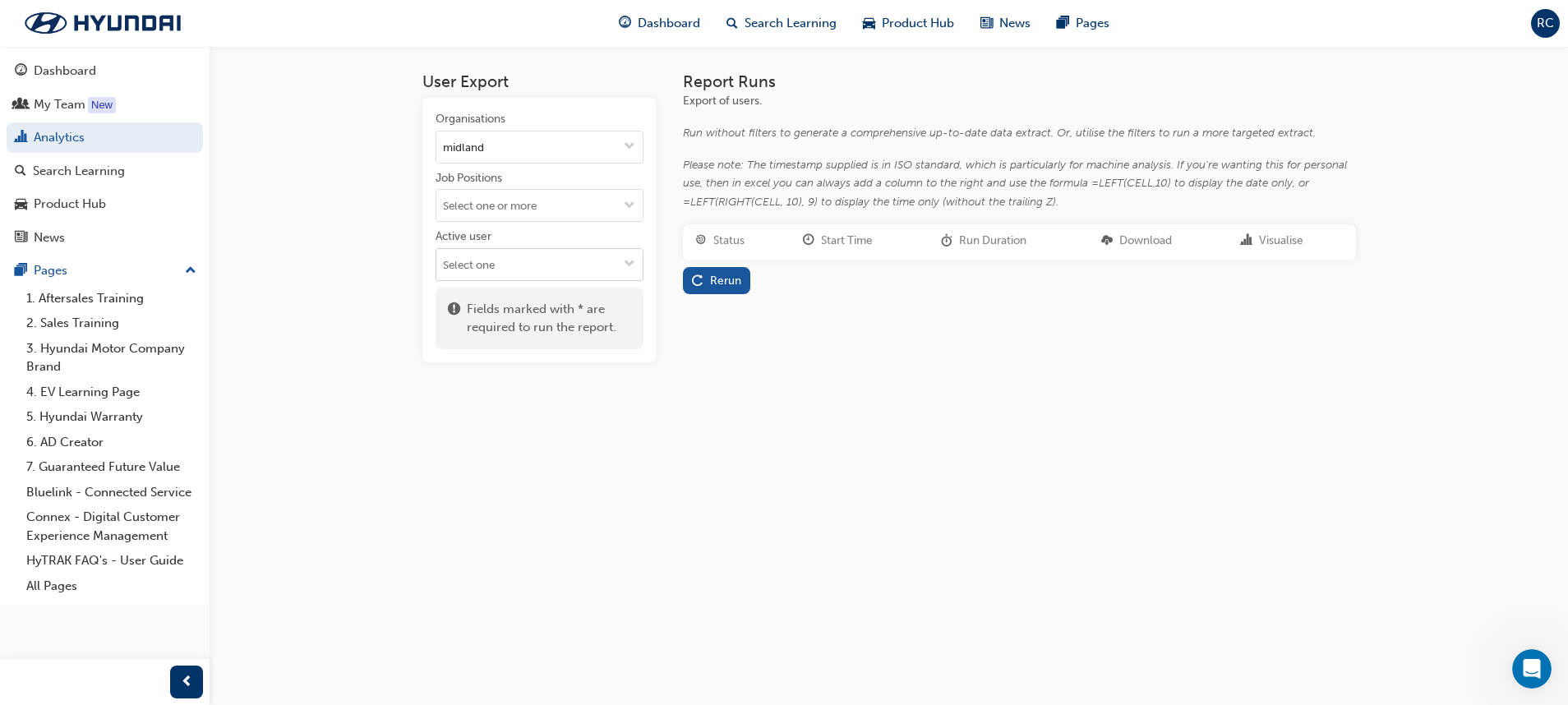
click at [630, 267] on span "down-icon" at bounding box center [630, 265] width 12 height 14
click at [578, 295] on li "Active users" at bounding box center [540, 296] width 208 height 31
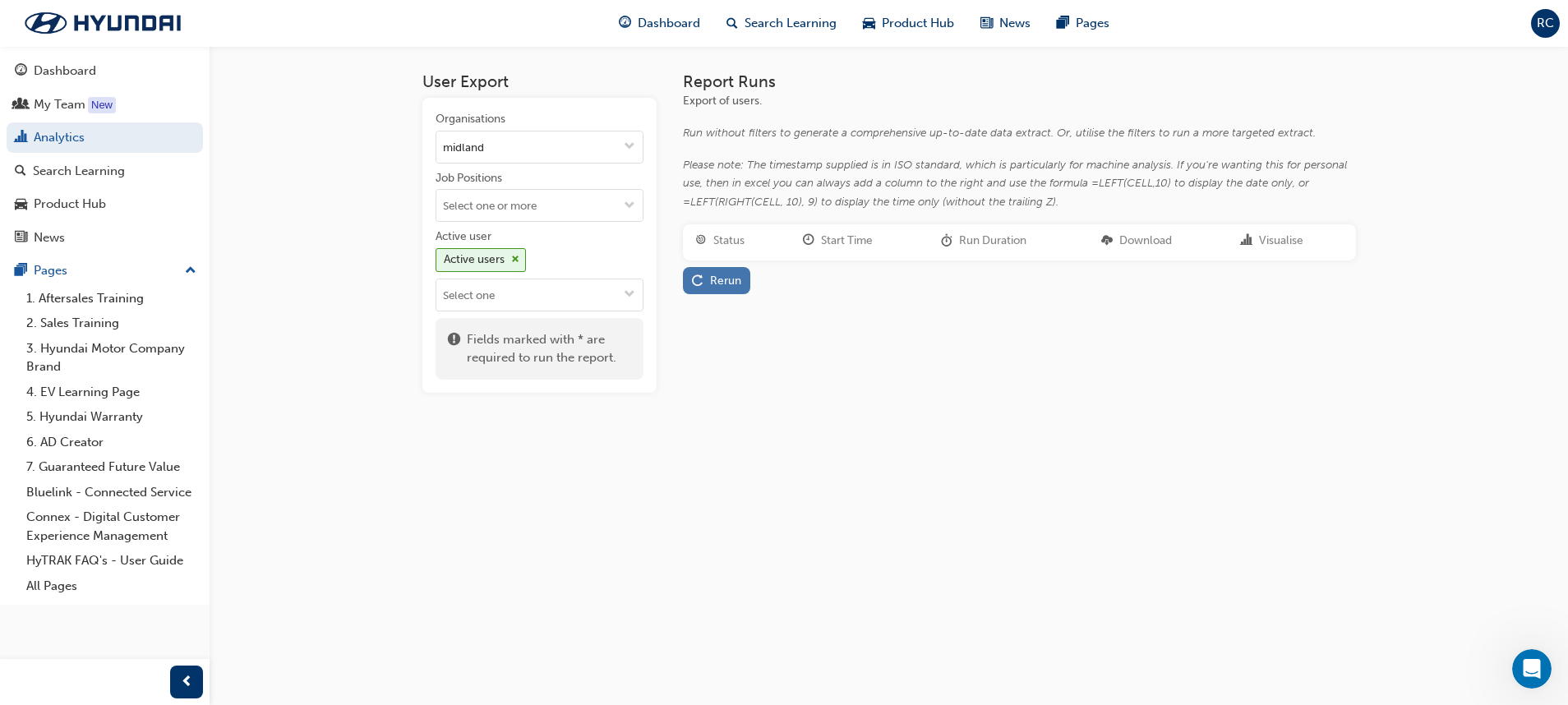
click at [730, 279] on div "Rerun" at bounding box center [725, 280] width 31 height 14
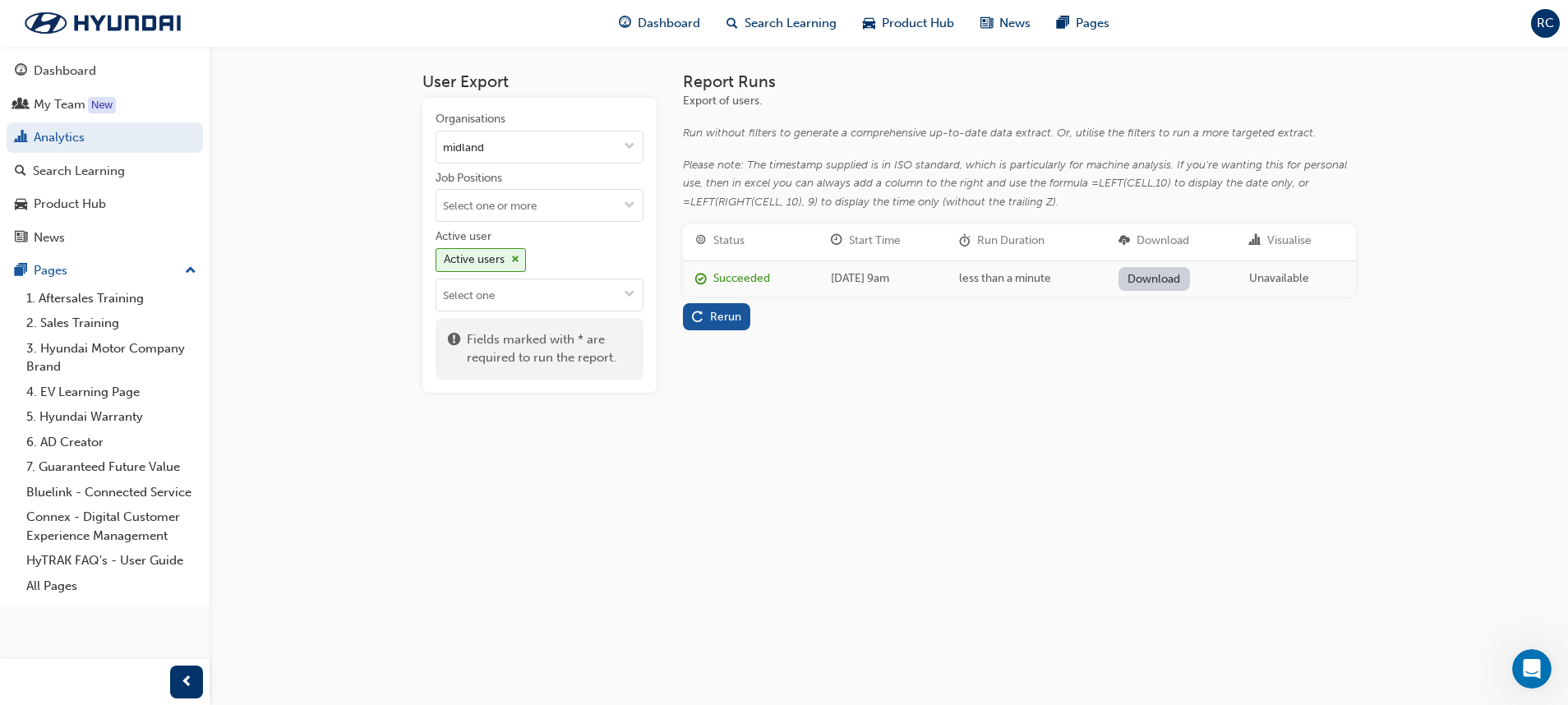
click at [1044, 281] on link "Download" at bounding box center [1154, 279] width 71 height 24
